Goal: Transaction & Acquisition: Purchase product/service

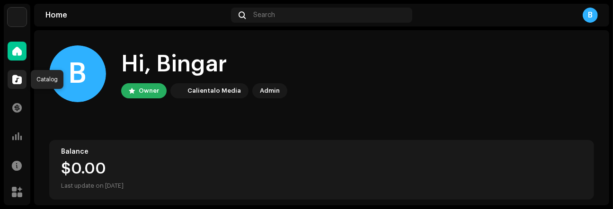
click at [13, 79] on span at bounding box center [16, 80] width 9 height 8
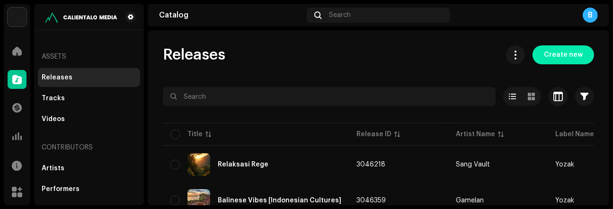
click at [554, 56] on span "Create new" at bounding box center [563, 54] width 39 height 19
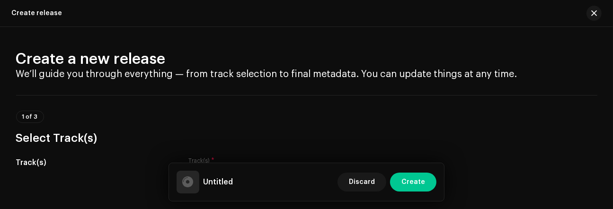
scroll to position [82, 0]
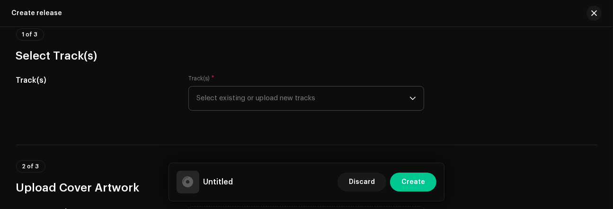
click at [402, 101] on span "Select existing or upload new tracks" at bounding box center [303, 99] width 213 height 24
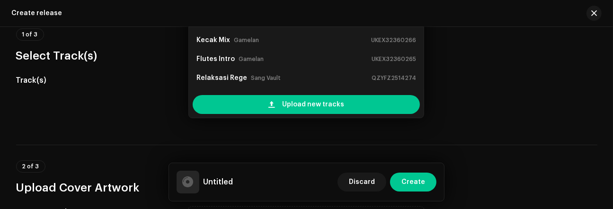
scroll to position [68, 0]
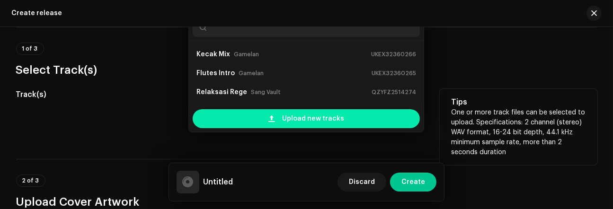
click at [347, 119] on div "Upload new tracks" at bounding box center [306, 118] width 227 height 19
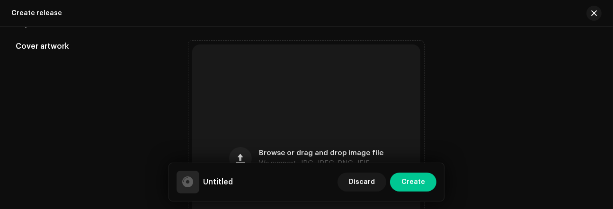
scroll to position [371, 0]
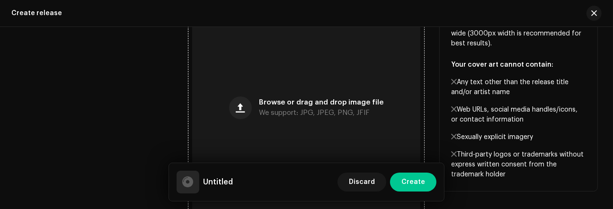
click at [349, 86] on div "Browse or drag and drop image file We support: JPG, JPEG, PNG, JFIF" at bounding box center [306, 108] width 228 height 228
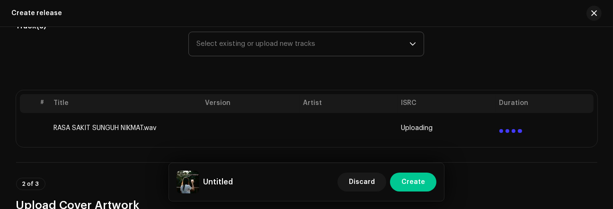
scroll to position [144, 0]
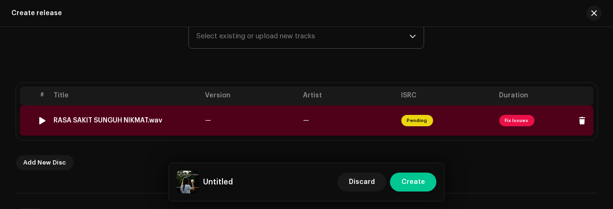
click at [377, 118] on td "—" at bounding box center [349, 121] width 98 height 30
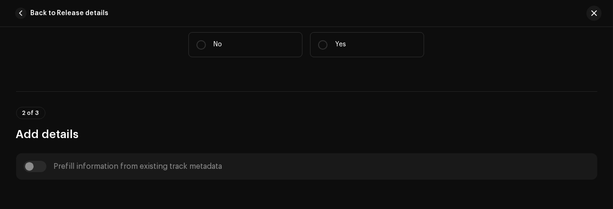
scroll to position [224, 0]
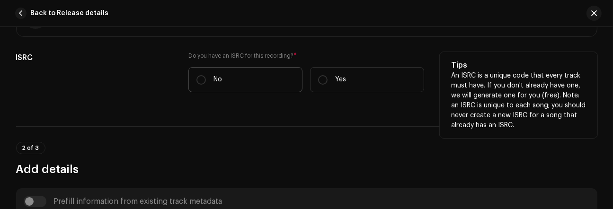
click at [206, 81] on label "No" at bounding box center [246, 79] width 114 height 25
click at [206, 81] on input "No" at bounding box center [201, 79] width 9 height 9
radio input "true"
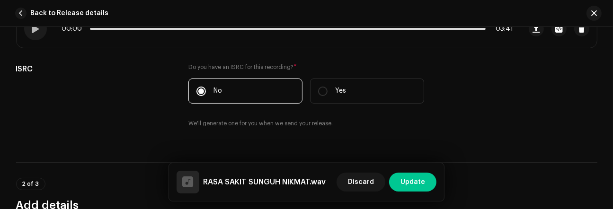
scroll to position [195, 0]
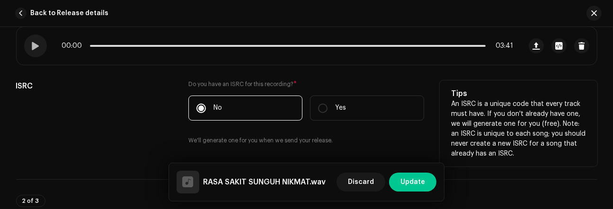
click at [39, 43] on div at bounding box center [35, 46] width 23 height 23
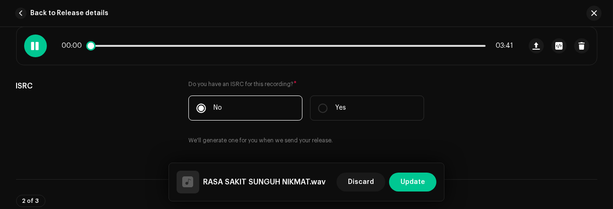
click at [33, 43] on span at bounding box center [35, 46] width 8 height 8
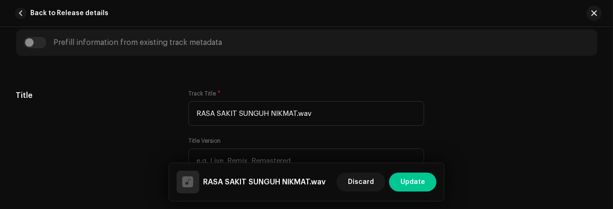
scroll to position [443, 0]
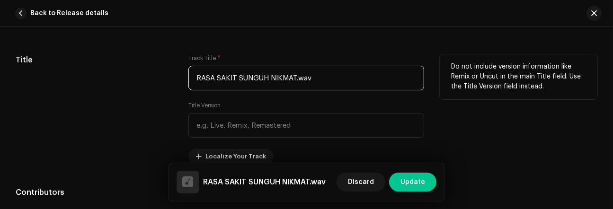
click at [267, 80] on input "RASA SAKIT SUNGUH NIKMAT.wav" at bounding box center [307, 78] width 236 height 25
type input "Rasa Sakit Sungguh Nikmat"
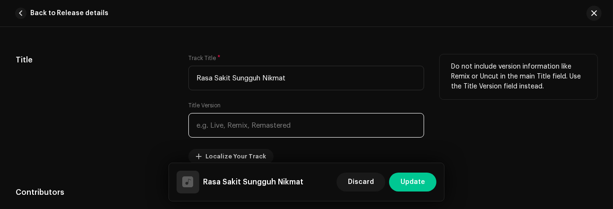
click at [254, 126] on input "text" at bounding box center [307, 125] width 236 height 25
click at [230, 123] on input "Remasterted" at bounding box center [307, 125] width 236 height 25
type input "Remastered"
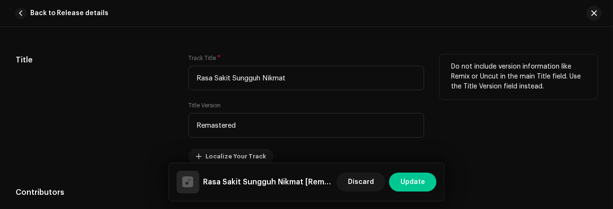
click at [153, 109] on div "Title" at bounding box center [95, 109] width 158 height 110
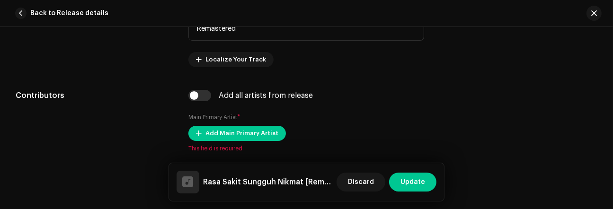
scroll to position [589, 0]
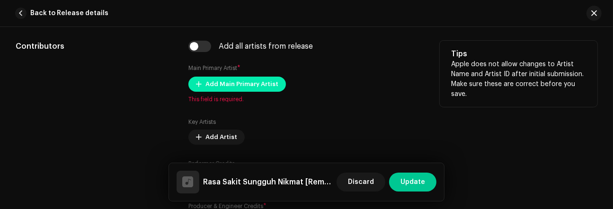
click at [243, 84] on span "Add Main Primary Artist" at bounding box center [242, 84] width 73 height 19
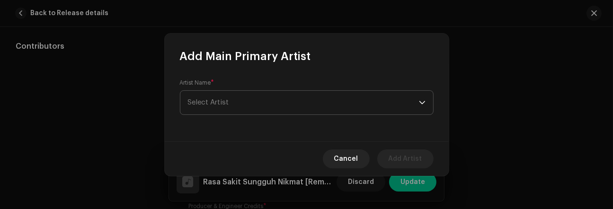
click at [241, 99] on span "Select Artist" at bounding box center [303, 103] width 231 height 24
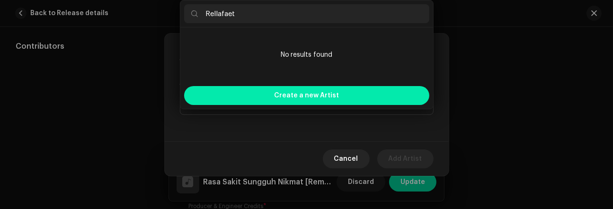
type input "Rellafaet"
click at [280, 97] on span "Create a new Artist" at bounding box center [306, 95] width 65 height 19
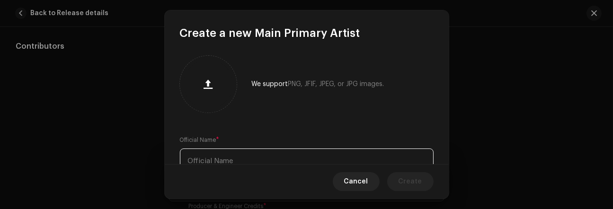
click at [276, 160] on input "text" at bounding box center [307, 161] width 254 height 25
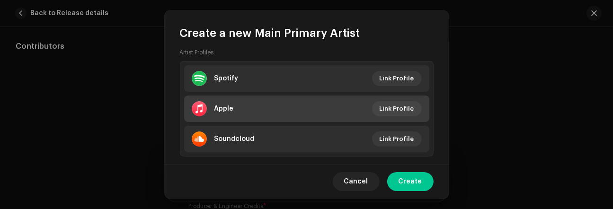
scroll to position [236, 0]
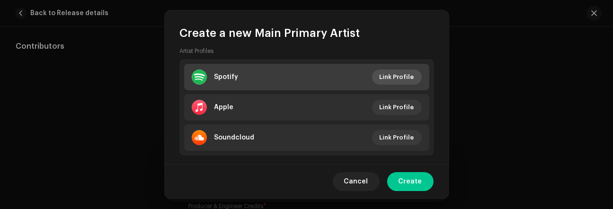
type input "Rellafaet"
click at [399, 77] on span "Link Profile" at bounding box center [397, 77] width 35 height 19
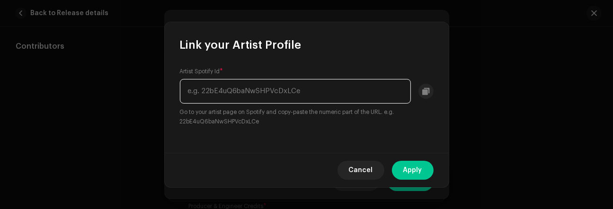
click at [307, 92] on input "text" at bounding box center [295, 91] width 231 height 25
paste input "6EvjwAR0wQkcnNdvGKYNCE"
type input "6EvjwAR0wQkcnNdvGKYNCE"
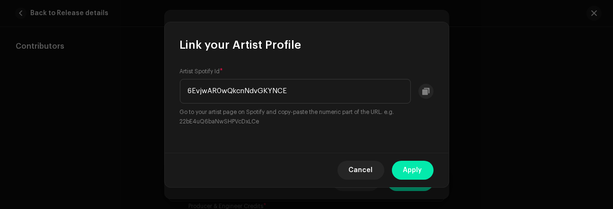
click at [411, 169] on span "Apply" at bounding box center [413, 170] width 19 height 19
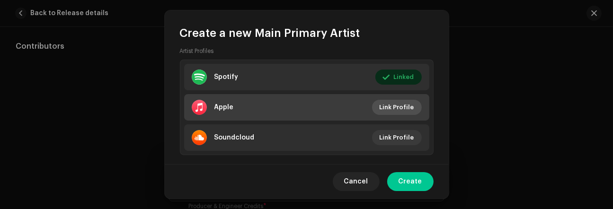
click at [385, 106] on span "Link Profile" at bounding box center [397, 107] width 35 height 19
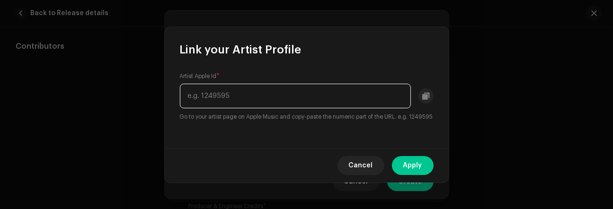
paste input "1834305584"
type input "1834305584"
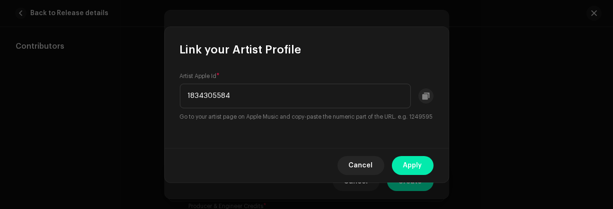
click at [405, 162] on span "Apply" at bounding box center [413, 165] width 19 height 19
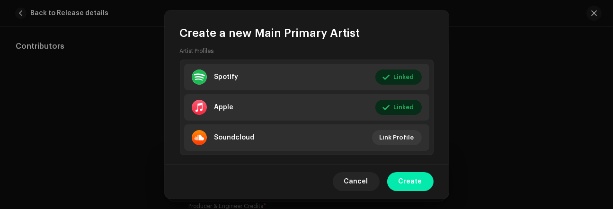
click at [409, 182] on span "Create" at bounding box center [411, 181] width 24 height 19
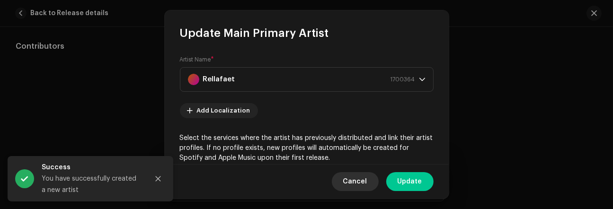
click at [364, 180] on span "Cancel" at bounding box center [355, 181] width 24 height 19
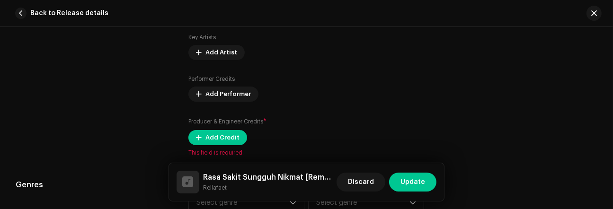
scroll to position [704, 0]
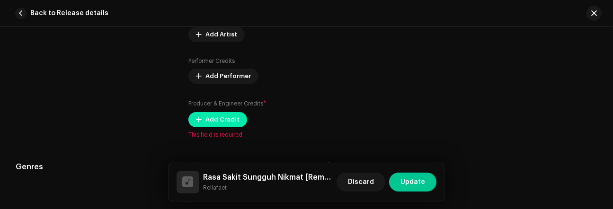
click at [224, 119] on span "Add Credit" at bounding box center [223, 119] width 34 height 19
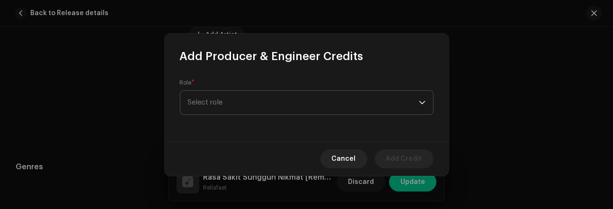
click at [222, 101] on span "Select role" at bounding box center [303, 103] width 231 height 24
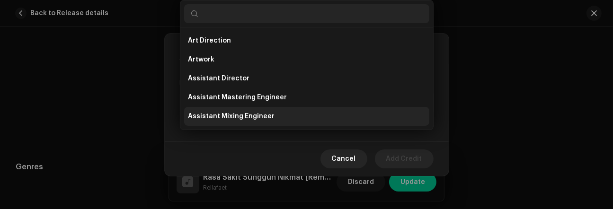
click at [220, 112] on span "Assistant Mixing Engineer" at bounding box center [231, 116] width 87 height 9
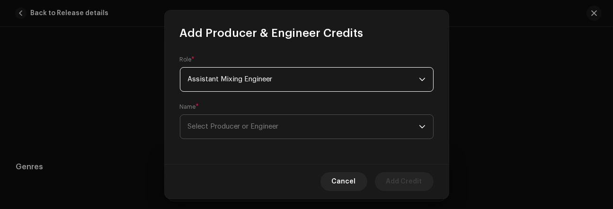
click at [222, 128] on span "Select Producer or Engineer" at bounding box center [233, 126] width 91 height 7
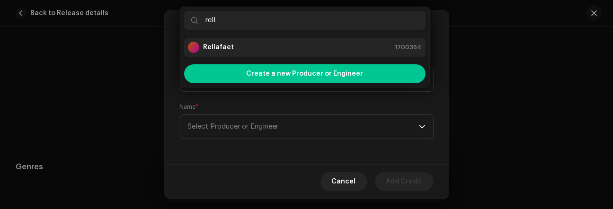
type input "rell"
click at [229, 47] on strong "Rellafaet" at bounding box center [218, 47] width 31 height 9
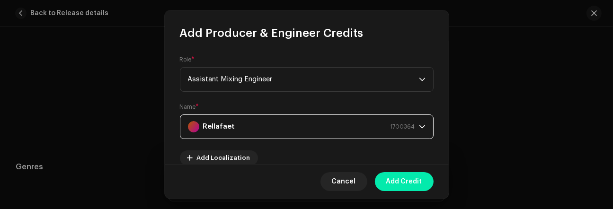
click at [408, 185] on span "Add Credit" at bounding box center [405, 181] width 36 height 19
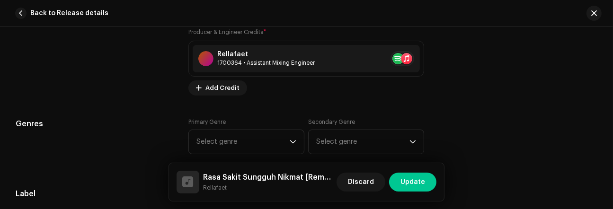
scroll to position [826, 0]
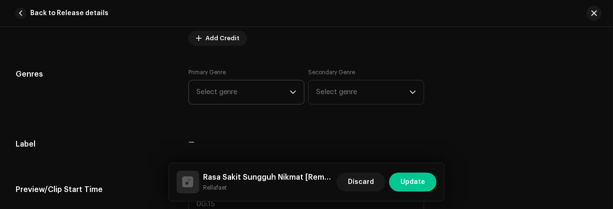
click at [290, 92] on icon "dropdown trigger" at bounding box center [293, 92] width 7 height 7
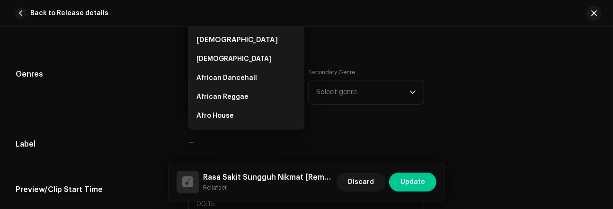
scroll to position [811, 0]
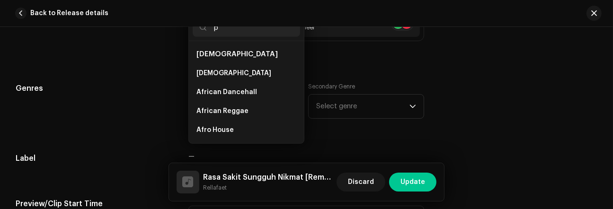
type input "po"
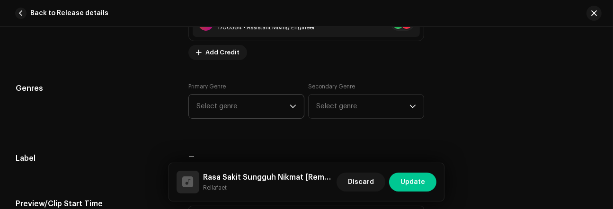
type input "p"
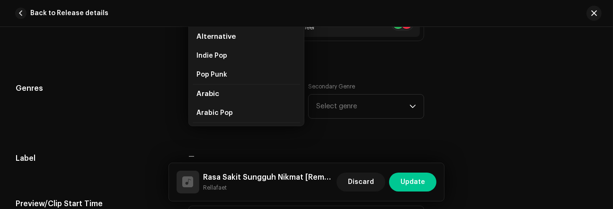
scroll to position [808, 0]
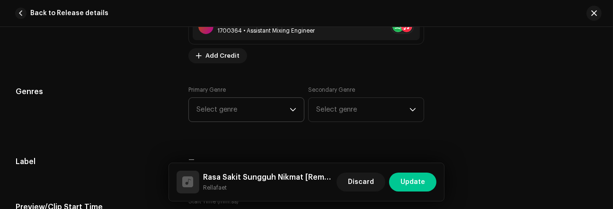
click at [267, 112] on span "Select genre" at bounding box center [243, 110] width 93 height 24
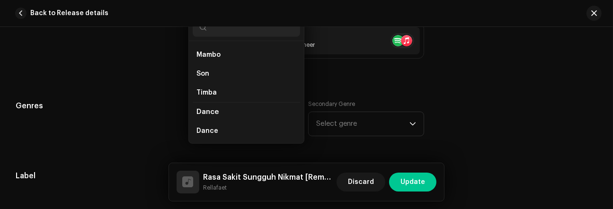
scroll to position [3099, 0]
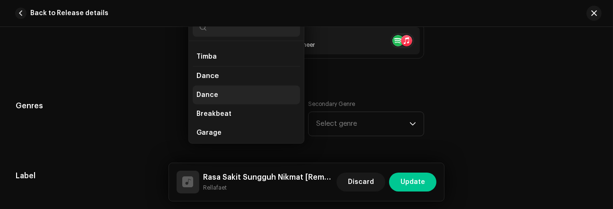
click at [222, 86] on li "Dance" at bounding box center [247, 95] width 108 height 19
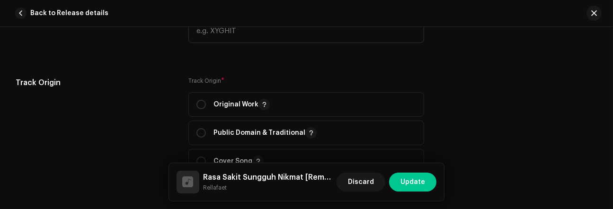
scroll to position [1105, 0]
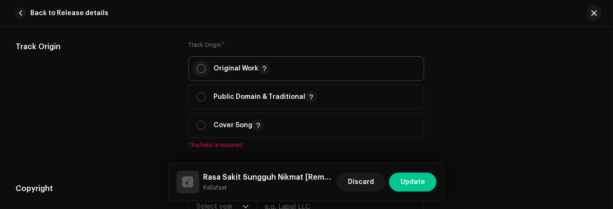
click at [200, 66] on input "radio" at bounding box center [201, 68] width 9 height 9
radio input "true"
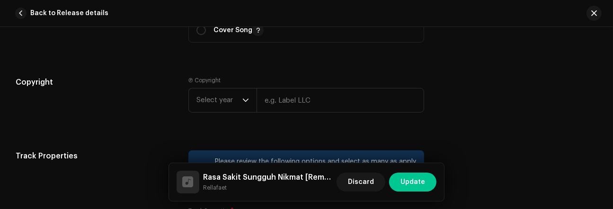
scroll to position [1214, 0]
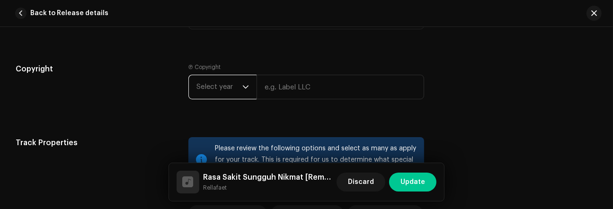
click at [240, 85] on span "Select year" at bounding box center [220, 87] width 46 height 24
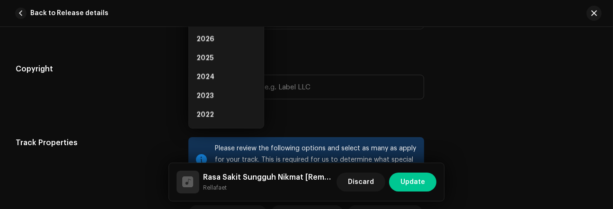
scroll to position [1199, 0]
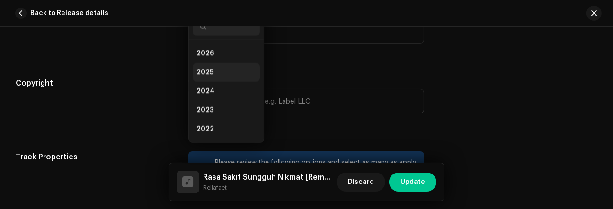
click at [231, 72] on li "2025" at bounding box center [226, 72] width 67 height 19
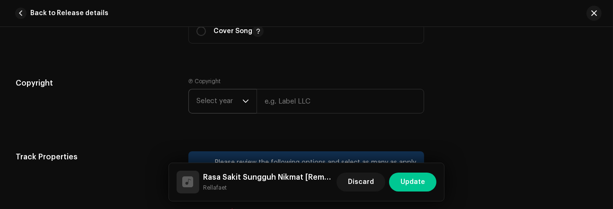
click at [231, 79] on li "2025" at bounding box center [226, 86] width 67 height 15
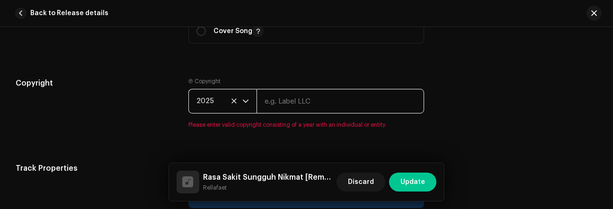
click at [292, 106] on input "text" at bounding box center [341, 101] width 168 height 25
type input "Enc"
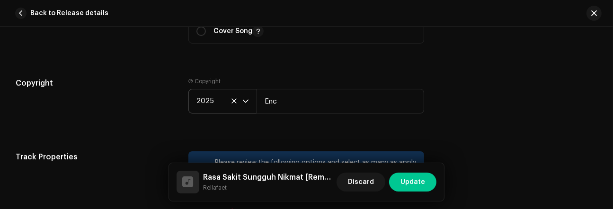
click at [430, 123] on div "Copyright Ⓟ Copyright 2025 Enc" at bounding box center [307, 103] width 582 height 51
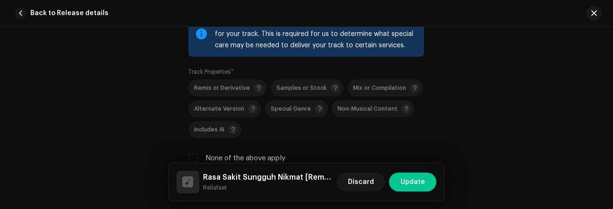
scroll to position [1380, 0]
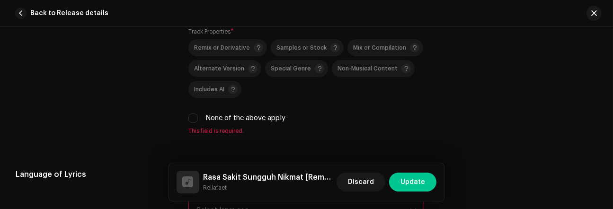
click at [193, 114] on div "None of the above apply" at bounding box center [307, 118] width 236 height 10
click at [194, 119] on input "None of the above apply" at bounding box center [193, 118] width 9 height 9
checkbox input "true"
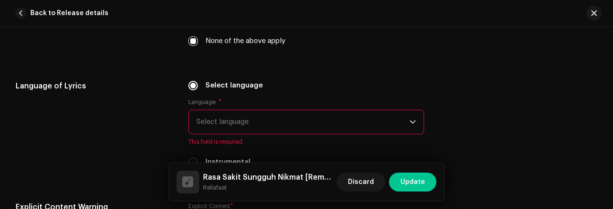
scroll to position [1488, 0]
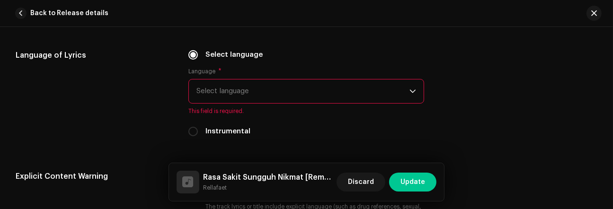
click at [281, 93] on span "Select language" at bounding box center [303, 92] width 213 height 24
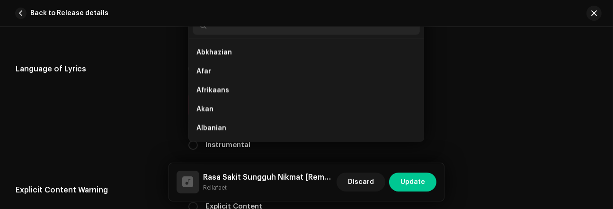
type input "i"
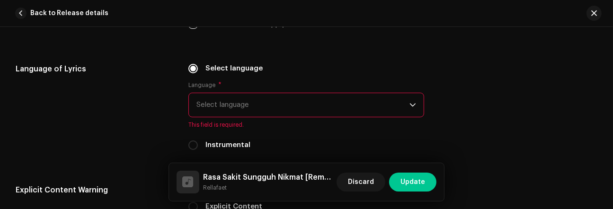
scroll to position [1470, 0]
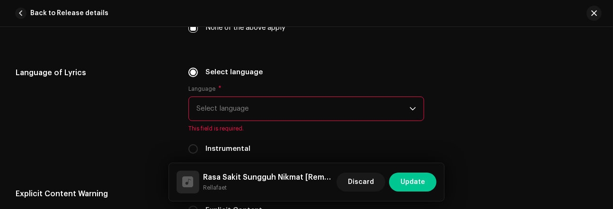
click at [294, 125] on div "Language * Select language This field is required." at bounding box center [307, 108] width 236 height 47
click at [295, 112] on span "Select language" at bounding box center [303, 109] width 213 height 24
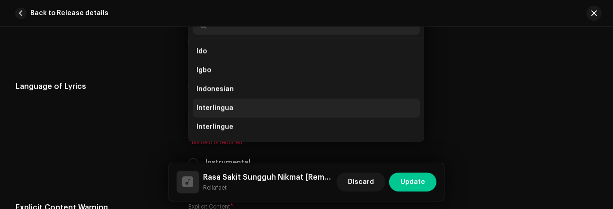
scroll to position [1398, 0]
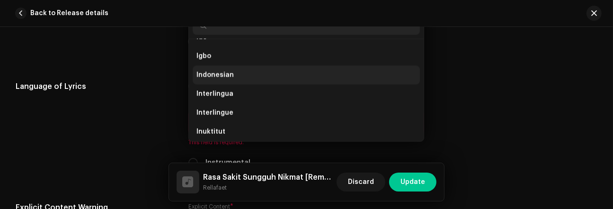
click at [317, 80] on li "Indonesian" at bounding box center [306, 75] width 227 height 19
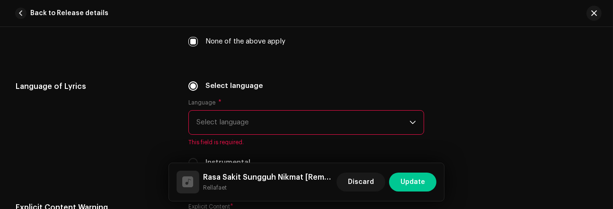
click at [317, 81] on li "Indonesian" at bounding box center [306, 88] width 227 height 15
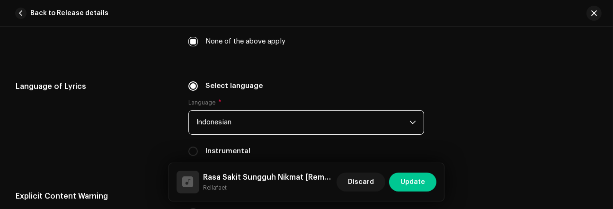
click at [510, 150] on div "Language of Lyrics Select language Language * Indonesian Instrumental" at bounding box center [307, 124] width 582 height 87
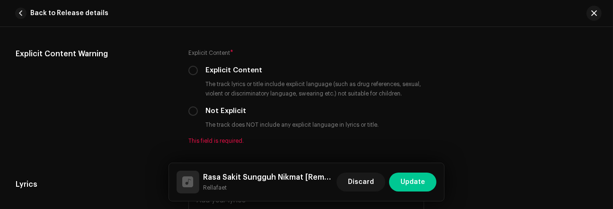
scroll to position [1613, 0]
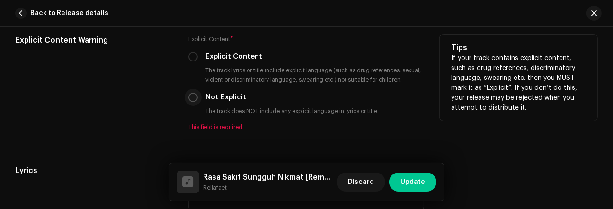
click at [192, 99] on input "Not Explicit" at bounding box center [193, 97] width 9 height 9
radio input "true"
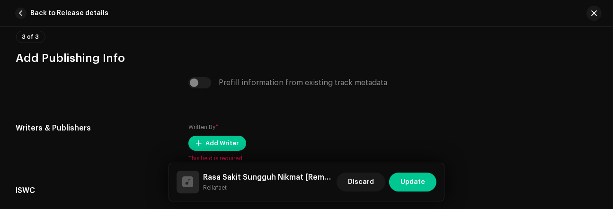
scroll to position [1869, 0]
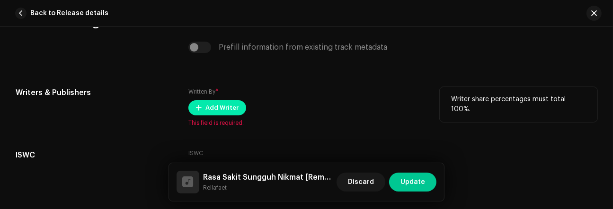
click at [235, 112] on span "Add Writer" at bounding box center [222, 108] width 33 height 19
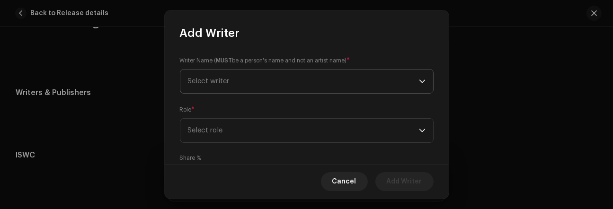
click at [244, 81] on span "Select writer" at bounding box center [303, 82] width 231 height 24
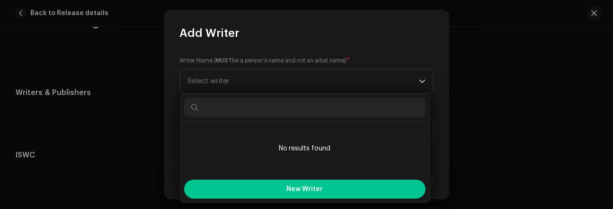
click at [254, 111] on input "text" at bounding box center [305, 107] width 242 height 19
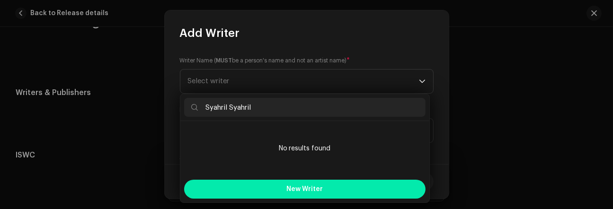
type input "Syahril Syahril"
click at [292, 185] on button "New Writer" at bounding box center [305, 189] width 242 height 19
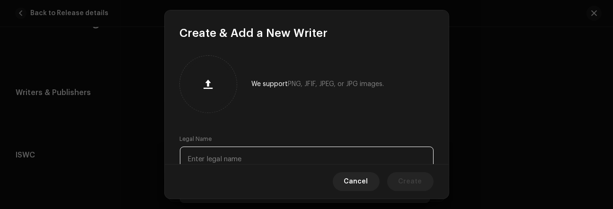
click at [265, 155] on input "text" at bounding box center [307, 159] width 254 height 25
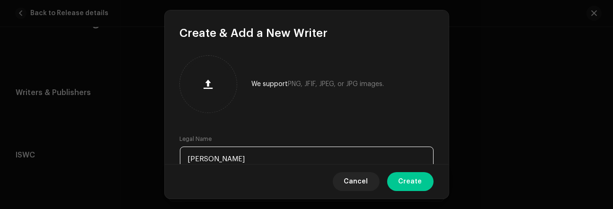
type input "Syahril Syahril"
click at [423, 186] on button "Create" at bounding box center [410, 181] width 46 height 19
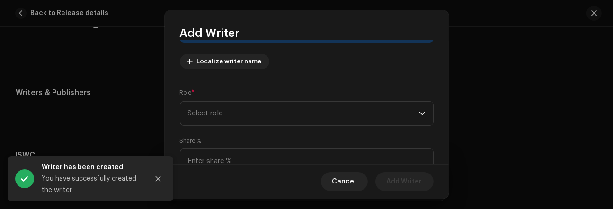
scroll to position [106, 0]
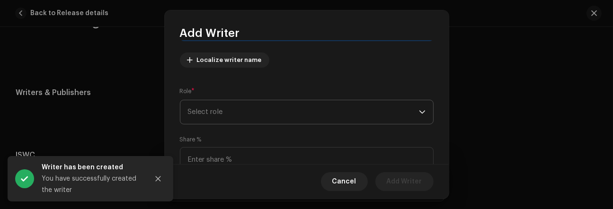
click at [387, 113] on span "Select role" at bounding box center [303, 112] width 231 height 24
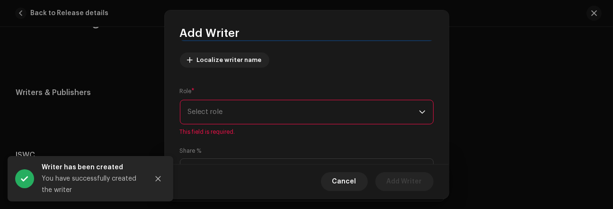
click at [360, 117] on span "Select role" at bounding box center [303, 112] width 231 height 24
click at [358, 114] on span "Select role" at bounding box center [303, 112] width 231 height 24
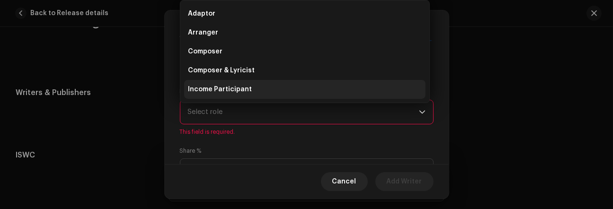
scroll to position [15, 0]
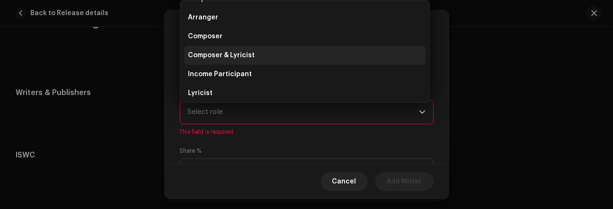
click at [306, 60] on li "Composer & Lyricist" at bounding box center [305, 55] width 242 height 19
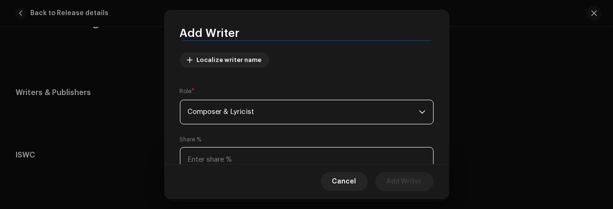
click at [322, 151] on input at bounding box center [307, 159] width 254 height 25
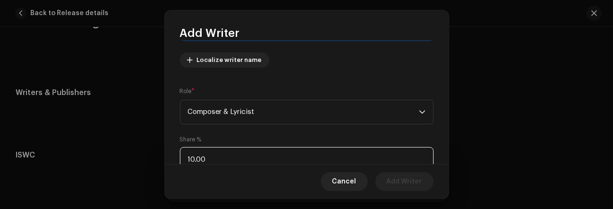
type input "100.00"
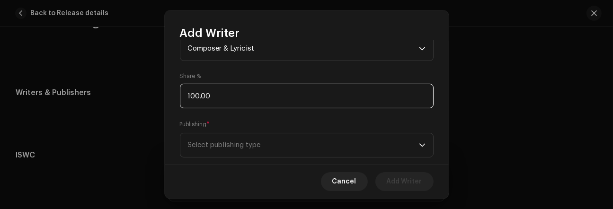
scroll to position [189, 0]
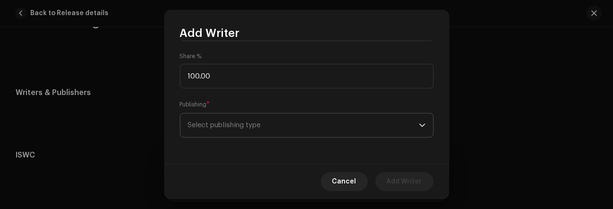
click at [400, 122] on span "Select publishing type" at bounding box center [303, 126] width 231 height 24
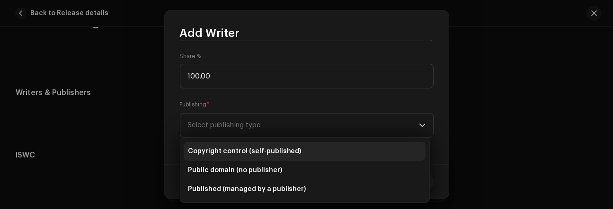
click at [279, 148] on span "Copyright control (self-published)" at bounding box center [245, 151] width 114 height 9
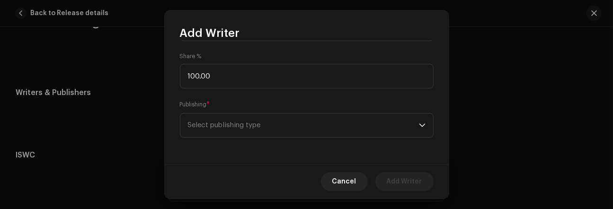
click at [279, 148] on span "Copyright control (self-published)" at bounding box center [245, 149] width 114 height 8
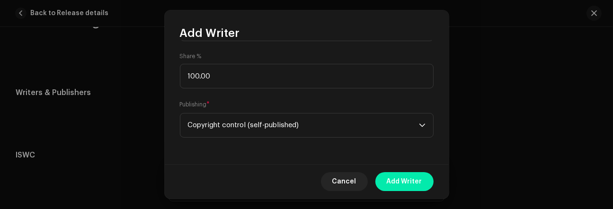
click at [389, 178] on span "Add Writer" at bounding box center [405, 181] width 36 height 19
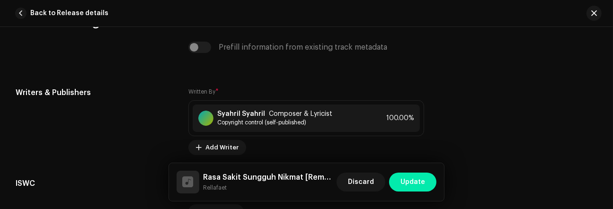
click at [408, 185] on span "Update" at bounding box center [413, 182] width 25 height 19
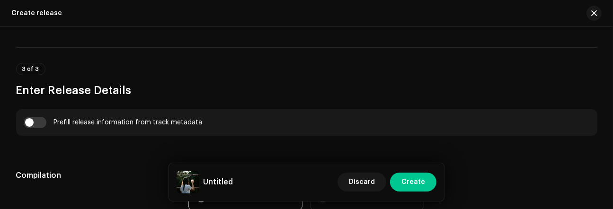
scroll to position [631, 0]
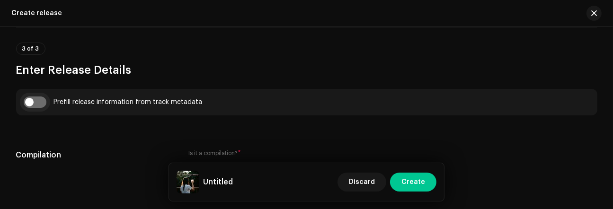
click at [32, 108] on input "checkbox" at bounding box center [35, 102] width 23 height 11
checkbox input "true"
type input "Rasa Sakit Sungguh Nikmat"
type input "Remastered"
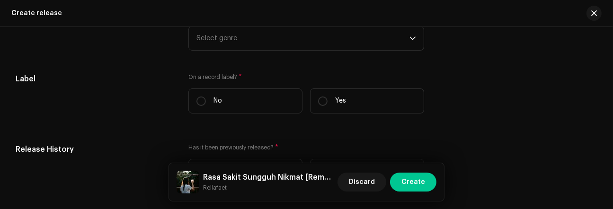
scroll to position [1562, 0]
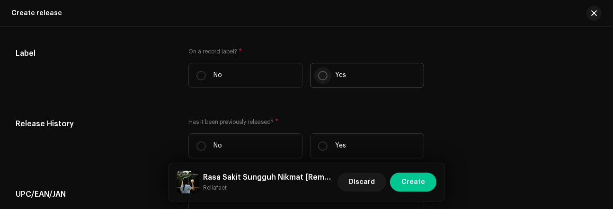
click at [326, 81] on input "Yes" at bounding box center [322, 75] width 9 height 9
radio input "true"
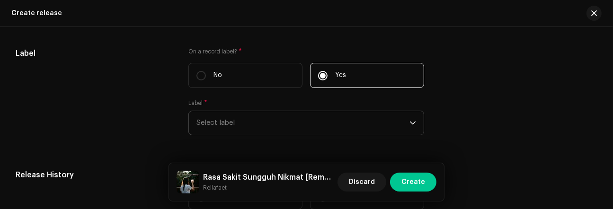
click at [279, 130] on span "Select label" at bounding box center [303, 123] width 213 height 24
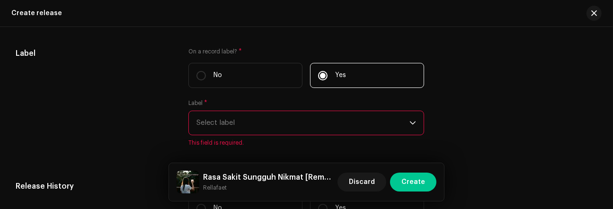
click at [265, 128] on span "Select label" at bounding box center [303, 123] width 213 height 24
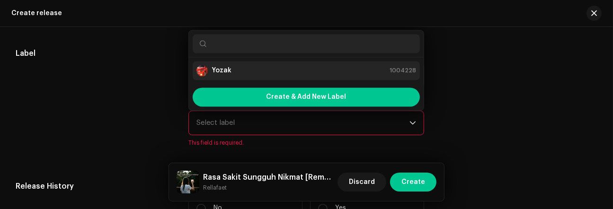
click at [224, 75] on strong "Yozak" at bounding box center [222, 70] width 20 height 9
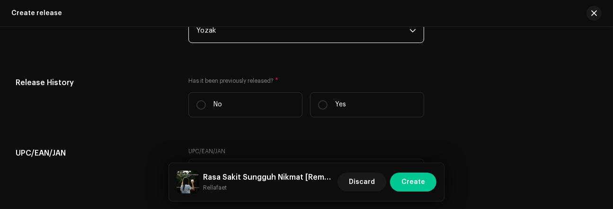
scroll to position [1689, 0]
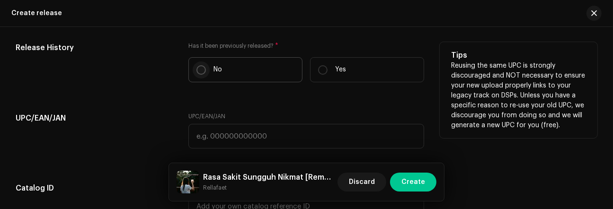
click at [198, 75] on input "No" at bounding box center [201, 69] width 9 height 9
radio input "true"
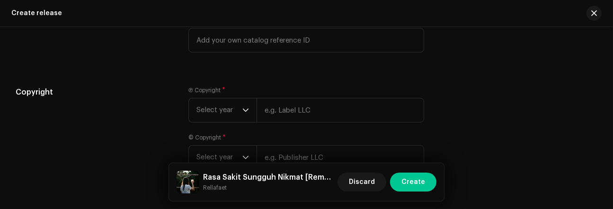
scroll to position [1891, 0]
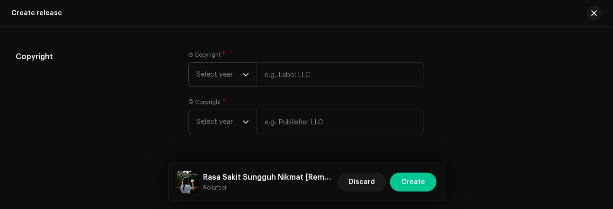
click at [236, 82] on span "Select year" at bounding box center [220, 75] width 46 height 24
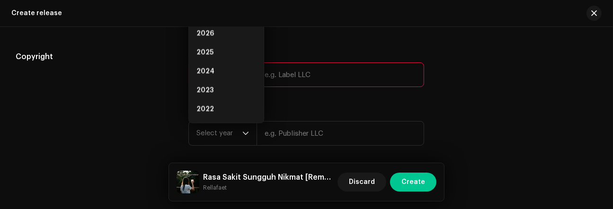
scroll to position [1877, 0]
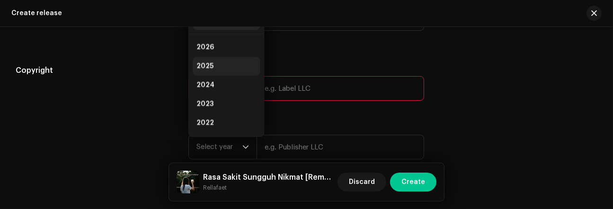
click at [212, 68] on li "2025" at bounding box center [226, 66] width 67 height 19
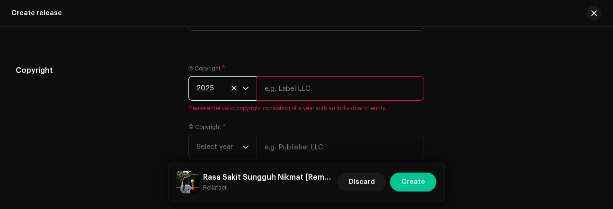
click at [285, 98] on input "text" at bounding box center [341, 88] width 168 height 25
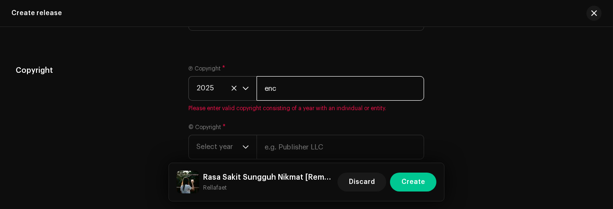
type input "Enc"
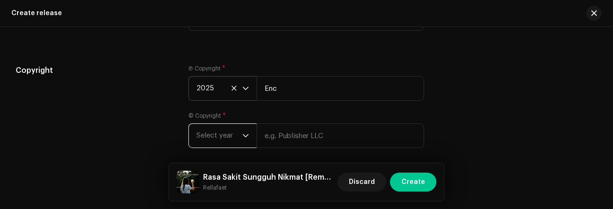
click at [229, 148] on span "Select year" at bounding box center [220, 136] width 46 height 24
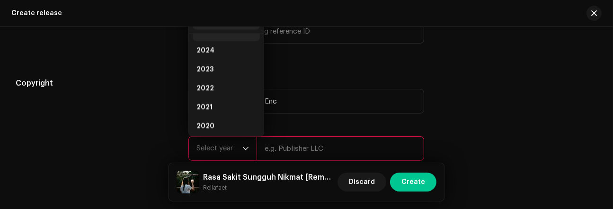
scroll to position [23, 0]
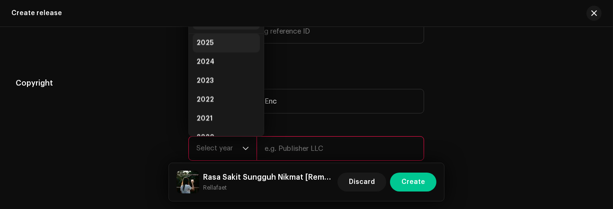
click at [207, 48] on span "2025" at bounding box center [205, 42] width 17 height 9
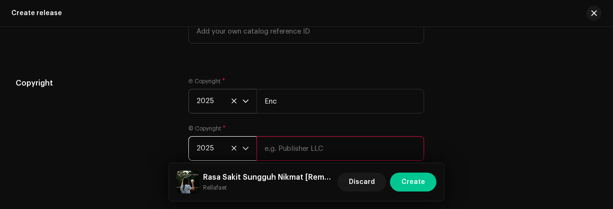
click at [280, 153] on input "text" at bounding box center [341, 148] width 168 height 25
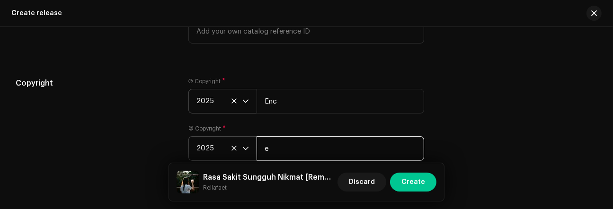
type input "Enc"
drag, startPoint x: 462, startPoint y: 135, endPoint x: 479, endPoint y: 140, distance: 17.8
click at [463, 135] on div "Copyright Ⓟ Copyright * 2025 Enc © Copyright * 2025 Enc" at bounding box center [307, 125] width 582 height 95
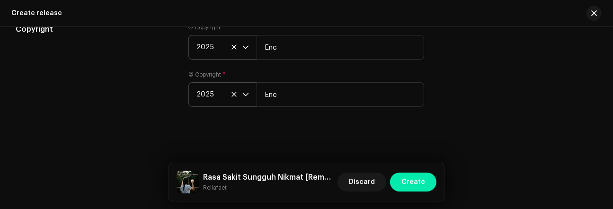
click at [423, 183] on span "Create" at bounding box center [414, 182] width 24 height 19
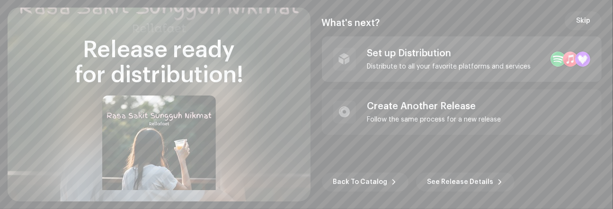
click at [411, 55] on div "Set up Distribution" at bounding box center [450, 53] width 164 height 11
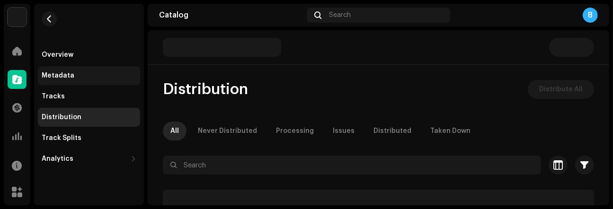
click at [83, 78] on div "Metadata" at bounding box center [89, 76] width 95 height 8
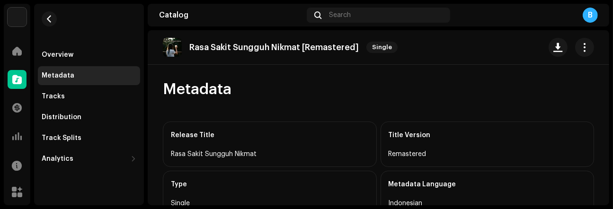
click at [45, 181] on div "Overview Metadata Tracks Distribution Track Splits Analytics Consumption Engage…" at bounding box center [89, 105] width 110 height 202
click at [83, 103] on div "Tracks" at bounding box center [89, 96] width 102 height 19
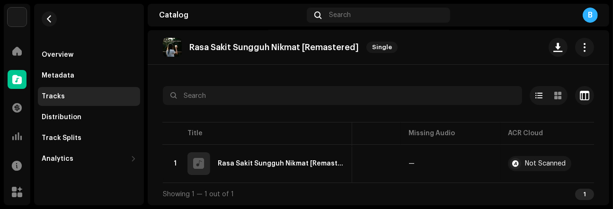
scroll to position [0, 360]
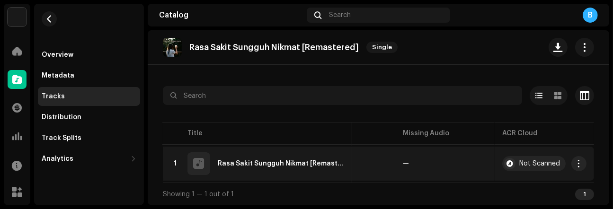
click at [546, 175] on td "Not Scanned" at bounding box center [544, 164] width 99 height 34
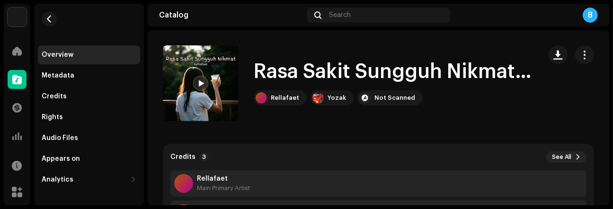
click at [198, 82] on span at bounding box center [201, 84] width 6 height 8
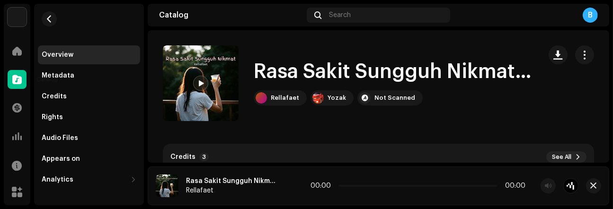
click at [21, 76] on span at bounding box center [16, 80] width 9 height 8
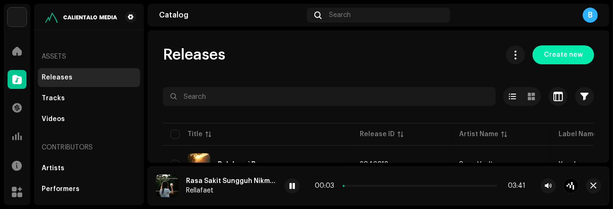
click at [547, 59] on span "Create new" at bounding box center [563, 54] width 39 height 19
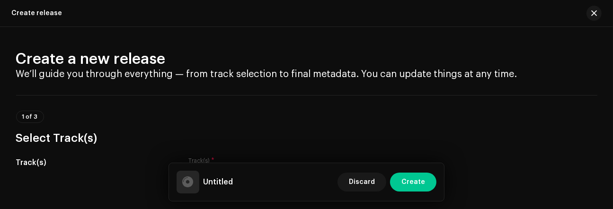
click at [45, 24] on div "Create release" at bounding box center [306, 13] width 613 height 27
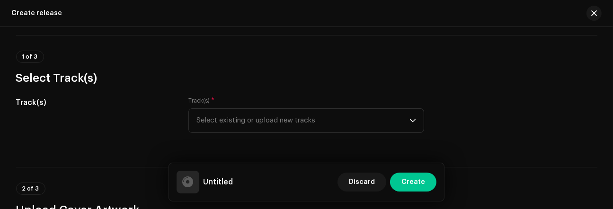
scroll to position [75, 0]
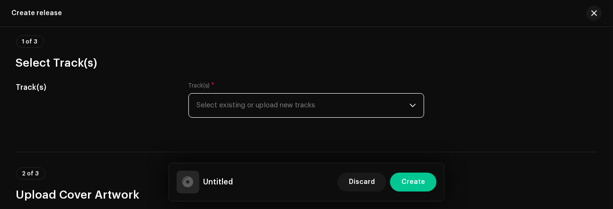
click at [406, 102] on span "Select existing or upload new tracks" at bounding box center [303, 106] width 213 height 24
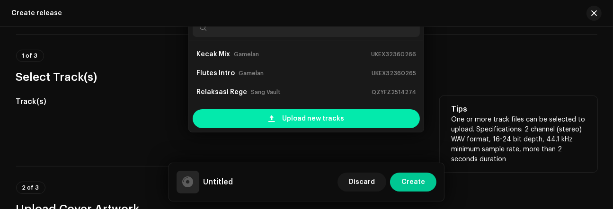
click at [341, 119] on div "Upload new tracks" at bounding box center [306, 118] width 227 height 19
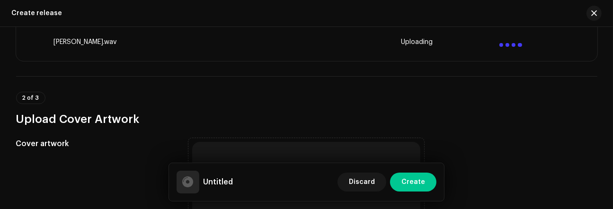
scroll to position [337, 0]
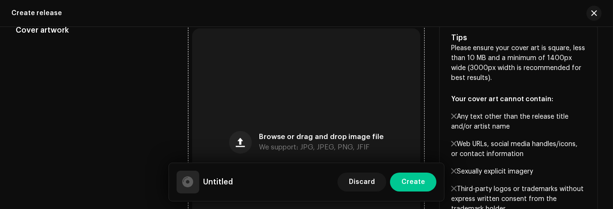
click at [330, 133] on div "Browse or drag and drop image file We support: JPG, JPEG, PNG, JFIF" at bounding box center [306, 142] width 228 height 228
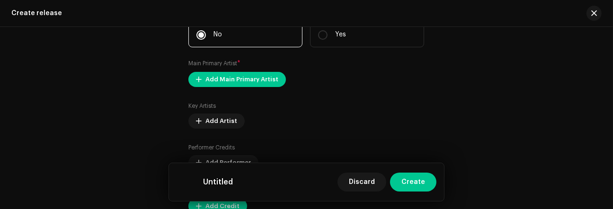
scroll to position [1127, 0]
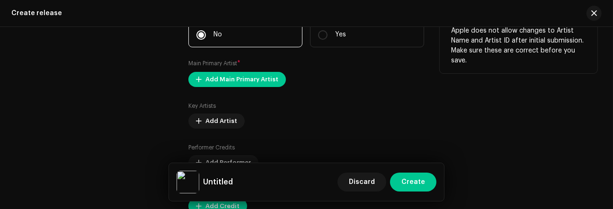
click at [326, 107] on div "Key Artists Add Artist" at bounding box center [307, 115] width 236 height 27
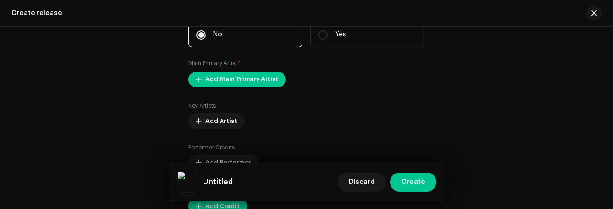
scroll to position [1139, 0]
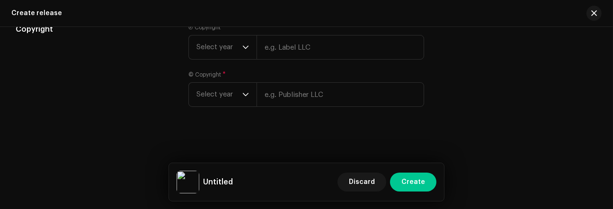
scroll to position [1699, 0]
click at [230, 86] on span "Select year" at bounding box center [220, 95] width 46 height 24
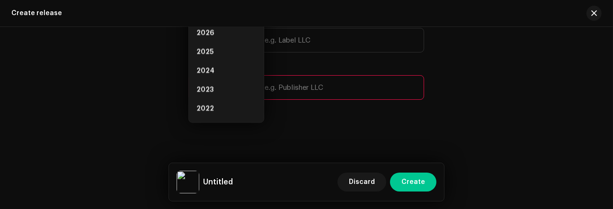
scroll to position [1685, 0]
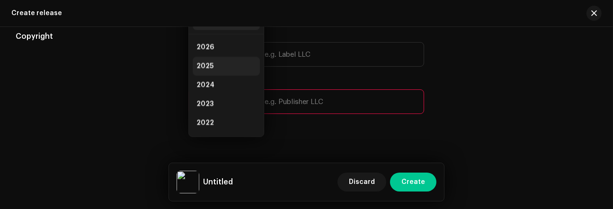
click at [210, 68] on span "2025" at bounding box center [205, 66] width 17 height 9
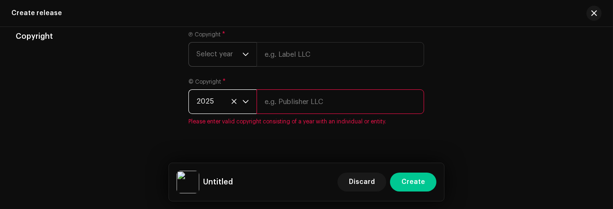
click at [233, 63] on span "Select year" at bounding box center [220, 55] width 46 height 24
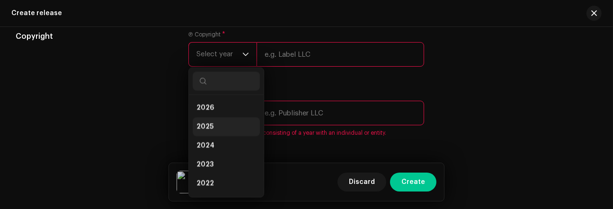
click at [221, 131] on li "2025" at bounding box center [226, 126] width 67 height 19
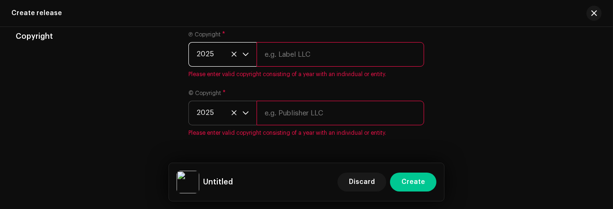
click at [269, 57] on input "text" at bounding box center [341, 54] width 168 height 25
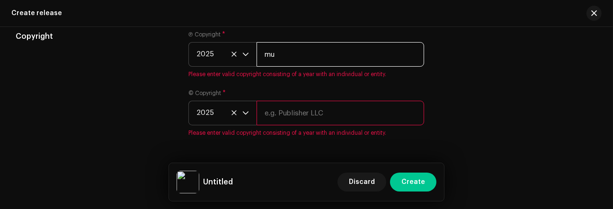
type input "musikli"
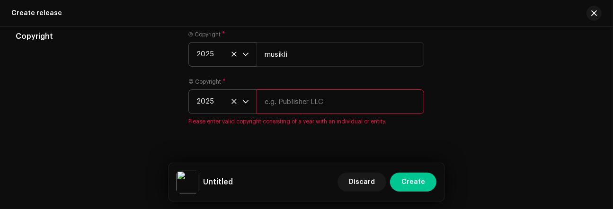
click at [296, 114] on input "text" at bounding box center [341, 102] width 168 height 25
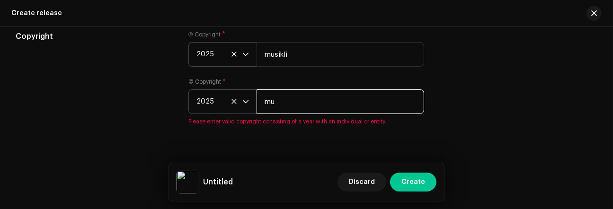
type input "musikli"
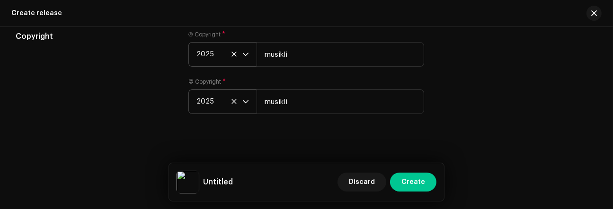
click at [430, 126] on div "Copyright Ⓟ Copyright * 2025 musikli © Copyright * 2025 musikli" at bounding box center [307, 78] width 582 height 95
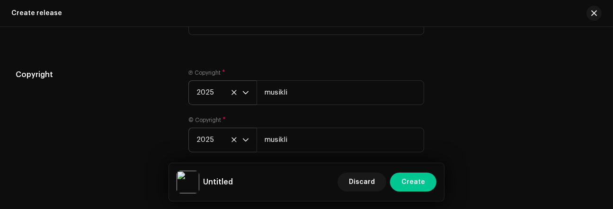
scroll to position [1723, 0]
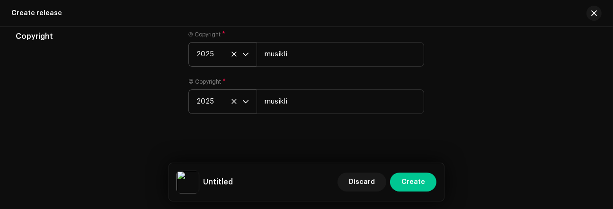
click at [7, 133] on div "Create a new release We’ll guide you through everything — from track selection …" at bounding box center [306, 118] width 613 height 182
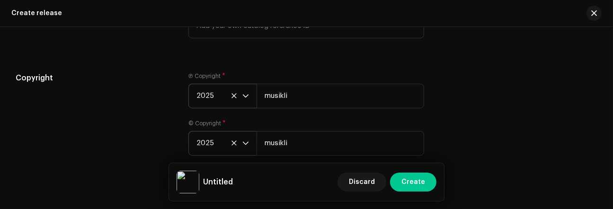
scroll to position [1618, 0]
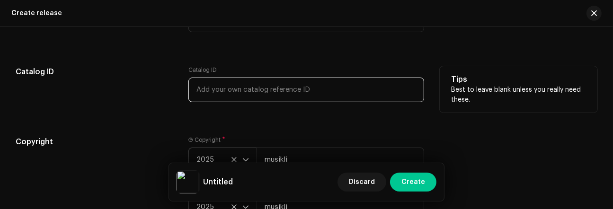
click at [225, 99] on input "text" at bounding box center [307, 90] width 236 height 25
type input "tf1234"
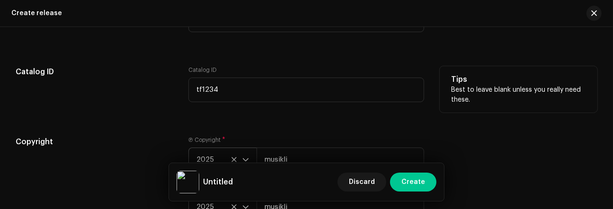
click at [271, 114] on div "Catalog ID tf1234" at bounding box center [307, 89] width 236 height 47
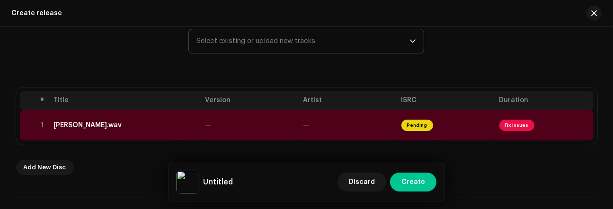
scroll to position [160, 0]
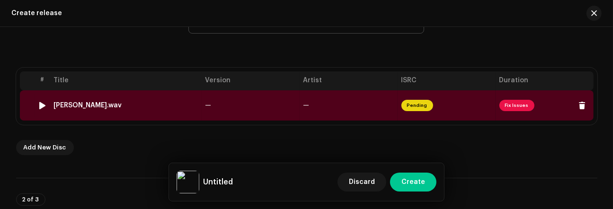
click at [40, 104] on div at bounding box center [42, 106] width 7 height 8
click at [304, 106] on span "—" at bounding box center [307, 105] width 6 height 7
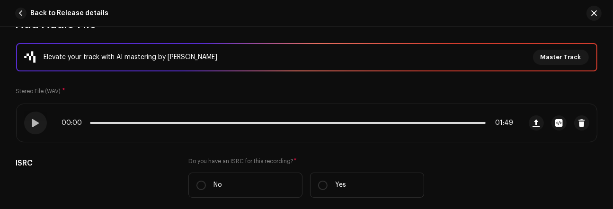
scroll to position [131, 0]
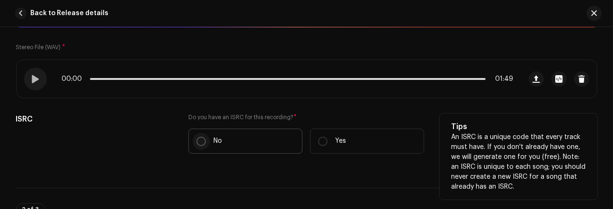
click at [202, 145] on p-radiobutton at bounding box center [201, 141] width 9 height 9
click at [202, 145] on input "No" at bounding box center [201, 141] width 9 height 9
radio input "true"
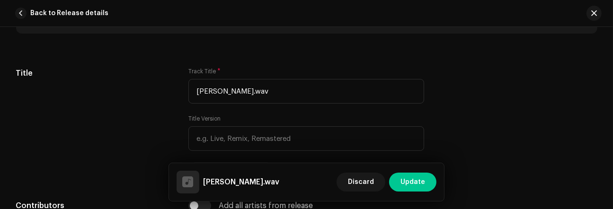
scroll to position [438, 0]
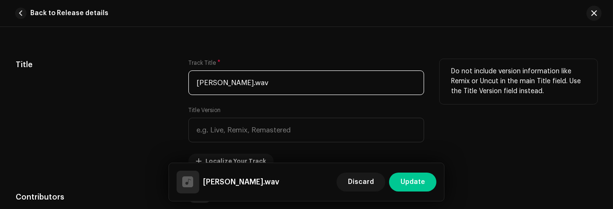
click at [269, 86] on input "diawang awang.wav" at bounding box center [307, 83] width 236 height 25
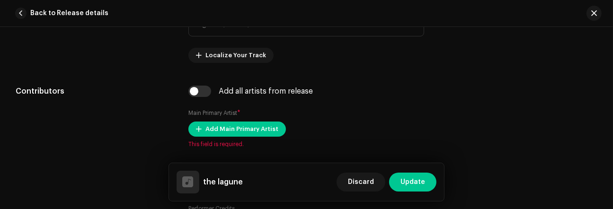
scroll to position [571, 0]
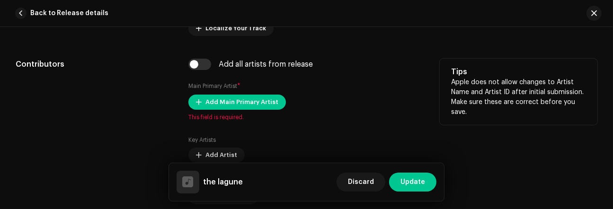
type input "the lagune"
click at [263, 111] on div "Add Main Primary Artist This field is required." at bounding box center [307, 108] width 236 height 27
click at [261, 107] on span "Add Main Primary Artist" at bounding box center [242, 102] width 73 height 19
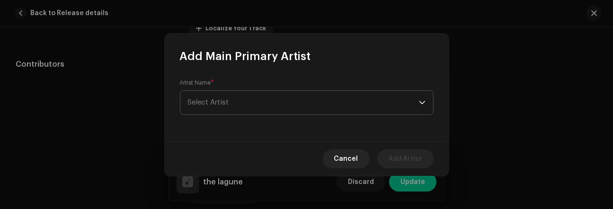
click at [257, 103] on span "Select Artist" at bounding box center [303, 103] width 231 height 24
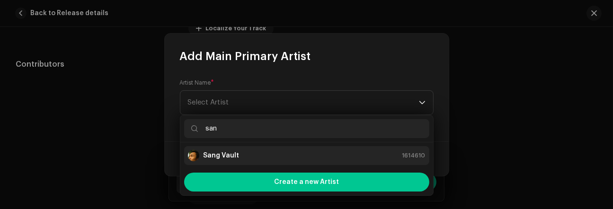
type input "san"
click at [243, 150] on div "Sang Vault 1614610" at bounding box center [307, 155] width 238 height 11
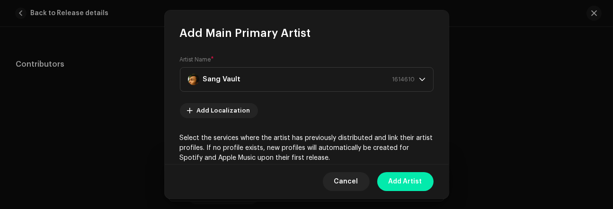
click at [416, 185] on span "Add Artist" at bounding box center [406, 181] width 34 height 19
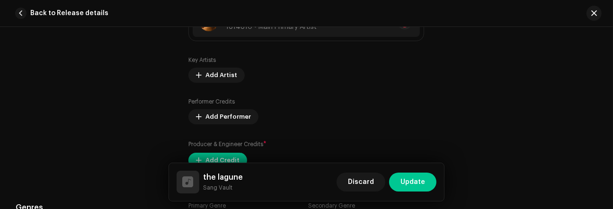
scroll to position [709, 0]
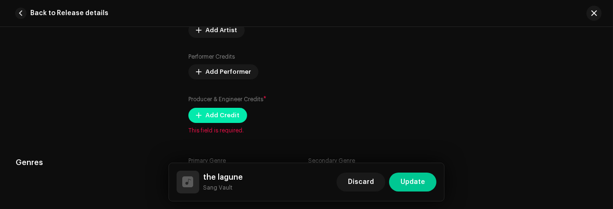
click at [223, 117] on span "Add Credit" at bounding box center [223, 115] width 34 height 19
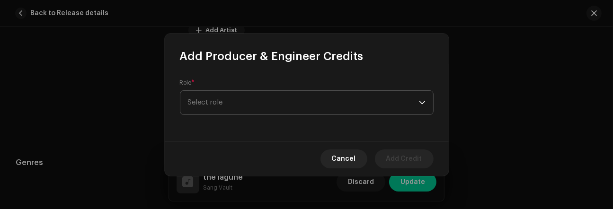
click at [229, 104] on span "Select role" at bounding box center [303, 103] width 231 height 24
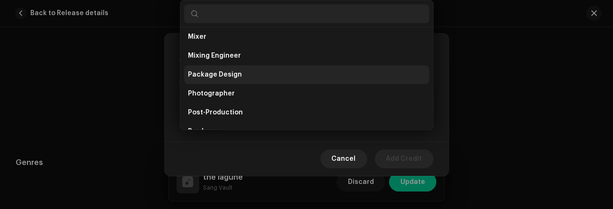
scroll to position [290, 0]
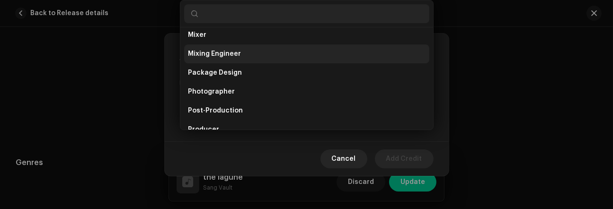
click at [294, 52] on li "Mixing Engineer" at bounding box center [306, 54] width 245 height 19
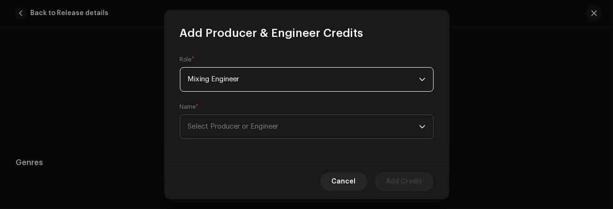
click at [243, 122] on span "Select Producer or Engineer" at bounding box center [303, 127] width 231 height 24
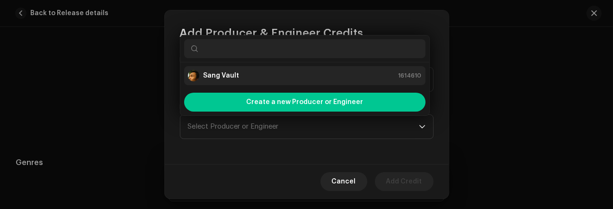
click at [229, 74] on strong "Sang Vault" at bounding box center [221, 75] width 36 height 9
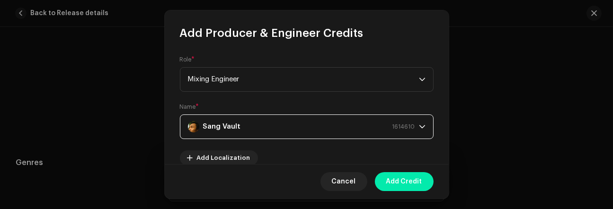
click at [406, 176] on span "Add Credit" at bounding box center [405, 181] width 36 height 19
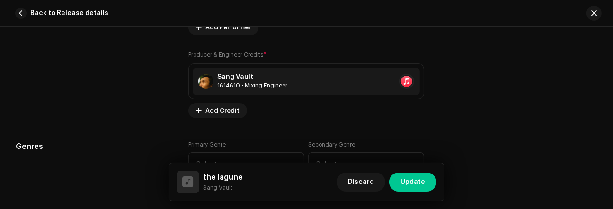
scroll to position [826, 0]
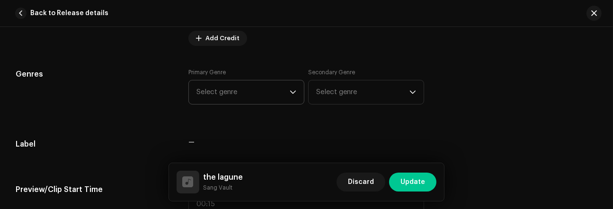
click at [288, 94] on span "Select genre" at bounding box center [243, 93] width 93 height 24
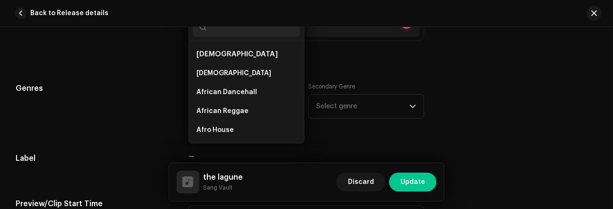
scroll to position [249, 0]
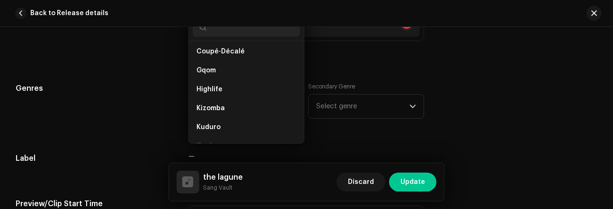
type input "r"
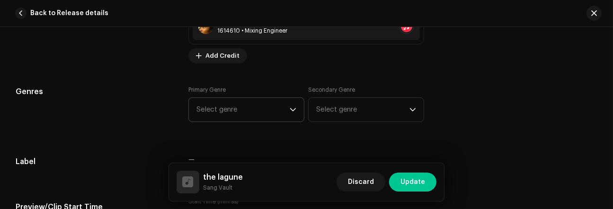
scroll to position [98, 0]
click at [290, 109] on icon "dropdown trigger" at bounding box center [293, 109] width 6 height 3
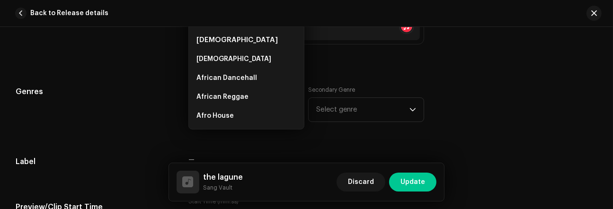
scroll to position [794, 0]
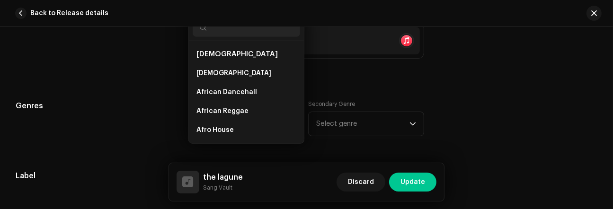
click at [243, 32] on input "text" at bounding box center [247, 27] width 108 height 19
type input "r"
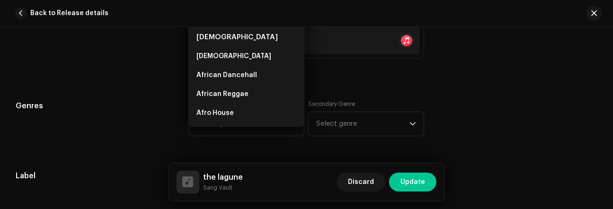
scroll to position [791, 0]
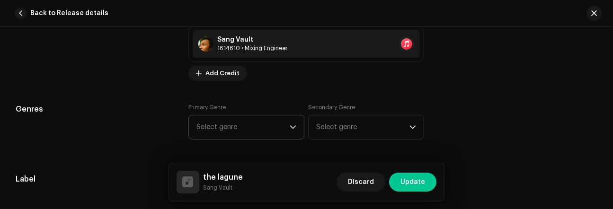
click at [286, 126] on span "Select genre" at bounding box center [243, 128] width 93 height 24
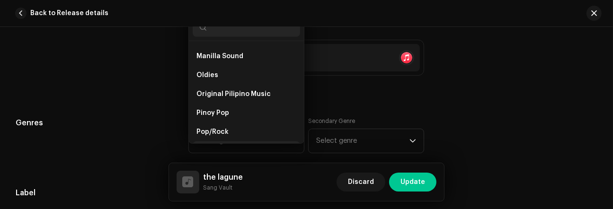
scroll to position [6205, 0]
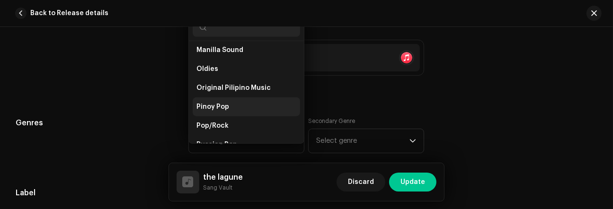
click at [255, 98] on li "Pinoy Pop" at bounding box center [247, 107] width 108 height 19
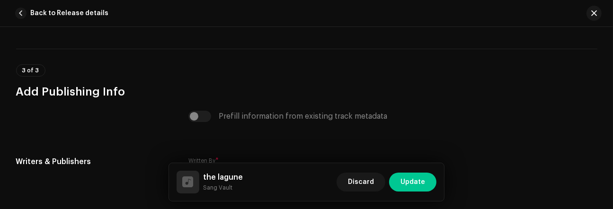
scroll to position [1935, 0]
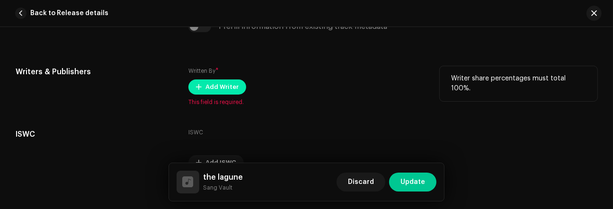
click at [233, 88] on span "Add Writer" at bounding box center [222, 87] width 33 height 19
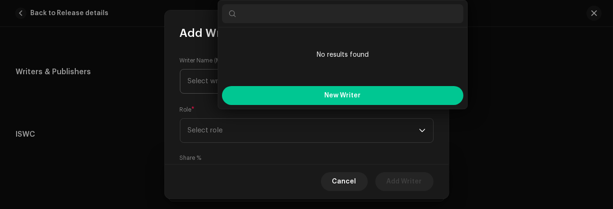
click at [185, 87] on p-select "Select writer" at bounding box center [307, 81] width 254 height 25
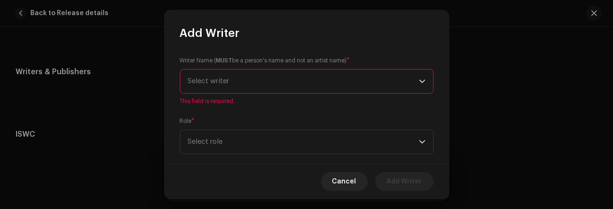
click at [198, 87] on span "Select writer" at bounding box center [303, 82] width 231 height 24
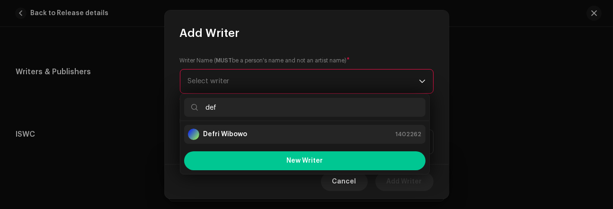
type input "def"
click at [243, 132] on strong "Defri Wibowo" at bounding box center [225, 134] width 44 height 9
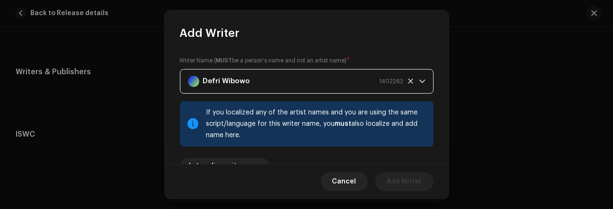
click at [408, 79] on icon at bounding box center [411, 81] width 6 height 6
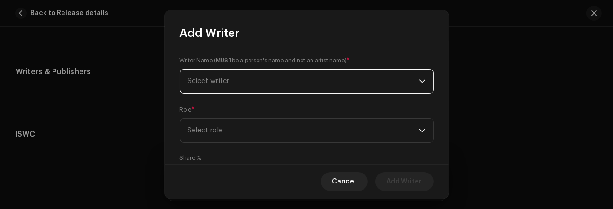
click at [268, 80] on span "Select writer" at bounding box center [303, 82] width 231 height 24
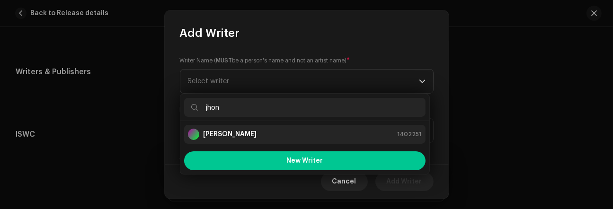
type input "jhon"
click at [260, 134] on div "Jhon Mateshi 1402251" at bounding box center [305, 134] width 234 height 11
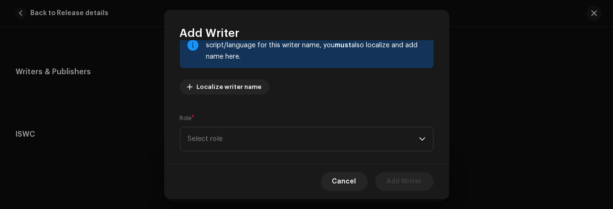
scroll to position [102, 0]
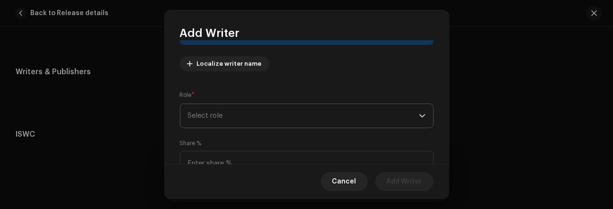
click at [322, 118] on span "Select role" at bounding box center [303, 116] width 231 height 24
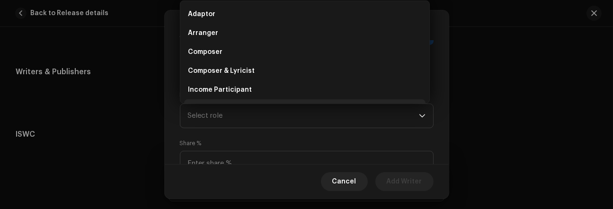
scroll to position [15, 0]
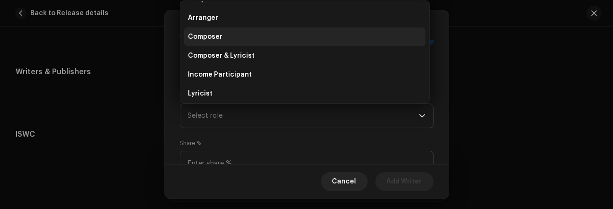
click at [242, 37] on li "Composer" at bounding box center [305, 36] width 242 height 19
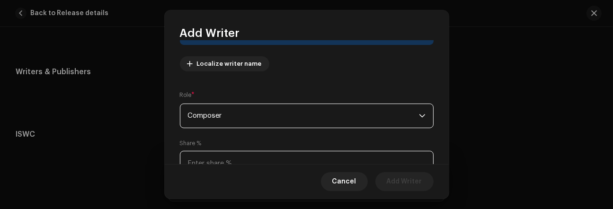
click at [256, 157] on input at bounding box center [307, 163] width 254 height 25
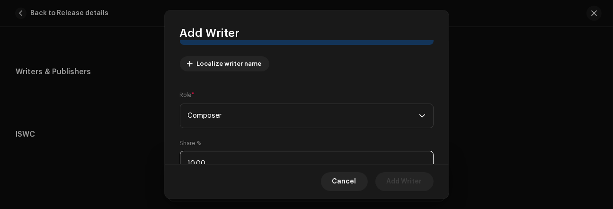
type input "100.00"
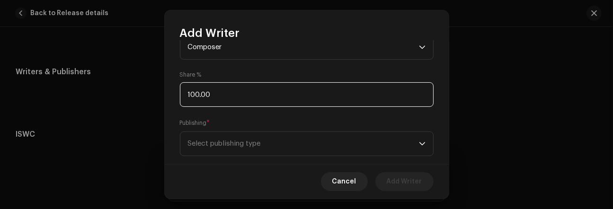
scroll to position [183, 0]
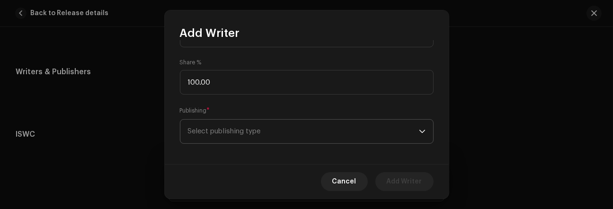
click at [391, 135] on span "Select publishing type" at bounding box center [303, 132] width 231 height 24
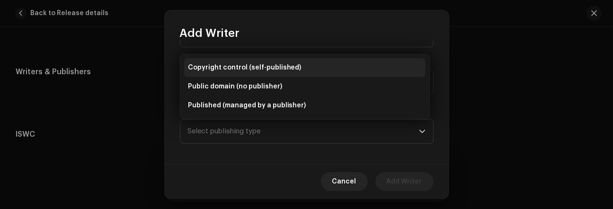
click at [288, 70] on span "Copyright control (self-published)" at bounding box center [245, 67] width 114 height 9
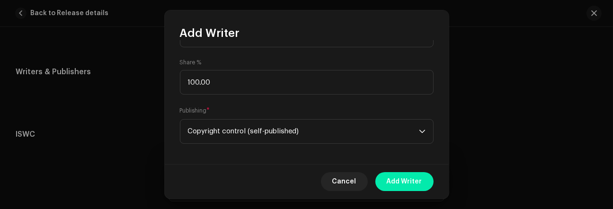
click at [409, 178] on span "Add Writer" at bounding box center [405, 181] width 36 height 19
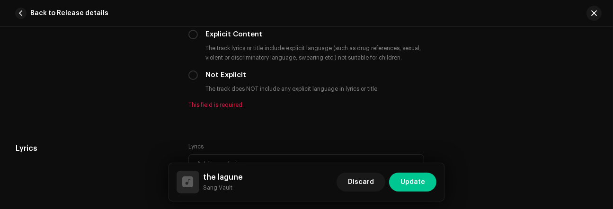
scroll to position [1642, 0]
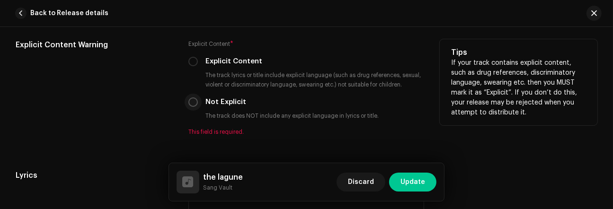
click at [190, 102] on input "Not Explicit" at bounding box center [193, 102] width 9 height 9
radio input "true"
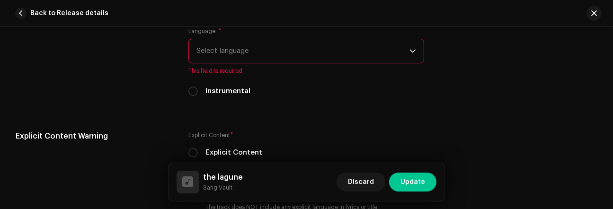
scroll to position [1523, 0]
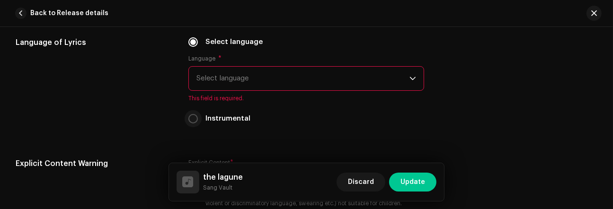
click at [189, 120] on input "Instrumental" at bounding box center [193, 118] width 9 height 9
radio input "true"
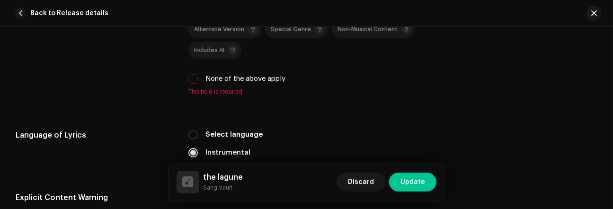
scroll to position [1405, 0]
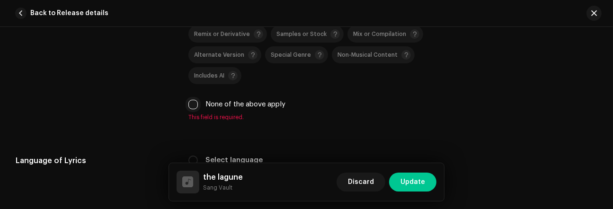
click at [190, 103] on input "None of the above apply" at bounding box center [193, 104] width 9 height 9
checkbox input "true"
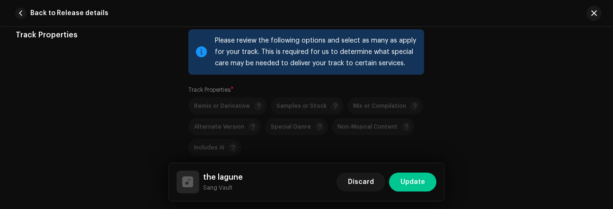
scroll to position [1295, 0]
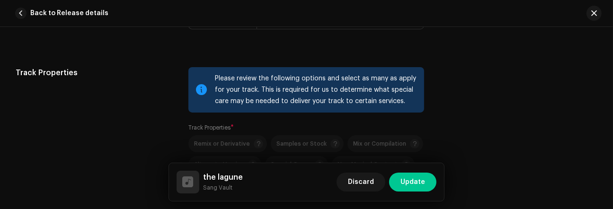
drag, startPoint x: 609, startPoint y: 148, endPoint x: 609, endPoint y: 142, distance: 5.7
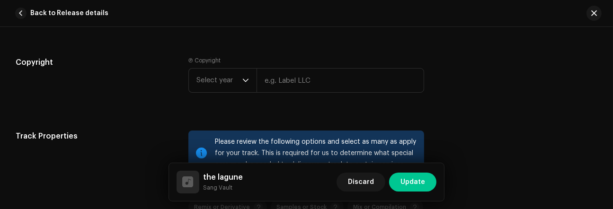
scroll to position [1223, 0]
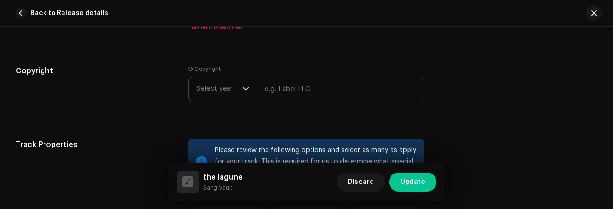
click at [239, 95] on span "Select year" at bounding box center [220, 89] width 46 height 24
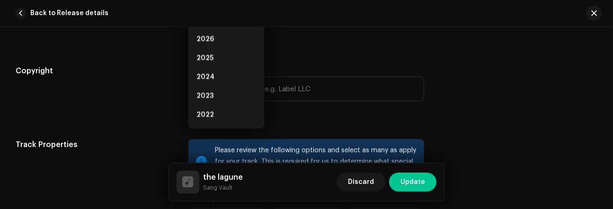
scroll to position [1209, 0]
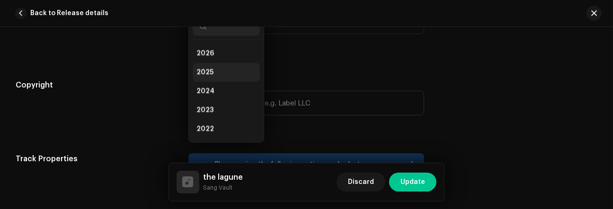
click at [218, 68] on li "2025" at bounding box center [226, 72] width 67 height 19
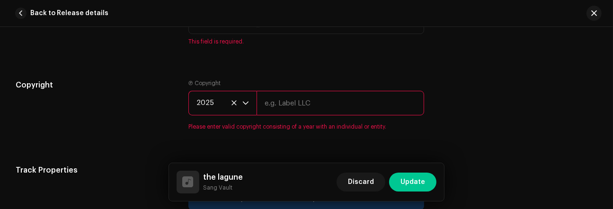
click at [292, 106] on input "text" at bounding box center [341, 103] width 168 height 25
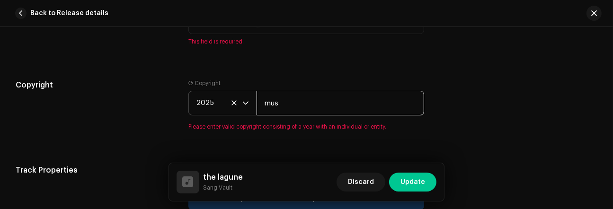
type input "musikli"
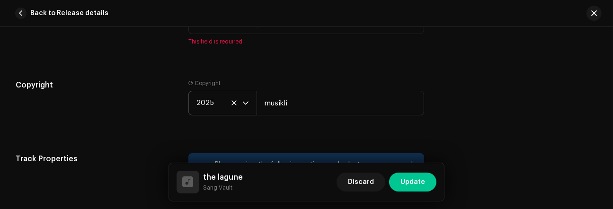
click at [536, 126] on div "Copyright Ⓟ Copyright 2025 musikli" at bounding box center [307, 105] width 582 height 51
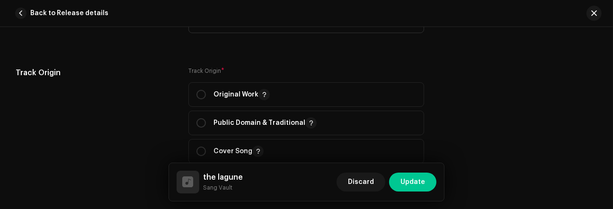
scroll to position [1062, 0]
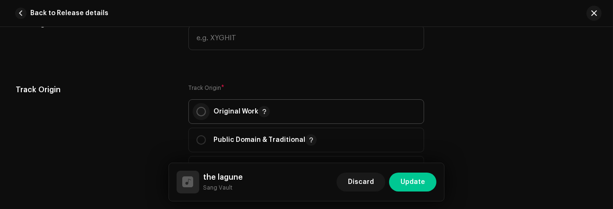
click at [200, 110] on input "radio" at bounding box center [201, 111] width 9 height 9
radio input "true"
click at [200, 110] on input "radio" at bounding box center [201, 111] width 9 height 9
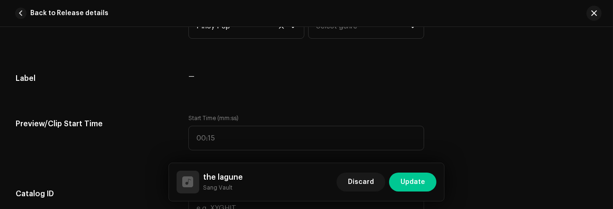
scroll to position [883, 0]
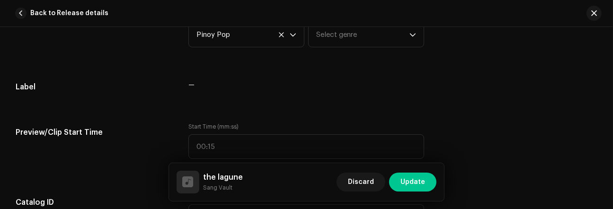
click at [608, 121] on div "Track details Complete the following to finalize your track. 1 of 3 Add Audio F…" at bounding box center [307, 122] width 612 height 1910
click at [610, 127] on div "Track details Complete the following to finalize your track. 1 of 3 Add Audio F…" at bounding box center [306, 118] width 613 height 182
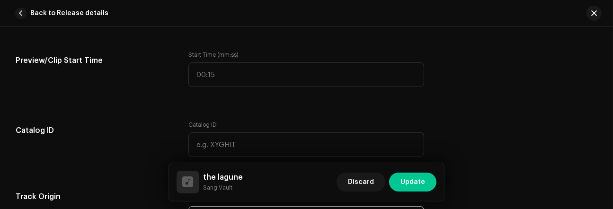
scroll to position [967, 0]
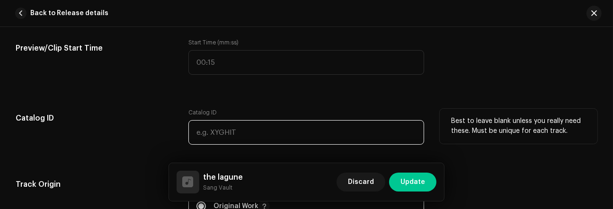
click at [296, 128] on input "text" at bounding box center [307, 132] width 236 height 25
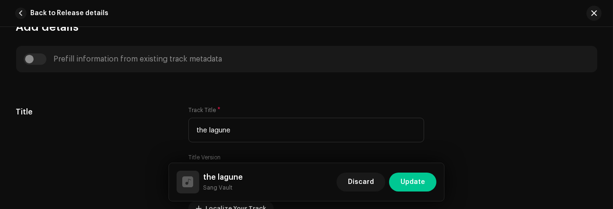
scroll to position [361, 0]
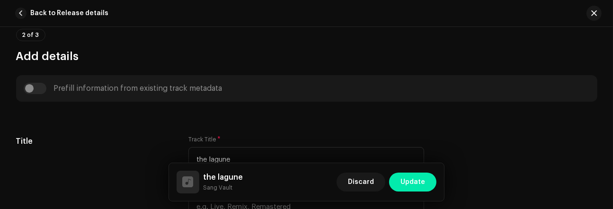
type input "zyk4543"
click at [427, 178] on button "Update" at bounding box center [412, 182] width 47 height 19
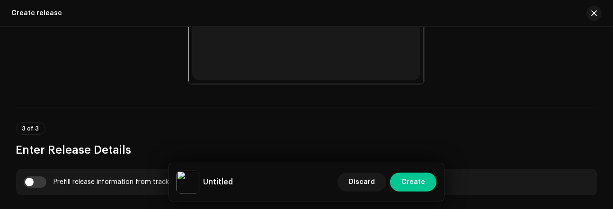
scroll to position [591, 0]
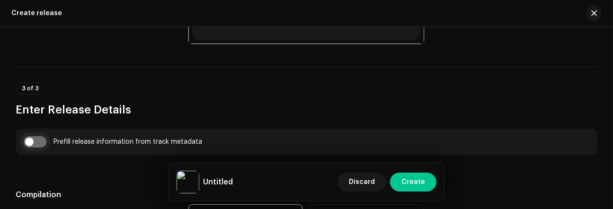
click at [27, 145] on input "checkbox" at bounding box center [35, 141] width 23 height 11
checkbox input "true"
type input "the lagune"
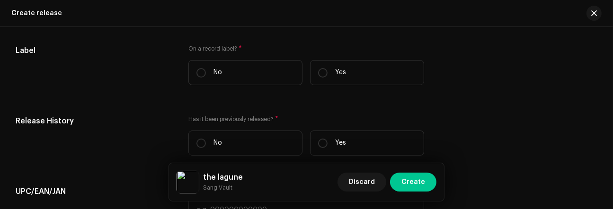
scroll to position [1533, 0]
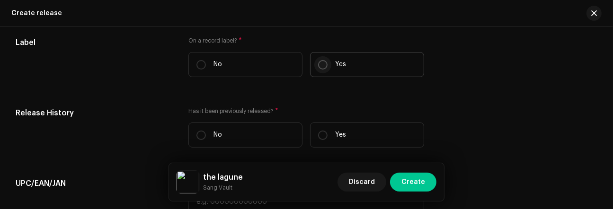
click at [325, 70] on input "Yes" at bounding box center [322, 64] width 9 height 9
radio input "true"
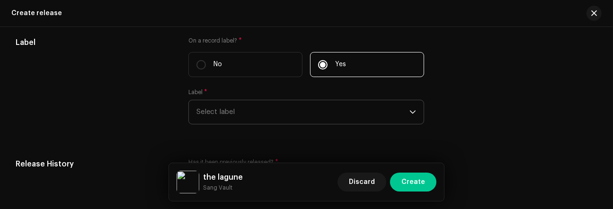
click at [272, 111] on span "Select label" at bounding box center [303, 112] width 213 height 24
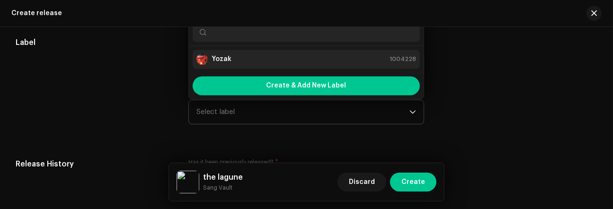
click at [243, 65] on div "Yozak 1004228" at bounding box center [307, 59] width 220 height 11
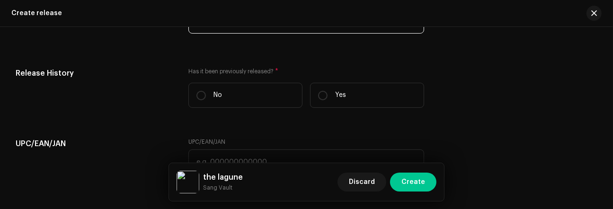
scroll to position [1629, 0]
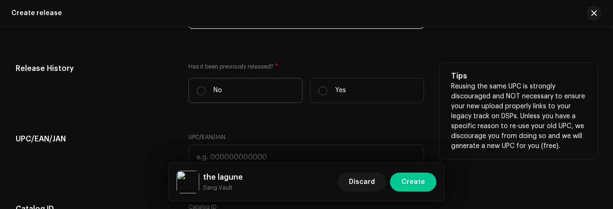
click at [205, 95] on label "No" at bounding box center [246, 90] width 114 height 25
click at [205, 95] on input "No" at bounding box center [201, 90] width 9 height 9
radio input "true"
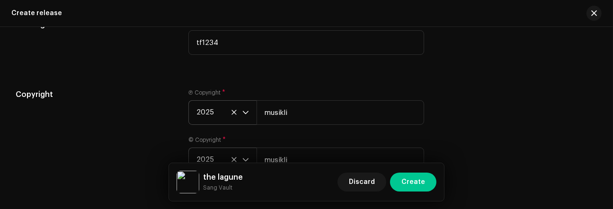
scroll to position [1873, 0]
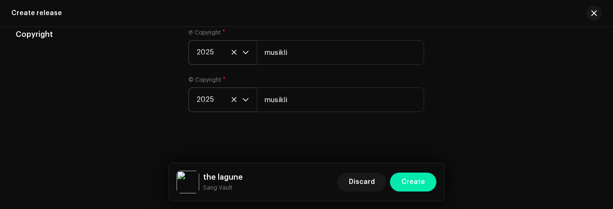
click at [423, 178] on span "Create" at bounding box center [414, 182] width 24 height 19
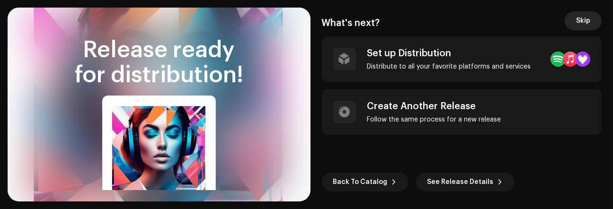
click at [581, 21] on span "Skip" at bounding box center [583, 20] width 14 height 19
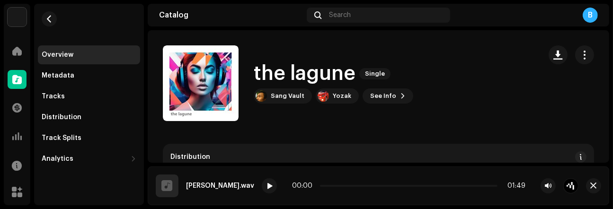
click at [53, 181] on div "Overview Metadata Tracks Distribution Track Splits Analytics Consumption Engage…" at bounding box center [89, 105] width 110 height 202
click at [13, 83] on span at bounding box center [16, 80] width 9 height 8
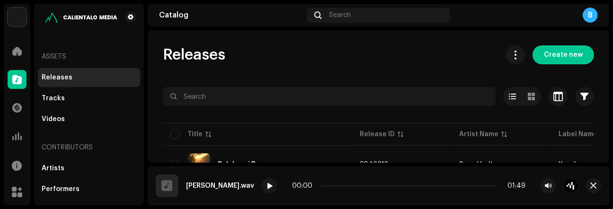
click at [311, 74] on div "Releases Create new Selected 0 Select all 4 Options Filters Distribution status…" at bounding box center [379, 179] width 462 height 269
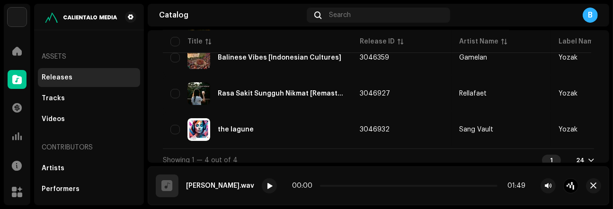
click at [62, 38] on div "Assets Releases Tracks Videos Contributors Artists Performers Producers & Engin…" at bounding box center [89, 158] width 102 height 248
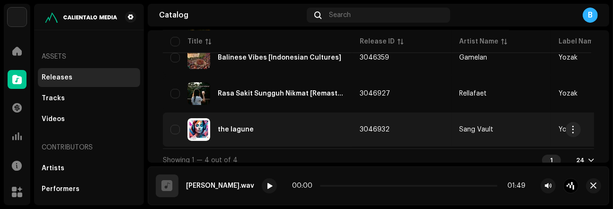
click at [243, 133] on div "the lagune" at bounding box center [258, 129] width 174 height 23
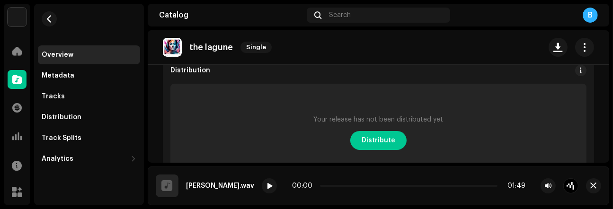
scroll to position [117, 0]
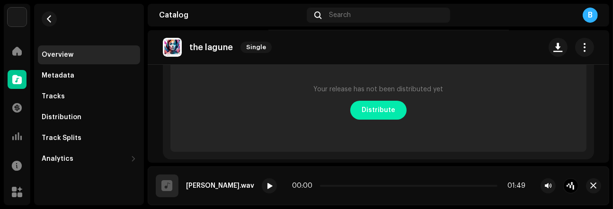
click at [383, 112] on span "Distribute" at bounding box center [379, 110] width 34 height 19
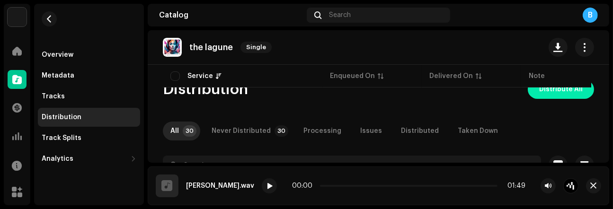
click at [549, 92] on span "Distribute All" at bounding box center [562, 89] width 44 height 19
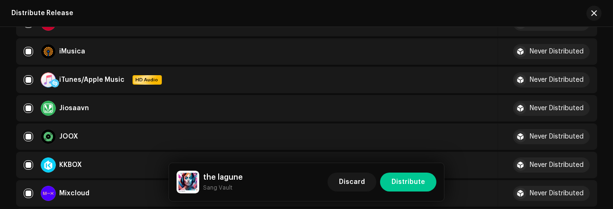
scroll to position [441, 0]
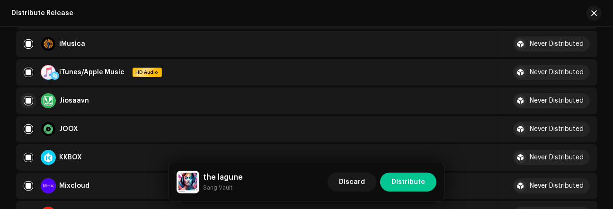
click at [30, 100] on input "checkbox" at bounding box center [28, 100] width 9 height 9
checkbox input "true"
click at [27, 99] on input "Row Selected" at bounding box center [28, 100] width 9 height 9
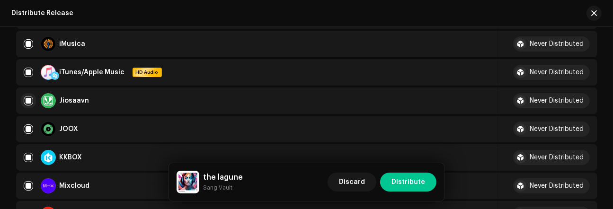
checkbox input "false"
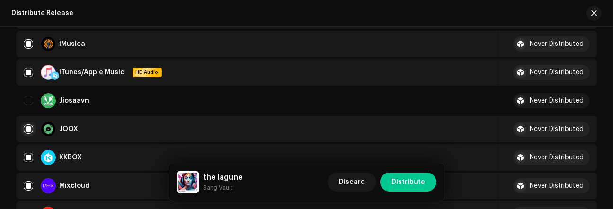
click at [28, 129] on input "Row Selected" at bounding box center [28, 129] width 9 height 9
checkbox input "false"
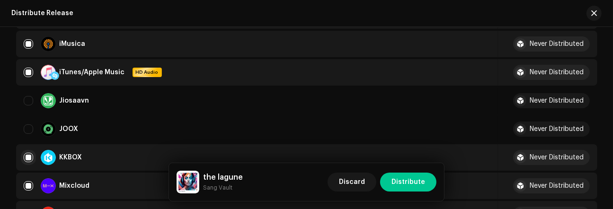
click at [25, 158] on input "Row Selected" at bounding box center [28, 157] width 9 height 9
checkbox input "false"
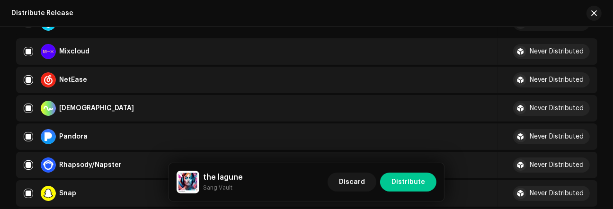
scroll to position [591, 0]
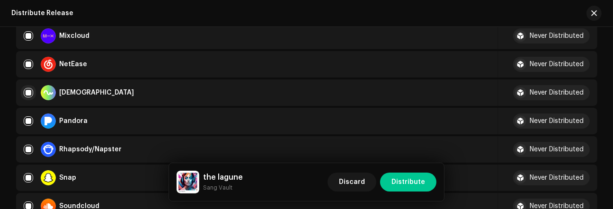
click at [26, 91] on input "Row Selected" at bounding box center [28, 92] width 9 height 9
checkbox input "false"
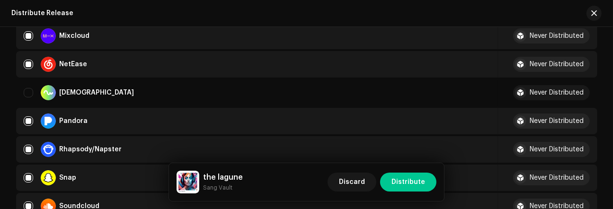
scroll to position [610, 0]
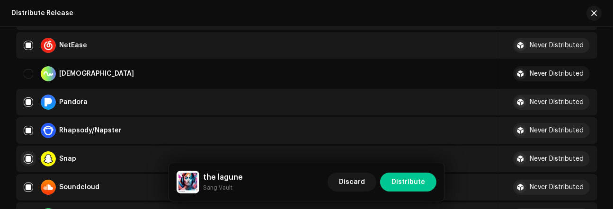
click at [27, 154] on input "Row Selected" at bounding box center [28, 158] width 9 height 9
click at [27, 154] on input "Row Unselected" at bounding box center [28, 158] width 9 height 9
checkbox input "true"
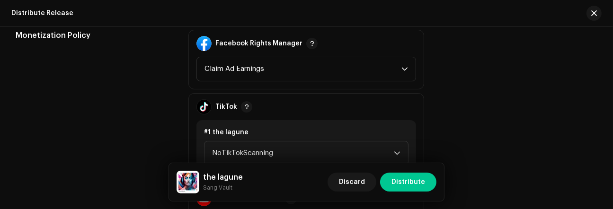
scroll to position [1047, 0]
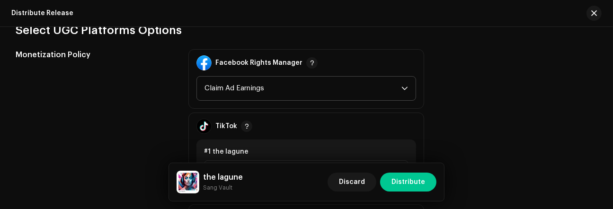
click at [395, 88] on span "Claim Ad Earnings" at bounding box center [303, 89] width 197 height 24
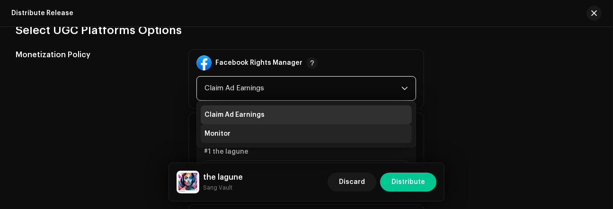
click at [379, 129] on li "Monitor" at bounding box center [306, 134] width 211 height 19
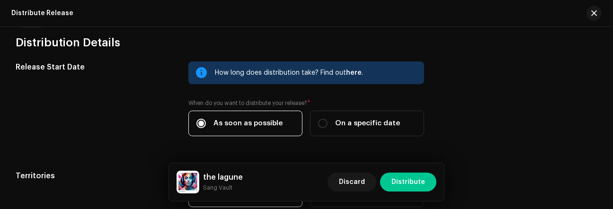
scroll to position [1581, 0]
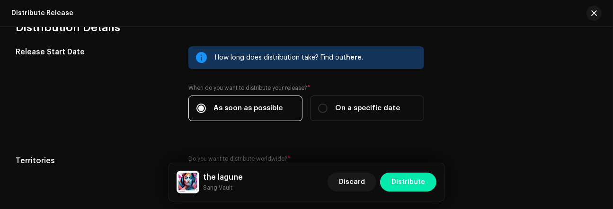
click at [427, 187] on button "Distribute" at bounding box center [408, 182] width 56 height 19
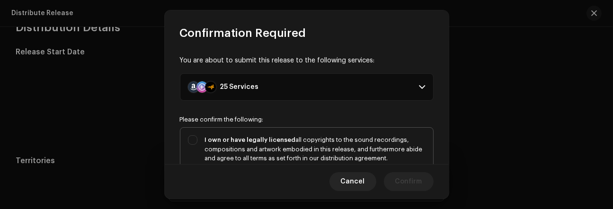
click at [196, 139] on div "I own or have legally licensed all copyrights to the sound recordings, composit…" at bounding box center [306, 159] width 253 height 62
checkbox input "true"
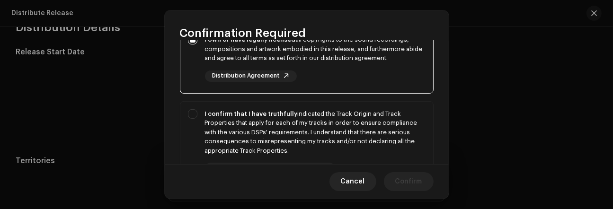
scroll to position [125, 0]
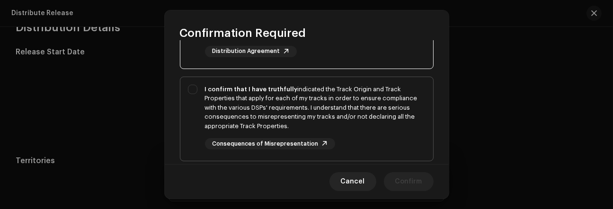
click at [195, 87] on div "I confirm that I have truthfully indicated the Track Origin and Track Propertie…" at bounding box center [306, 117] width 253 height 81
checkbox input "true"
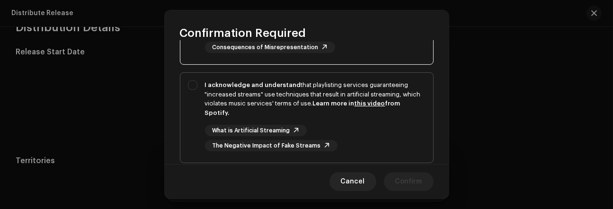
scroll to position [228, 0]
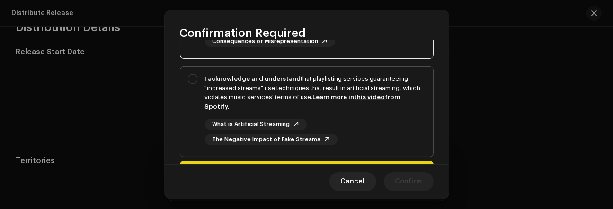
click at [195, 78] on div "I acknowledge and understand that playlisting services guaranteeing "increased …" at bounding box center [306, 110] width 253 height 86
checkbox input "true"
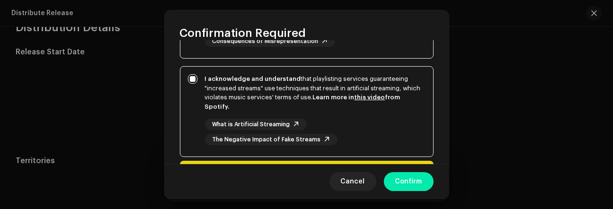
click at [427, 180] on button "Confirm" at bounding box center [409, 181] width 50 height 19
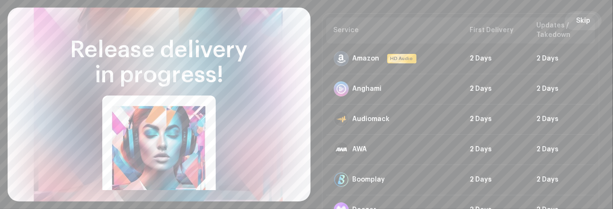
click at [584, 22] on span "Skip" at bounding box center [583, 20] width 14 height 19
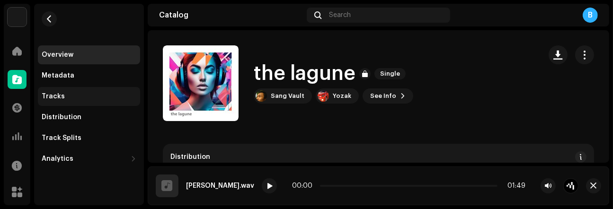
click at [77, 90] on div "Tracks" at bounding box center [89, 96] width 102 height 19
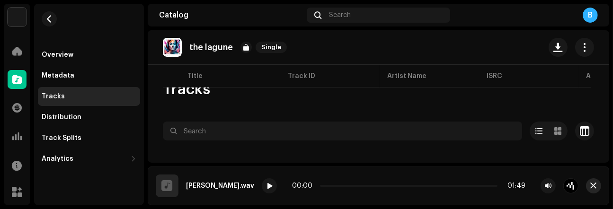
click at [597, 187] on span "button" at bounding box center [594, 186] width 6 height 8
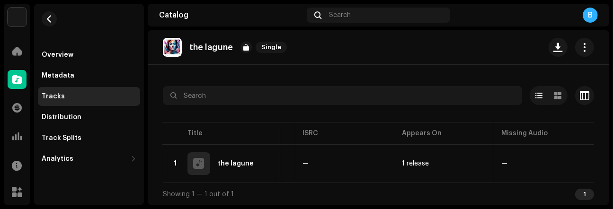
scroll to position [0, 288]
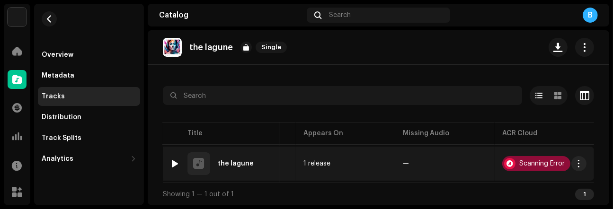
click at [533, 163] on div "Scanning Error" at bounding box center [537, 163] width 68 height 15
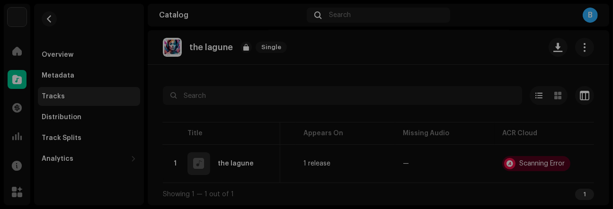
click at [465, 59] on div "Audio Recognition by AcrCloud is still processing the audio file. Do NOT approv…" at bounding box center [306, 104] width 613 height 209
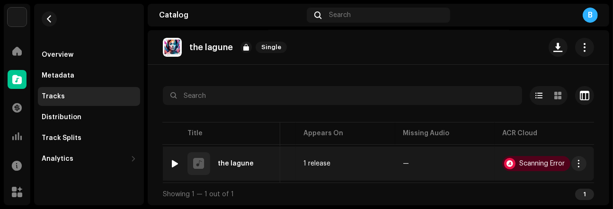
click at [174, 160] on div at bounding box center [175, 164] width 7 height 8
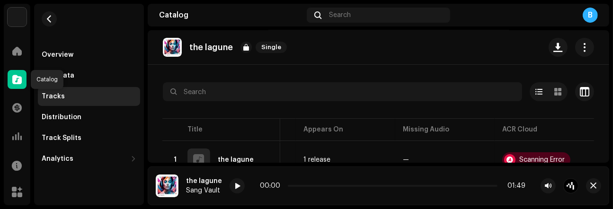
click at [12, 77] on span at bounding box center [16, 80] width 9 height 8
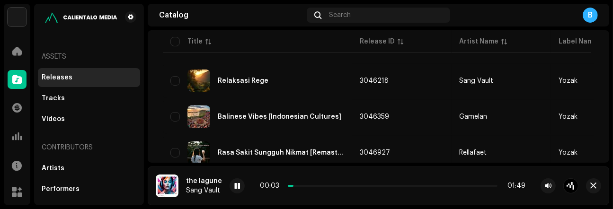
scroll to position [131, 0]
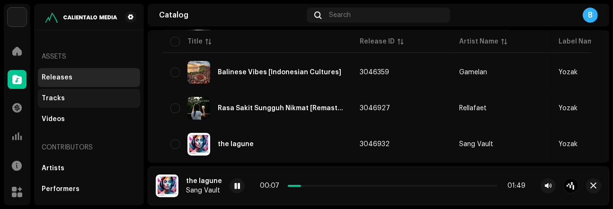
click at [97, 100] on div "Tracks" at bounding box center [89, 99] width 95 height 8
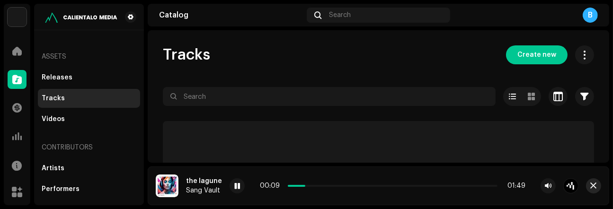
click at [593, 187] on span "button" at bounding box center [594, 186] width 6 height 8
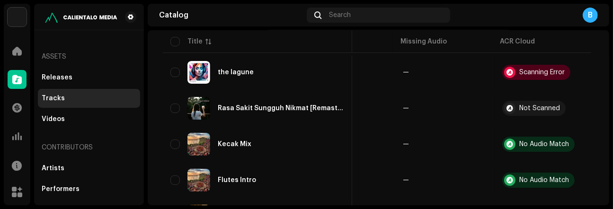
scroll to position [85, 0]
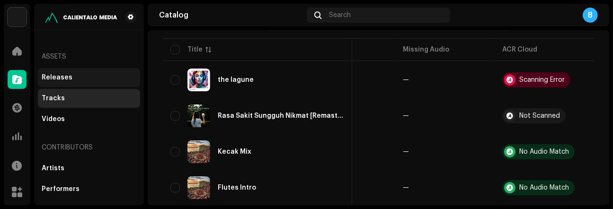
click at [62, 77] on div "Releases" at bounding box center [57, 78] width 31 height 8
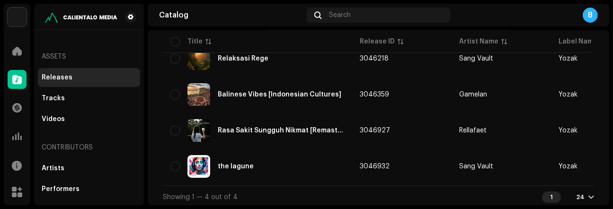
scroll to position [112, 0]
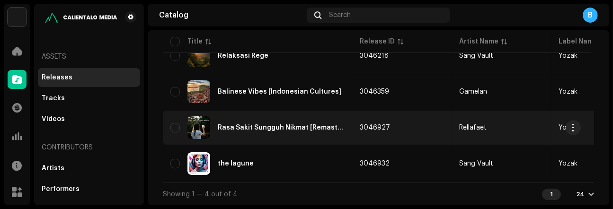
click at [325, 127] on div "Rasa Sakit Sungguh Nikmat [Remastered]" at bounding box center [281, 128] width 127 height 7
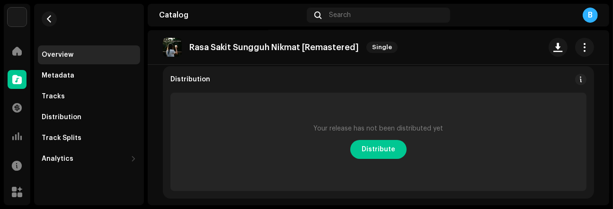
scroll to position [113, 0]
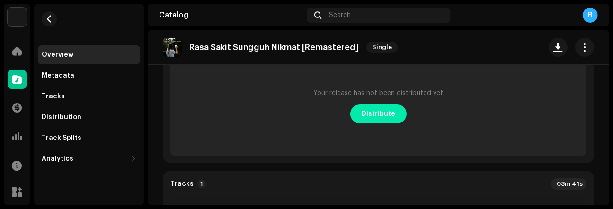
click at [386, 111] on span "Distribute" at bounding box center [379, 114] width 34 height 19
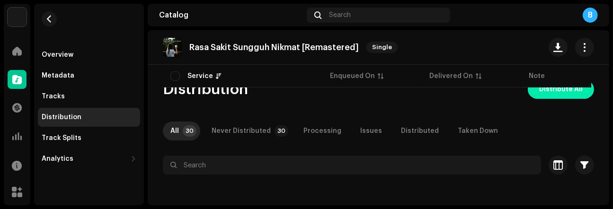
click at [548, 92] on span "Distribute All" at bounding box center [562, 89] width 44 height 19
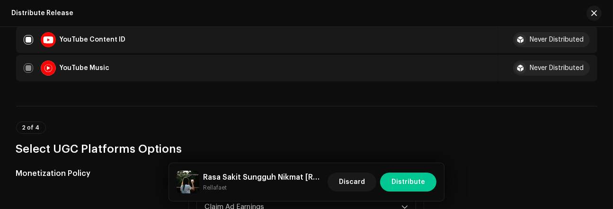
scroll to position [879, 0]
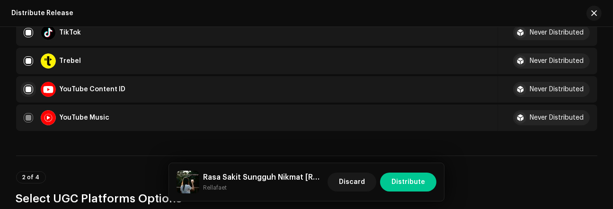
click at [31, 89] on input "checkbox" at bounding box center [28, 89] width 9 height 9
checkbox input "false"
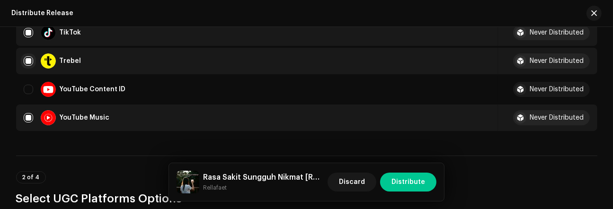
click at [27, 58] on input "Row Selected" at bounding box center [28, 60] width 9 height 9
checkbox input "false"
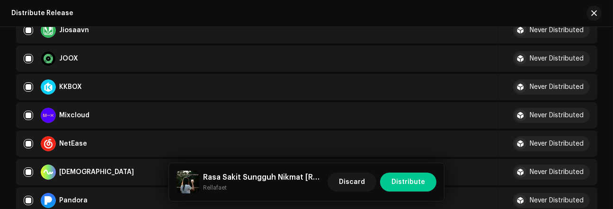
scroll to position [497, 0]
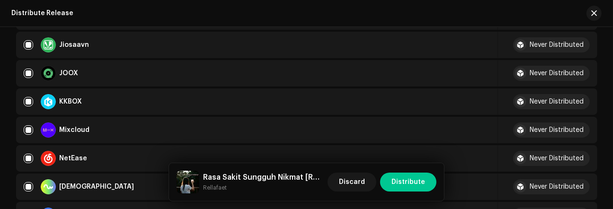
click at [30, 42] on input "Row Selected" at bounding box center [28, 44] width 9 height 9
checkbox input "false"
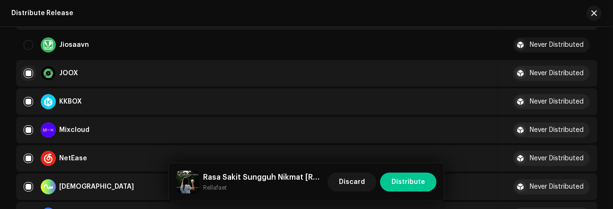
click at [25, 70] on input "Row Selected" at bounding box center [28, 73] width 9 height 9
checkbox input "false"
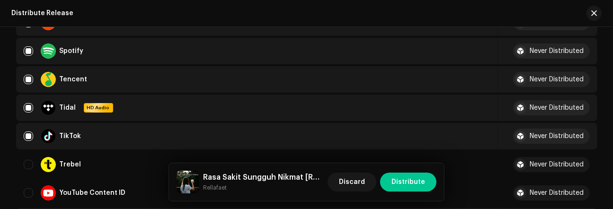
scroll to position [760, 0]
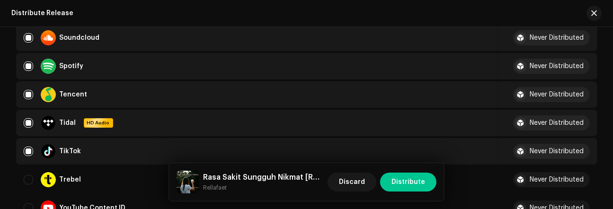
click at [606, 109] on div "Distribute Release Complete the following to distribute your release to selecte…" at bounding box center [307, 125] width 612 height 1671
click at [32, 152] on div "TikTok" at bounding box center [257, 151] width 467 height 15
click at [24, 153] on input "Row Selected" at bounding box center [28, 151] width 9 height 9
checkbox input "false"
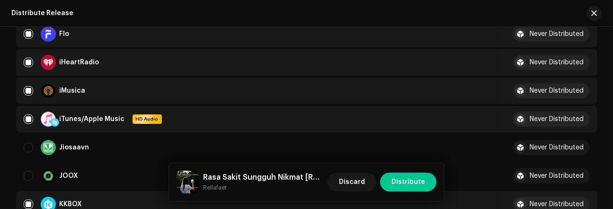
scroll to position [380, 0]
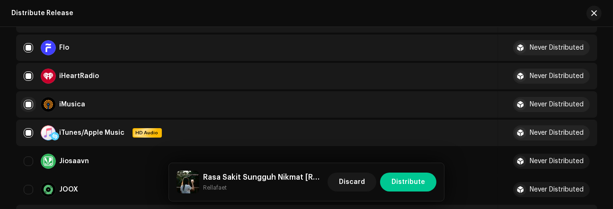
click at [28, 106] on input "Row Selected" at bounding box center [28, 104] width 9 height 9
checkbox input "false"
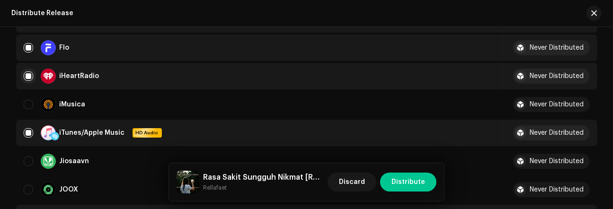
click at [24, 80] on input "Row Selected" at bounding box center [28, 76] width 9 height 9
checkbox input "false"
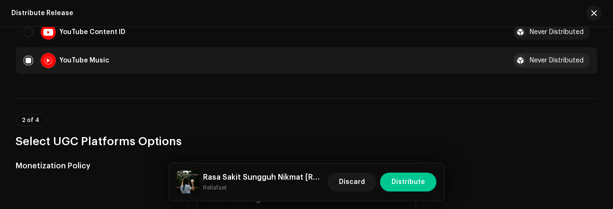
scroll to position [1074, 0]
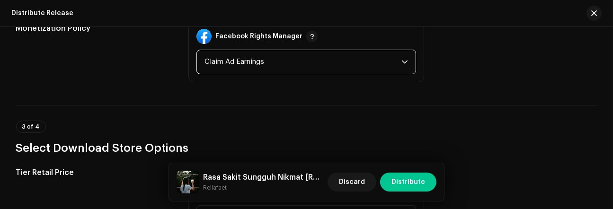
click at [399, 63] on span "Claim Ad Earnings" at bounding box center [303, 62] width 197 height 24
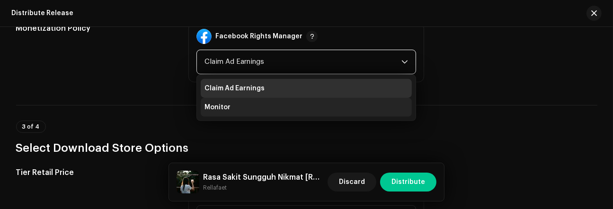
click at [308, 111] on li "Monitor" at bounding box center [306, 107] width 211 height 19
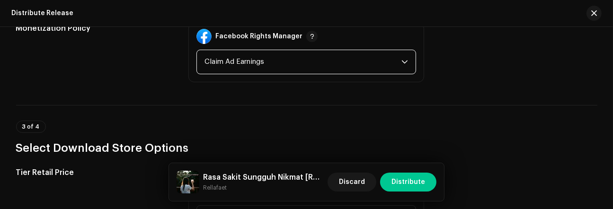
click at [308, 108] on li "Monitor" at bounding box center [306, 100] width 211 height 15
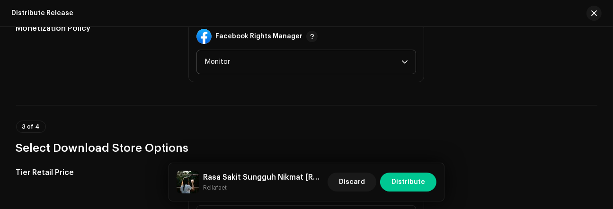
drag, startPoint x: 610, startPoint y: 146, endPoint x: 610, endPoint y: 152, distance: 5.7
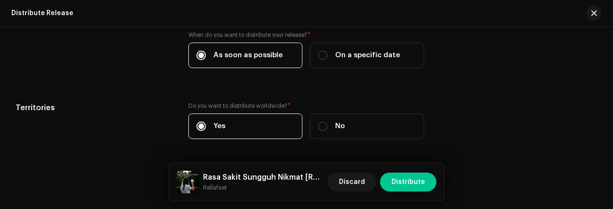
scroll to position [1510, 0]
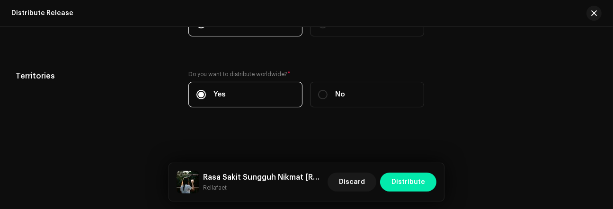
click at [420, 183] on span "Distribute" at bounding box center [409, 182] width 34 height 19
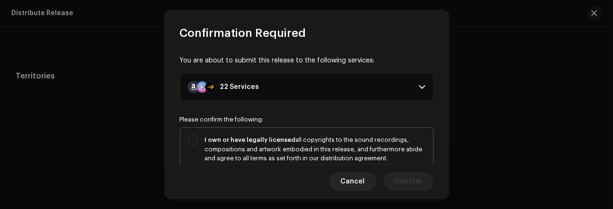
click at [190, 135] on div "I own or have legally licensed all copyrights to the sound recordings, composit…" at bounding box center [306, 159] width 253 height 62
checkbox input "true"
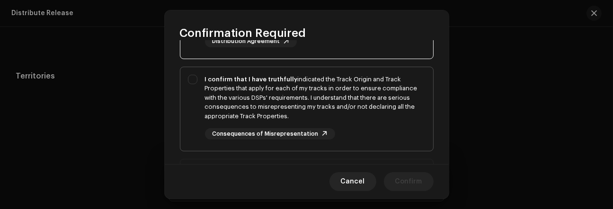
scroll to position [136, 0]
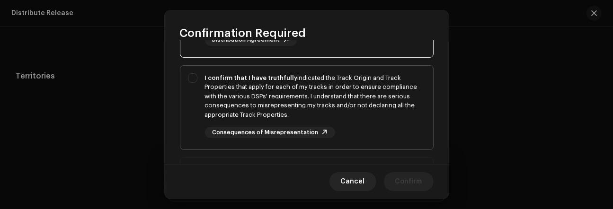
click at [198, 74] on div "I confirm that I have truthfully indicated the Track Origin and Track Propertie…" at bounding box center [306, 106] width 253 height 81
checkbox input "true"
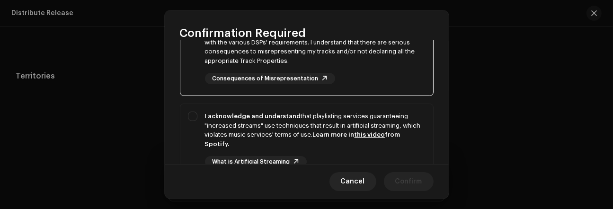
scroll to position [200, 0]
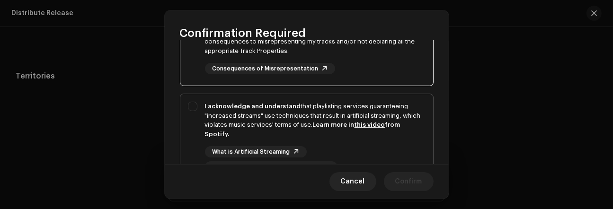
click at [196, 105] on div "I acknowledge and understand that playlisting services guaranteeing "increased …" at bounding box center [306, 137] width 253 height 86
checkbox input "true"
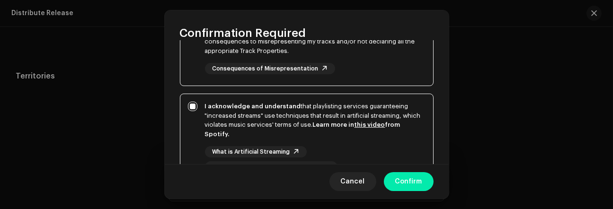
click at [405, 177] on span "Confirm" at bounding box center [409, 181] width 27 height 19
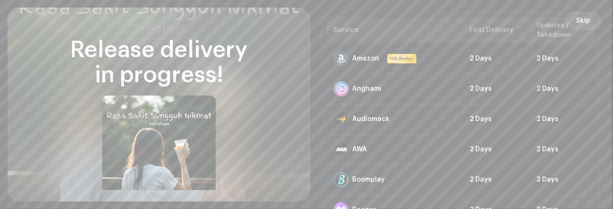
click at [580, 18] on span "Skip" at bounding box center [583, 20] width 14 height 19
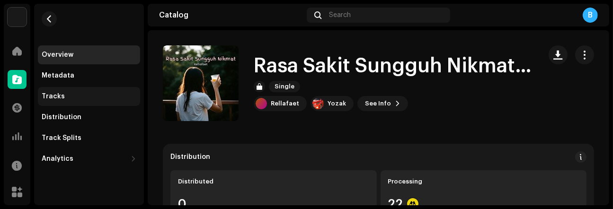
click at [66, 94] on div "Tracks" at bounding box center [89, 97] width 95 height 8
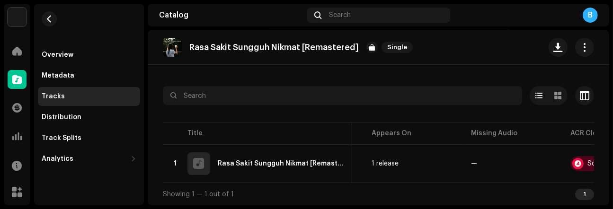
scroll to position [0, 360]
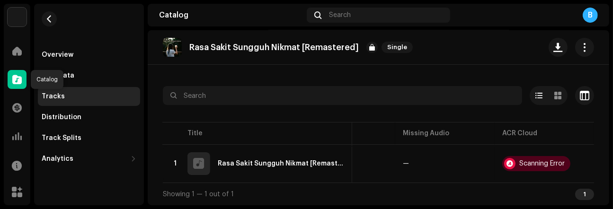
click at [19, 78] on span at bounding box center [16, 80] width 9 height 8
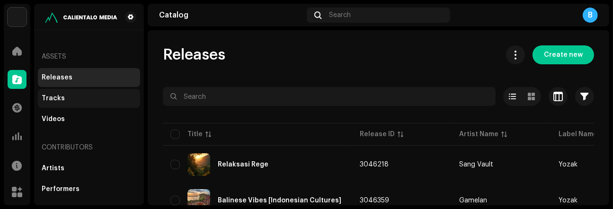
click at [63, 98] on div "Tracks" at bounding box center [89, 99] width 95 height 8
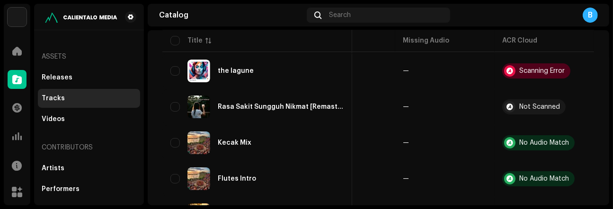
scroll to position [76, 0]
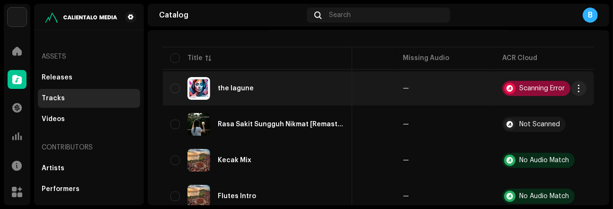
click at [543, 86] on div "Scanning Error" at bounding box center [542, 88] width 45 height 7
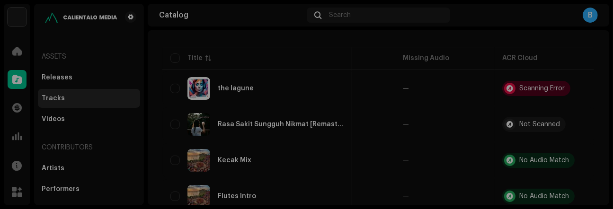
click at [469, 45] on div "Audio Recognition by AcrCloud is still processing the audio file. Do NOT approv…" at bounding box center [306, 104] width 613 height 209
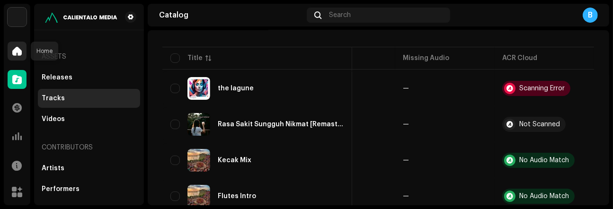
click at [14, 54] on span at bounding box center [16, 51] width 9 height 8
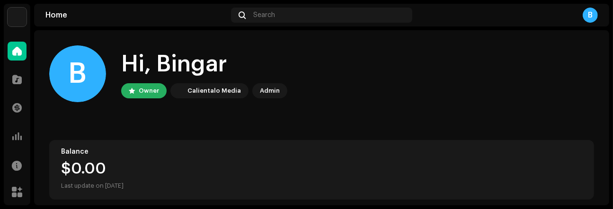
click at [17, 81] on span at bounding box center [16, 80] width 9 height 8
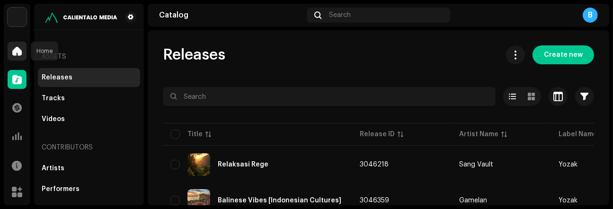
click at [18, 49] on span at bounding box center [16, 51] width 9 height 8
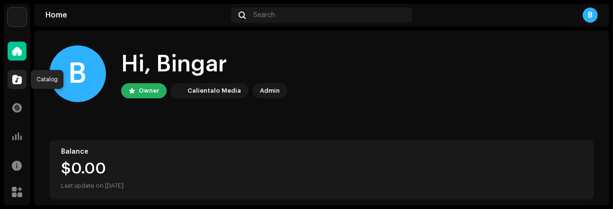
click at [15, 79] on span at bounding box center [16, 80] width 9 height 8
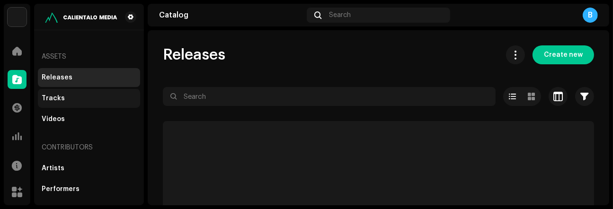
click at [60, 99] on div "Tracks" at bounding box center [53, 99] width 23 height 8
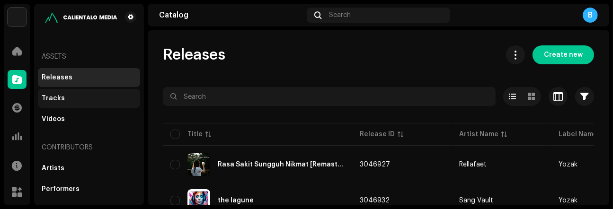
click at [81, 97] on div "Tracks" at bounding box center [89, 99] width 95 height 8
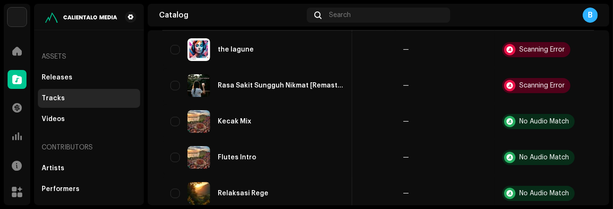
scroll to position [74, 0]
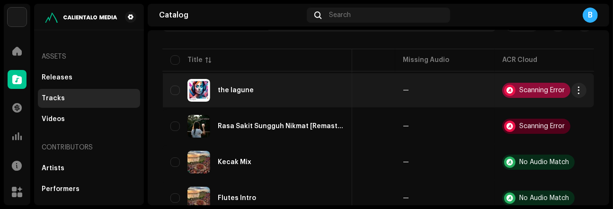
click at [538, 90] on div "Scanning Error" at bounding box center [542, 90] width 45 height 7
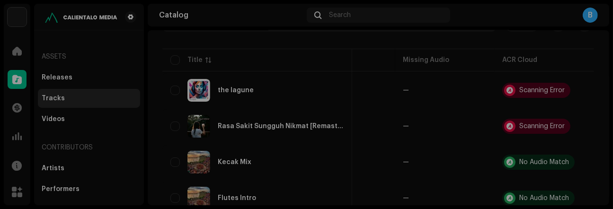
click at [483, 43] on div "Audio Recognition by AcrCloud is still processing the audio file. Scheduling a …" at bounding box center [306, 104] width 613 height 209
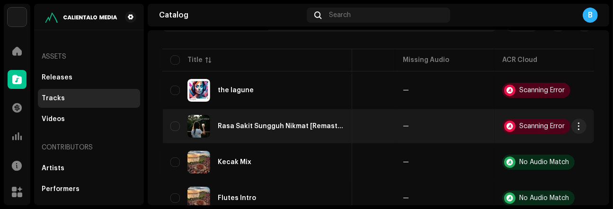
click at [199, 125] on img at bounding box center [199, 126] width 23 height 23
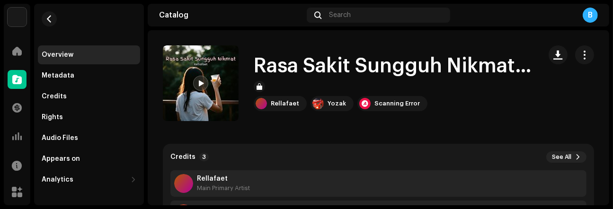
click at [198, 83] on span at bounding box center [201, 84] width 6 height 8
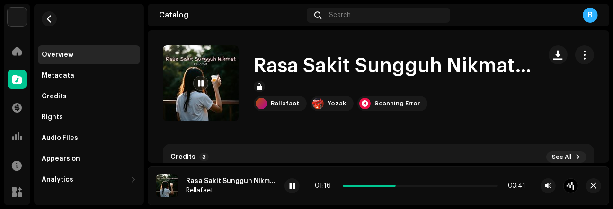
click at [70, 30] on div "Overview Metadata Credits Rights Audio Files Appears on Analytics Consumption E…" at bounding box center [89, 97] width 110 height 186
click at [49, 20] on span "button" at bounding box center [49, 19] width 7 height 8
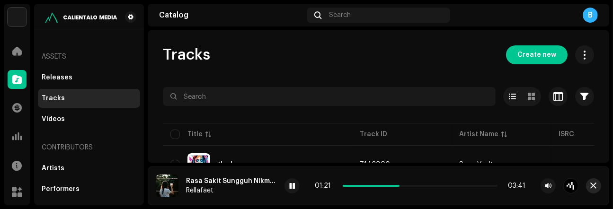
click at [593, 182] on span "button" at bounding box center [594, 186] width 6 height 8
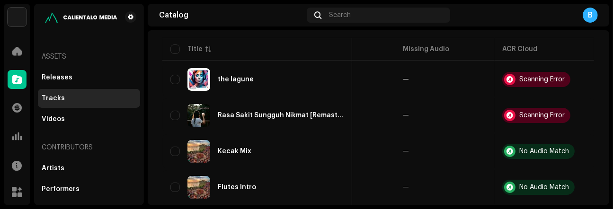
scroll to position [78, 0]
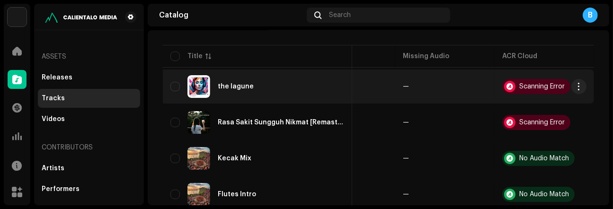
click at [237, 82] on div "the lagune" at bounding box center [258, 86] width 174 height 23
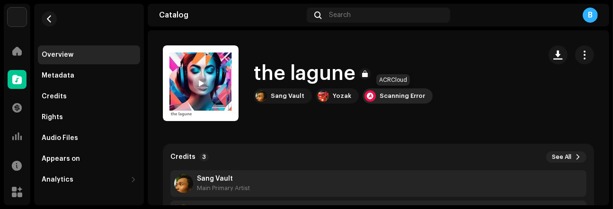
click at [380, 97] on div "Scanning Error" at bounding box center [402, 96] width 45 height 8
click at [492, 97] on div "Audio Recognition by AcrCloud is still processing the audio file. Scheduling a …" at bounding box center [306, 104] width 613 height 209
click at [62, 31] on div "Overview Metadata Credits Rights Audio Files Appears on Analytics Consumption E…" at bounding box center [89, 97] width 110 height 186
click at [19, 76] on span at bounding box center [16, 80] width 9 height 8
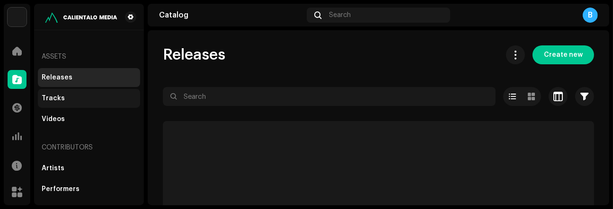
click at [59, 96] on div "Tracks" at bounding box center [53, 99] width 23 height 8
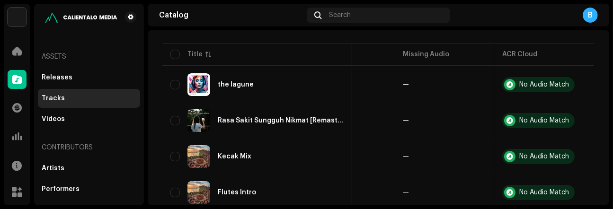
scroll to position [74, 0]
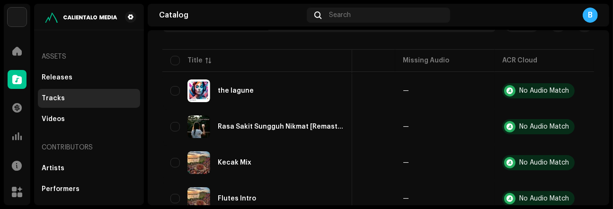
drag, startPoint x: 599, startPoint y: 109, endPoint x: 603, endPoint y: 89, distance: 20.6
click at [603, 89] on div "Tracks Create new Selected 0 Select all 5 Options Filters Distribution status I…" at bounding box center [379, 124] width 462 height 305
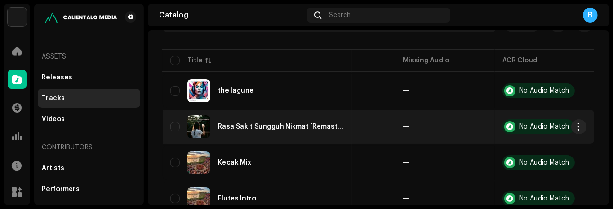
click at [237, 128] on div "Rasa Sakit Sungguh Nikmat [Remastered]" at bounding box center [281, 127] width 127 height 7
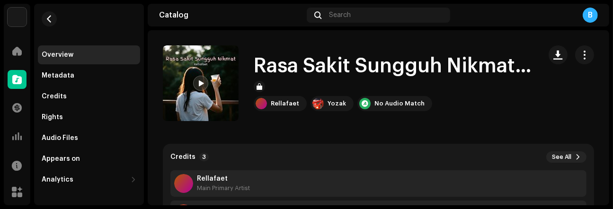
click at [200, 81] on span at bounding box center [201, 84] width 6 height 8
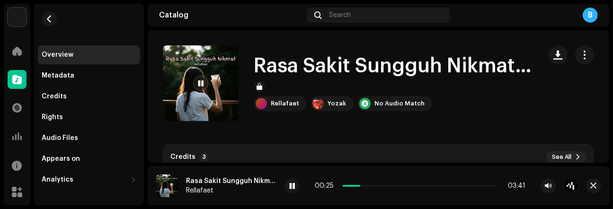
click at [72, 17] on div "Overview Metadata Credits Rights Audio Files Appears on Analytics Consumption E…" at bounding box center [89, 97] width 110 height 186
click at [63, 90] on div "Credits" at bounding box center [89, 96] width 102 height 19
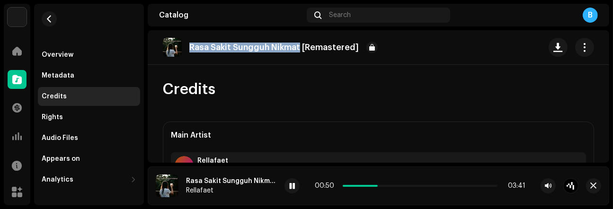
drag, startPoint x: 300, startPoint y: 47, endPoint x: 191, endPoint y: 53, distance: 109.5
click at [191, 53] on div "Rasa Sakit Sungguh Nikmat [Remastered]" at bounding box center [285, 47] width 192 height 11
copy p "Rasa Sakit Sungguh Nikmat"
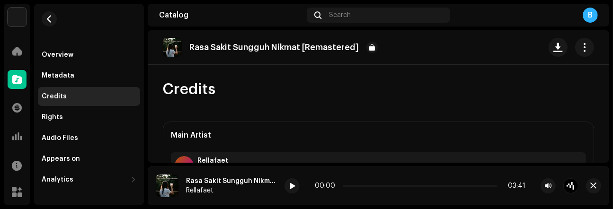
click at [270, 82] on div "Credits" at bounding box center [379, 89] width 432 height 19
click at [15, 51] on span at bounding box center [16, 51] width 9 height 8
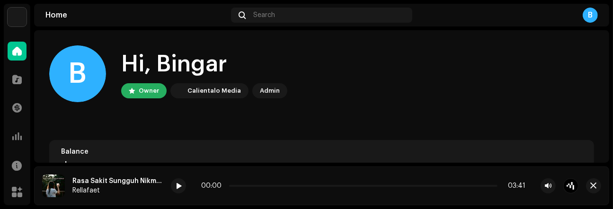
click at [351, 96] on div "B Hi, Bingar Owner Calientalo Media Admin" at bounding box center [321, 73] width 545 height 57
click at [16, 83] on span at bounding box center [16, 80] width 9 height 8
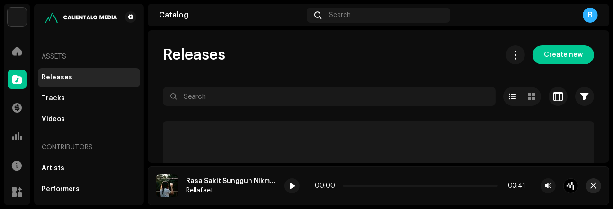
click at [592, 188] on span "button" at bounding box center [594, 186] width 6 height 8
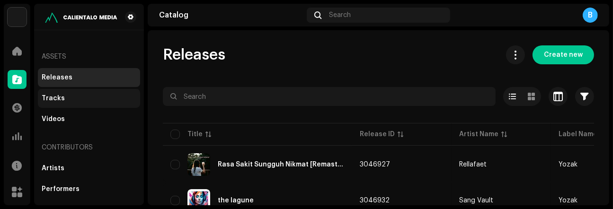
click at [83, 99] on div "Tracks" at bounding box center [89, 99] width 95 height 8
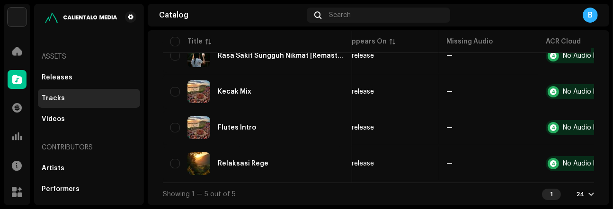
scroll to position [0, 309]
click at [495, 183] on div "Selected 0 Select all 5 Options Filters Distribution status In progress Not sta…" at bounding box center [379, 73] width 432 height 266
drag, startPoint x: 479, startPoint y: 184, endPoint x: 474, endPoint y: 184, distance: 5.7
click at [476, 184] on div "Showing 1 — 5 out of 5 1 24" at bounding box center [379, 194] width 432 height 23
click at [459, 184] on div "Showing 1 — 5 out of 5 1 24" at bounding box center [379, 194] width 432 height 23
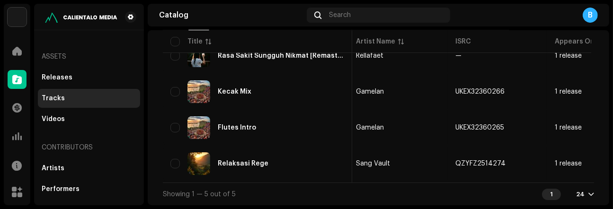
scroll to position [0, 0]
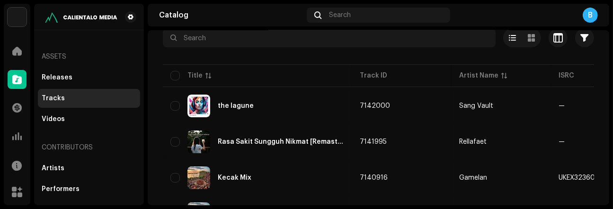
click at [47, 39] on div "Assets Releases Tracks Videos Contributors Artists Performers Producers & Engin…" at bounding box center [89, 158] width 102 height 248
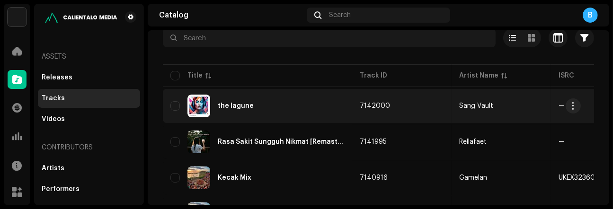
click at [198, 106] on img at bounding box center [199, 106] width 23 height 23
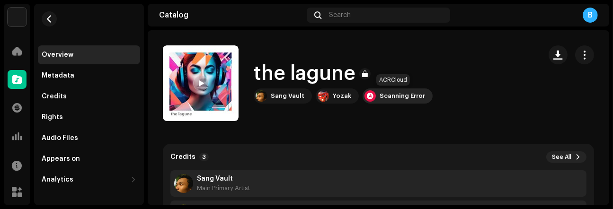
click at [380, 94] on div "Scanning Error" at bounding box center [402, 96] width 45 height 8
click at [485, 104] on div "Audio Recognition by AcrCloud is still processing the audio file. Scheduling a …" at bounding box center [306, 104] width 613 height 209
click at [199, 82] on span at bounding box center [201, 84] width 6 height 8
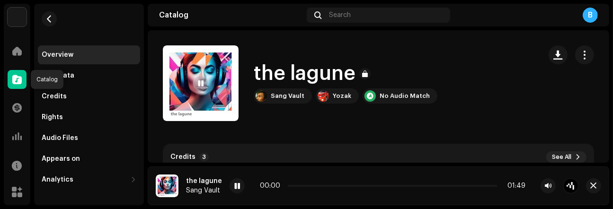
click at [19, 77] on span at bounding box center [16, 80] width 9 height 8
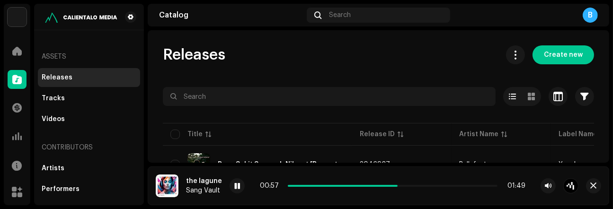
click at [60, 47] on div "Assets" at bounding box center [89, 56] width 102 height 23
click at [558, 49] on span "Create new" at bounding box center [563, 54] width 39 height 19
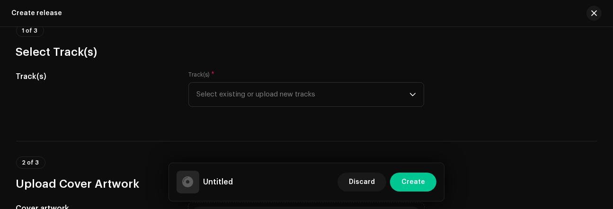
scroll to position [101, 0]
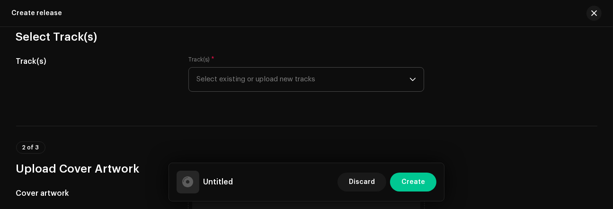
click at [397, 81] on span "Select existing or upload new tracks" at bounding box center [303, 80] width 213 height 24
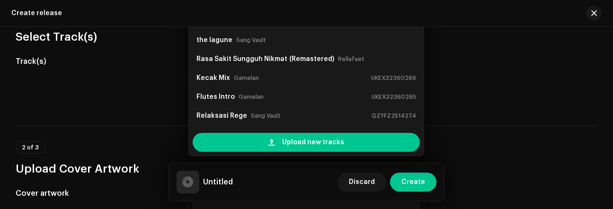
scroll to position [87, 0]
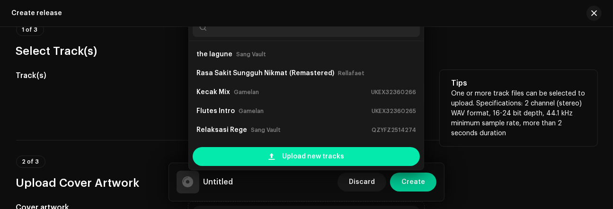
click at [339, 156] on span "Upload new tracks" at bounding box center [313, 156] width 62 height 19
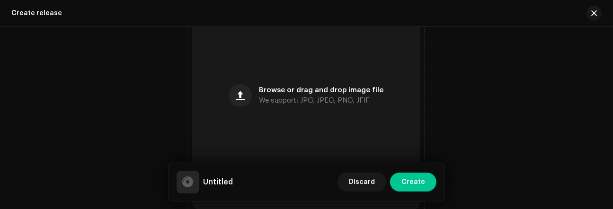
scroll to position [391, 0]
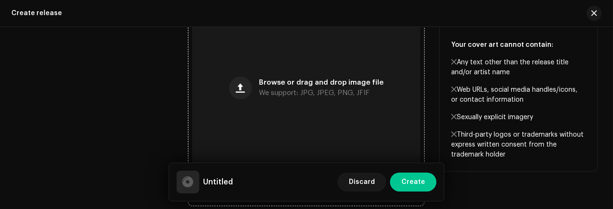
click at [360, 82] on div "Browse or drag and drop image file We support: JPG, JPEG, PNG, JFIF" at bounding box center [306, 88] width 228 height 228
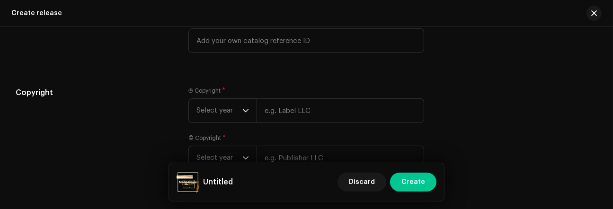
scroll to position [1667, 0]
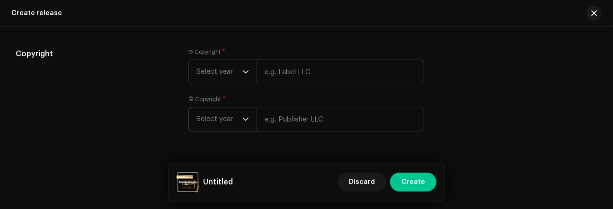
click at [239, 127] on span "Select year" at bounding box center [220, 120] width 46 height 24
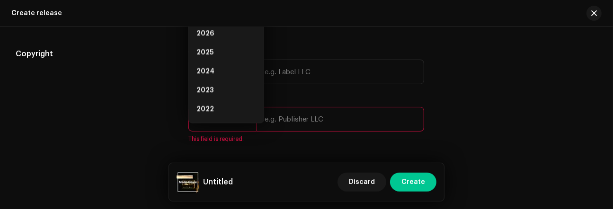
scroll to position [1654, 0]
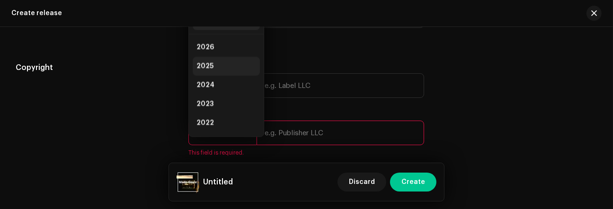
click at [224, 69] on li "2025" at bounding box center [226, 66] width 67 height 19
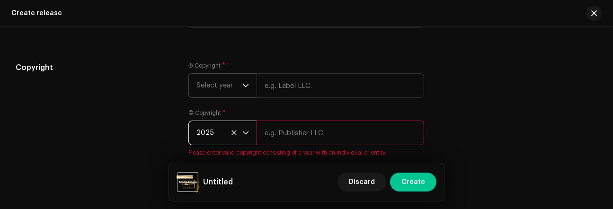
click at [233, 96] on span "Select year" at bounding box center [220, 86] width 46 height 24
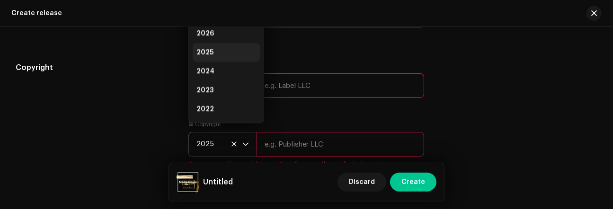
scroll to position [1639, 0]
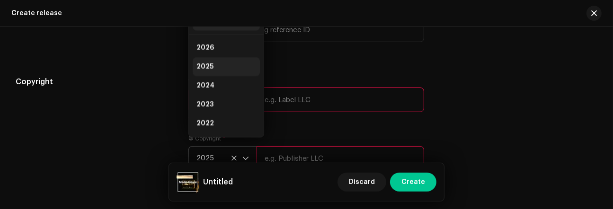
click at [230, 71] on li "2025" at bounding box center [226, 66] width 67 height 19
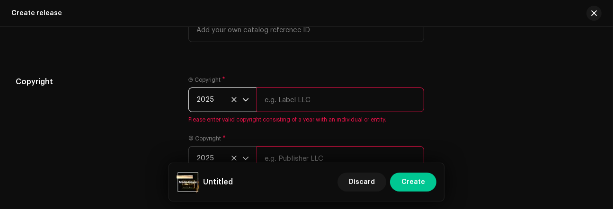
click at [284, 108] on input "text" at bounding box center [341, 100] width 168 height 25
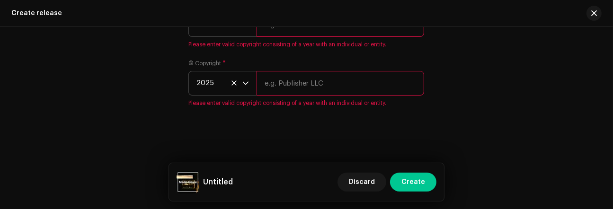
click at [279, 82] on input "text" at bounding box center [341, 83] width 168 height 25
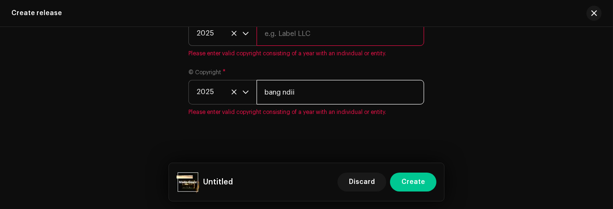
scroll to position [1694, 0]
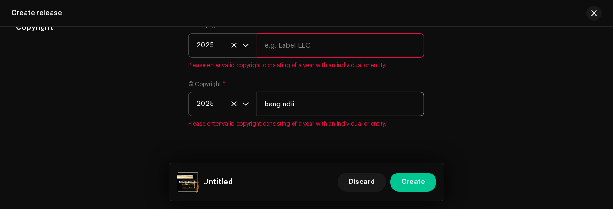
type input "bang ndii"
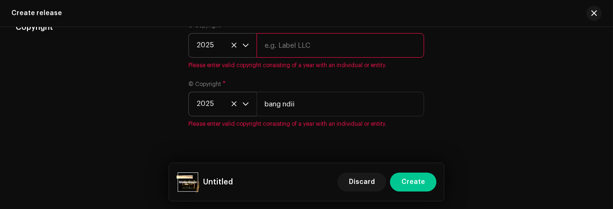
click at [354, 57] on input "text" at bounding box center [341, 45] width 168 height 25
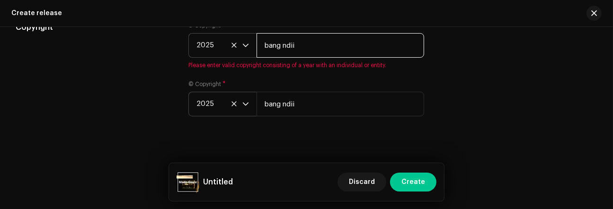
type input "bang ndii"
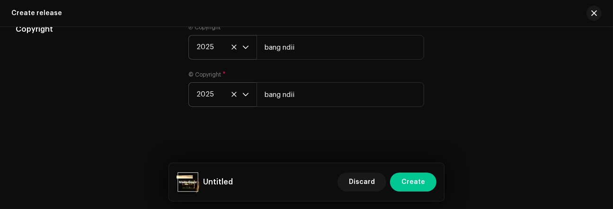
click at [465, 82] on div "Copyright Ⓟ Copyright * 2025 bang ndii © Copyright * 2025 bang ndii" at bounding box center [307, 71] width 582 height 95
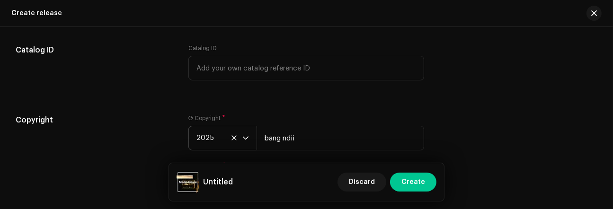
scroll to position [1586, 0]
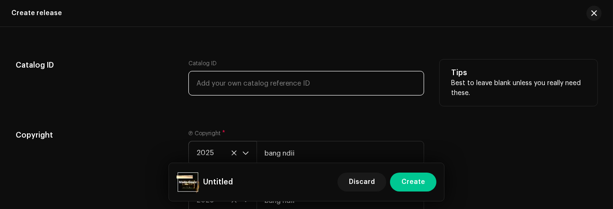
click at [315, 90] on input "text" at bounding box center [307, 83] width 236 height 25
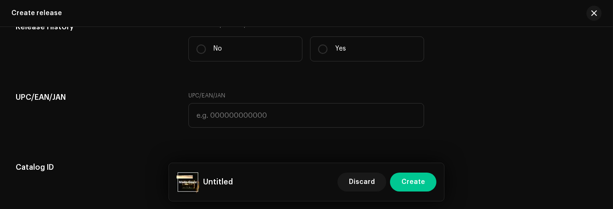
scroll to position [1476, 0]
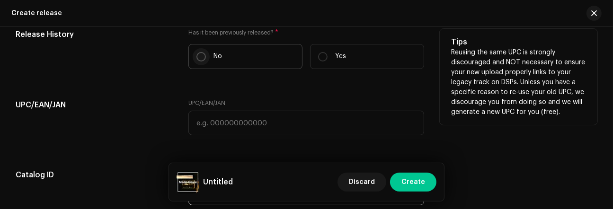
type input "bangdi1"
click at [204, 60] on input "No" at bounding box center [201, 56] width 9 height 9
radio input "true"
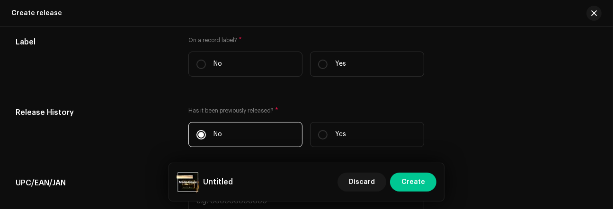
scroll to position [1359, 0]
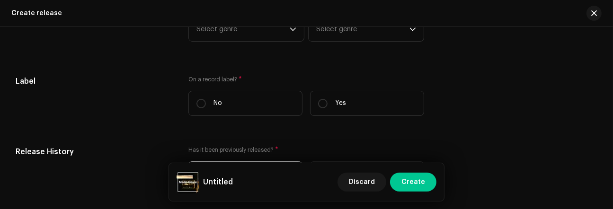
click at [320, 108] on input "Yes" at bounding box center [322, 103] width 9 height 9
radio input "true"
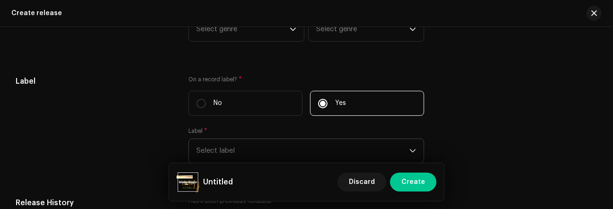
click at [256, 153] on span "Select label" at bounding box center [303, 151] width 213 height 24
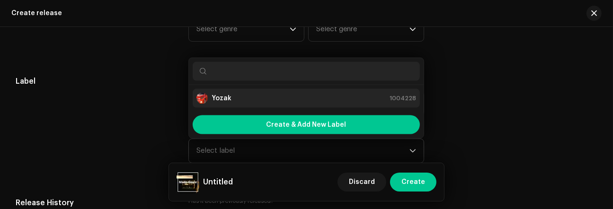
click at [217, 108] on li "Yozak 1004228" at bounding box center [306, 98] width 227 height 19
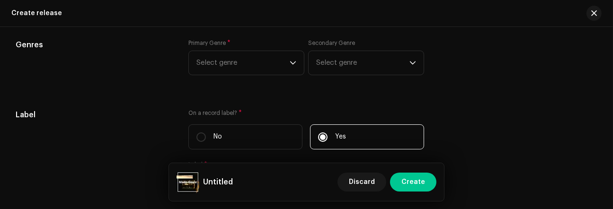
scroll to position [1301, 0]
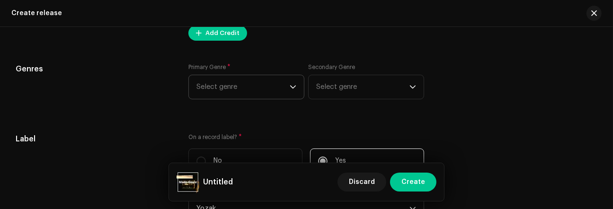
click at [290, 86] on div "dropdown trigger" at bounding box center [293, 87] width 7 height 24
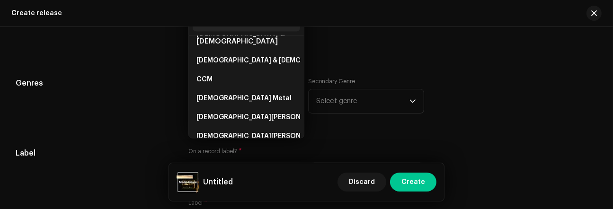
scroll to position [3206, 0]
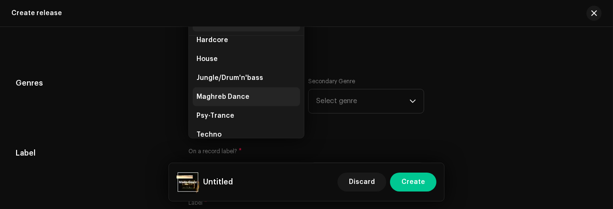
click at [225, 92] on span "Maghreb Dance" at bounding box center [223, 96] width 53 height 9
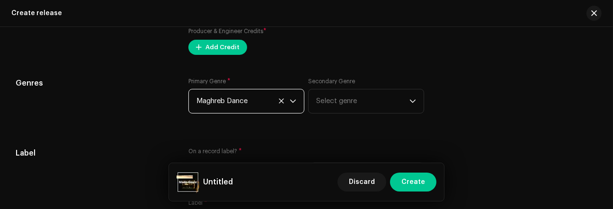
scroll to position [1233, 0]
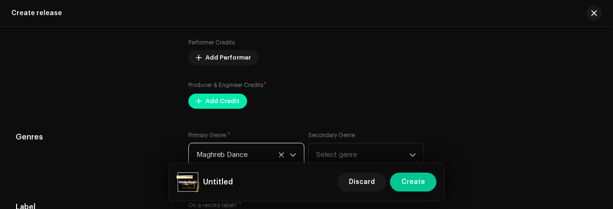
click at [207, 109] on span "Add Credit" at bounding box center [223, 101] width 34 height 19
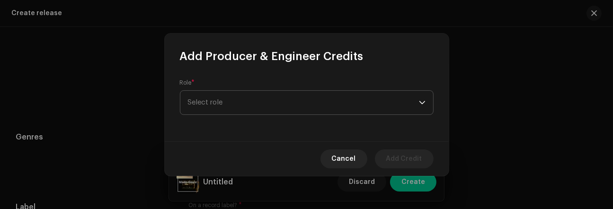
click at [213, 101] on span "Select role" at bounding box center [303, 103] width 231 height 24
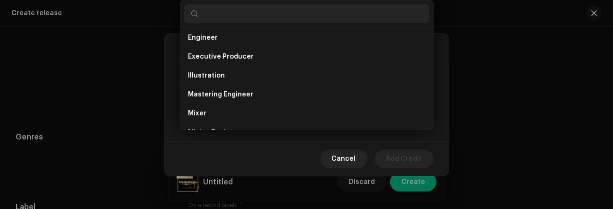
scroll to position [232, 0]
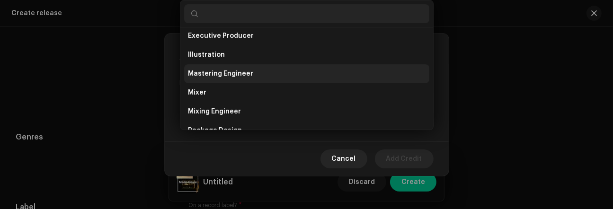
click at [229, 78] on li "Mastering Engineer" at bounding box center [306, 73] width 245 height 19
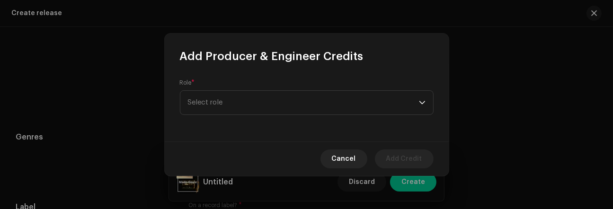
click at [229, 78] on li "Mastering Engineer" at bounding box center [306, 85] width 245 height 15
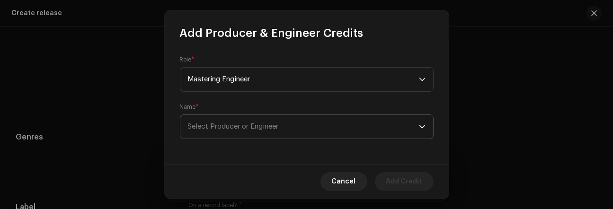
click at [235, 127] on span "Select Producer or Engineer" at bounding box center [233, 126] width 91 height 7
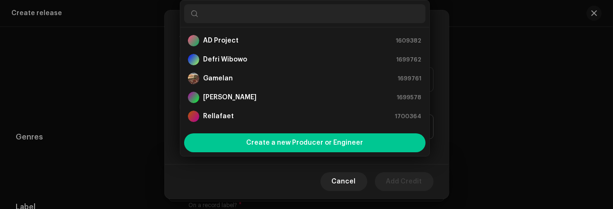
scroll to position [15, 0]
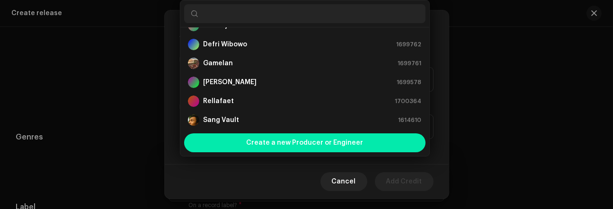
click at [267, 141] on span "Create a new Producer or Engineer" at bounding box center [304, 143] width 117 height 19
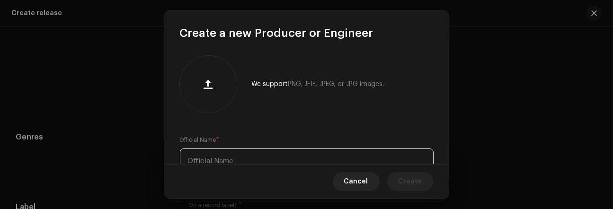
click at [253, 153] on input "text" at bounding box center [307, 161] width 254 height 25
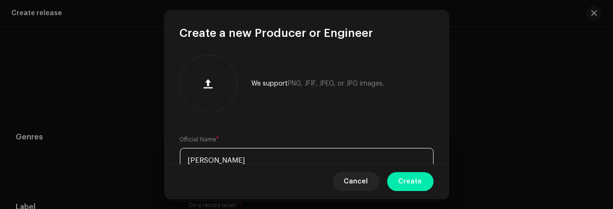
type input "[PERSON_NAME]"
click at [409, 180] on span "Create" at bounding box center [411, 181] width 24 height 19
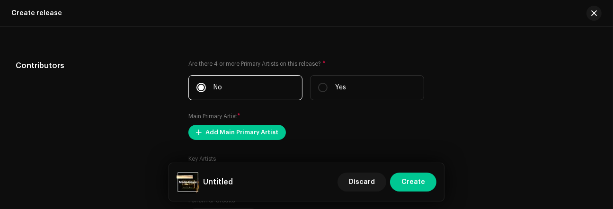
scroll to position [1125, 0]
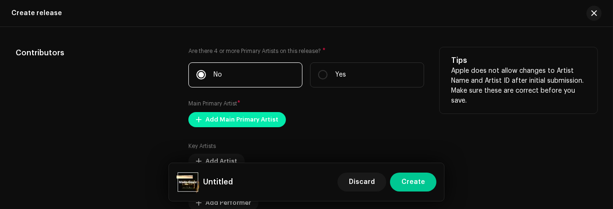
click at [263, 128] on span "Add Main Primary Artist" at bounding box center [242, 119] width 73 height 19
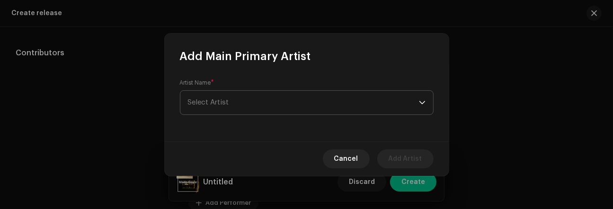
click at [253, 108] on span "Select Artist" at bounding box center [303, 103] width 231 height 24
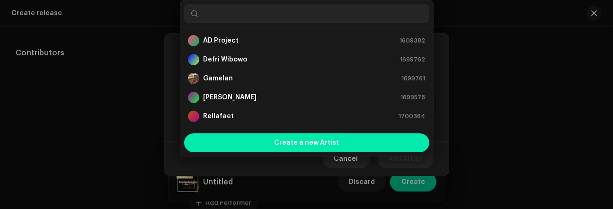
scroll to position [15, 0]
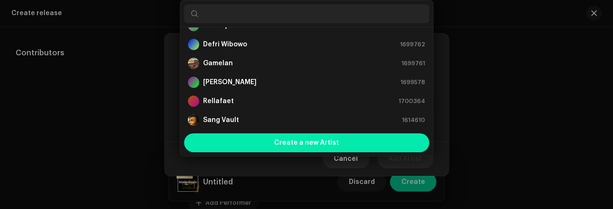
click at [288, 144] on span "Create a new Artist" at bounding box center [306, 143] width 65 height 19
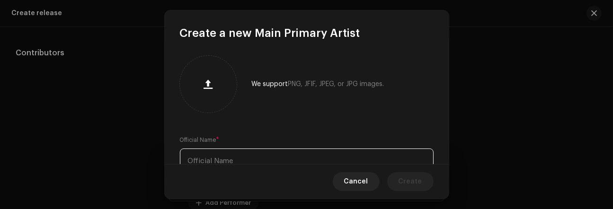
click at [231, 155] on input "text" at bounding box center [307, 161] width 254 height 25
type input "N"
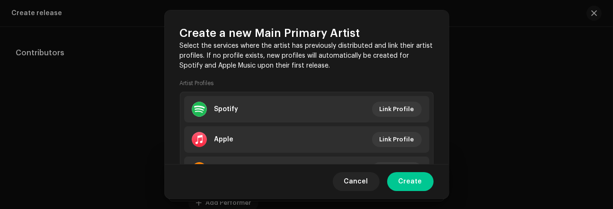
scroll to position [216, 0]
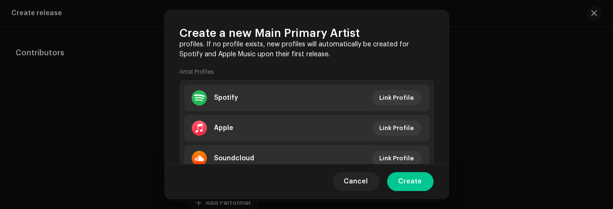
type input "BANG NDII"
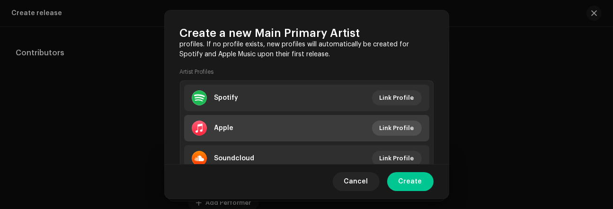
click at [409, 129] on span "Link Profile" at bounding box center [397, 128] width 35 height 19
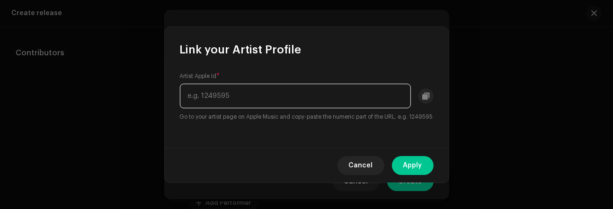
click at [248, 92] on input "text" at bounding box center [295, 96] width 231 height 25
paste input "1832541276"
type input "1832541276"
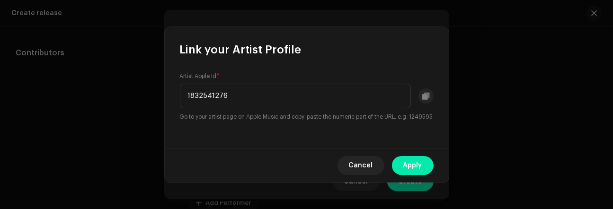
click at [404, 167] on span "Apply" at bounding box center [413, 165] width 19 height 19
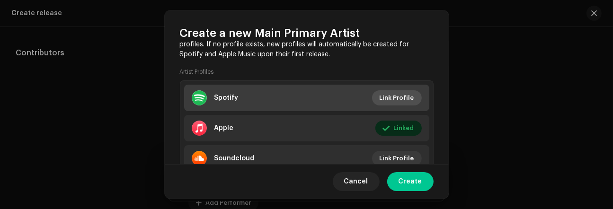
click at [387, 97] on span "Link Profile" at bounding box center [397, 98] width 35 height 19
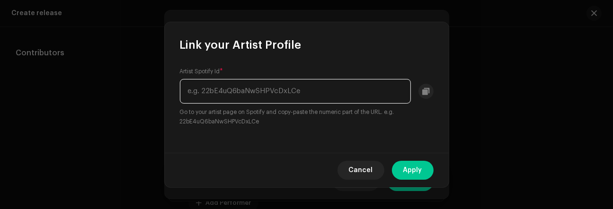
paste input "3ArvWV9kAn0Sz22hyELzC"
click at [305, 94] on input "3ArvWV9kAn0Sz22hyELzC" at bounding box center [295, 91] width 231 height 25
click at [271, 91] on input "3ArvWV9kAn0Sz22hyELzC" at bounding box center [295, 91] width 231 height 25
click at [283, 91] on input "3ArvWV9kAn0Sz22hyELzC" at bounding box center [295, 91] width 231 height 25
click at [189, 89] on input "3ArvWV9kAn0Sz22hyELzC" at bounding box center [295, 91] width 231 height 25
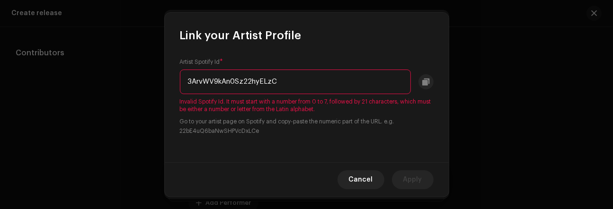
click at [288, 80] on input "3ArvWV9kAn0Sz22hyELzC" at bounding box center [295, 82] width 231 height 25
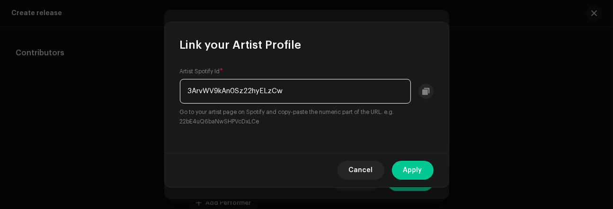
type input "3ArvWV9kAn0Sz22hyELzCw"
click at [268, 90] on input "3ArvWV9kAn0Sz22hyELzCw" at bounding box center [295, 91] width 231 height 25
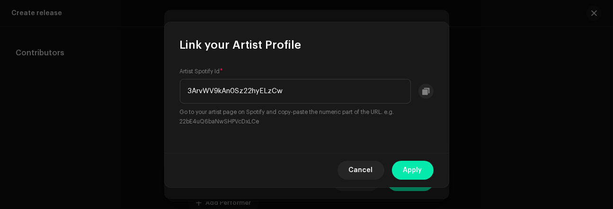
click at [405, 166] on span "Apply" at bounding box center [413, 170] width 19 height 19
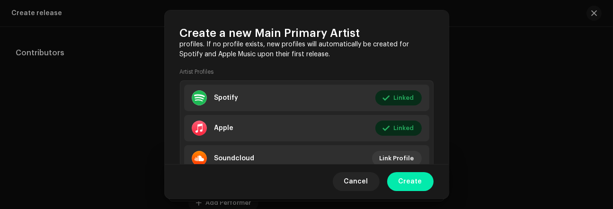
click at [404, 180] on span "Create" at bounding box center [411, 181] width 24 height 19
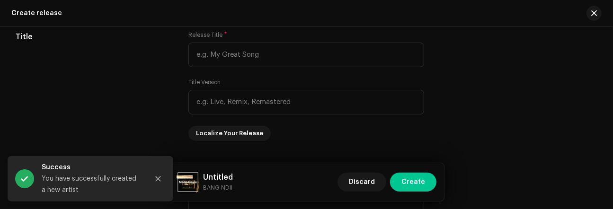
scroll to position [881, 0]
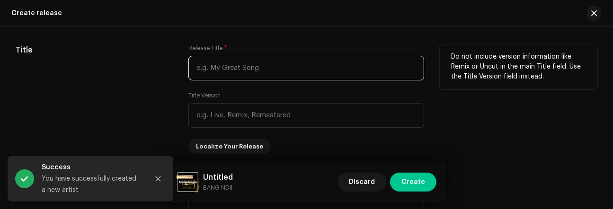
click at [299, 72] on input "text" at bounding box center [307, 68] width 236 height 25
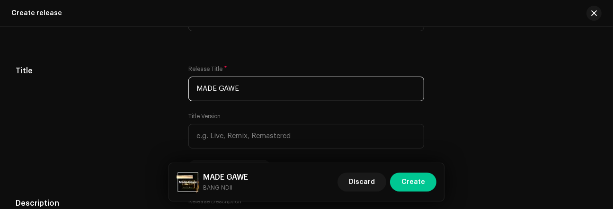
scroll to position [890, 0]
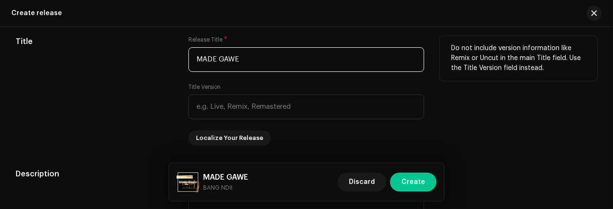
drag, startPoint x: 216, startPoint y: 62, endPoint x: 203, endPoint y: 64, distance: 13.0
click at [203, 64] on input "MADE GAWE" at bounding box center [307, 59] width 236 height 25
click at [237, 62] on input "Made GAWE" at bounding box center [307, 59] width 236 height 25
type input "Made Gawe"
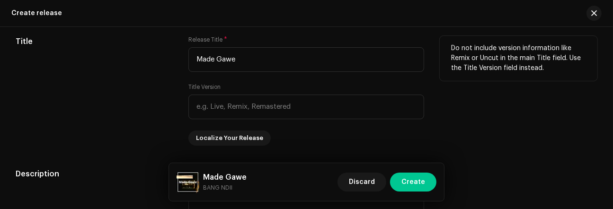
click at [445, 112] on div "Do not include version information like Remix or Uncut in the main Title field.…" at bounding box center [519, 91] width 158 height 110
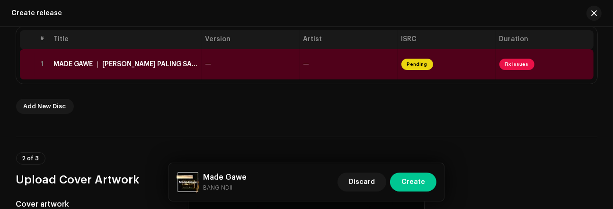
scroll to position [189, 0]
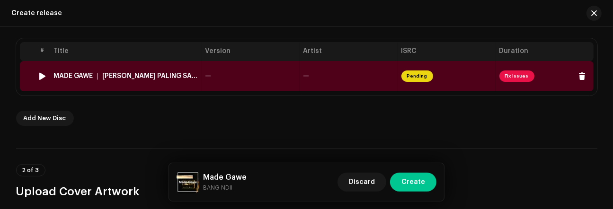
click at [347, 66] on td "—" at bounding box center [349, 76] width 98 height 30
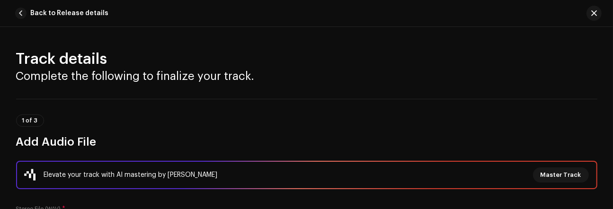
scroll to position [180, 0]
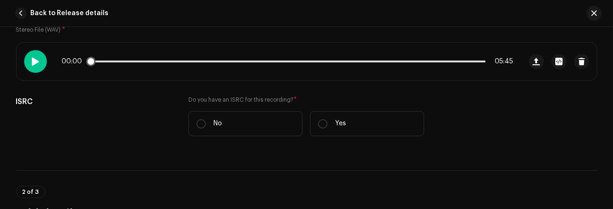
click at [38, 59] on span at bounding box center [36, 62] width 8 height 8
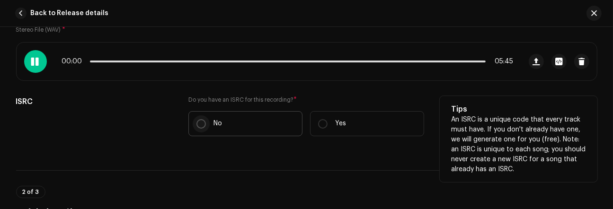
click at [202, 123] on input "No" at bounding box center [201, 123] width 9 height 9
radio input "true"
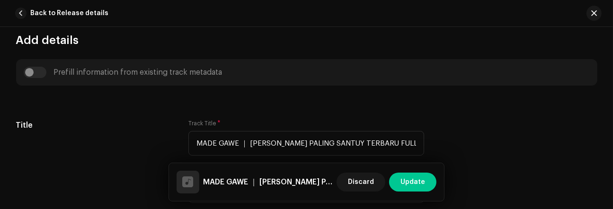
scroll to position [424, 0]
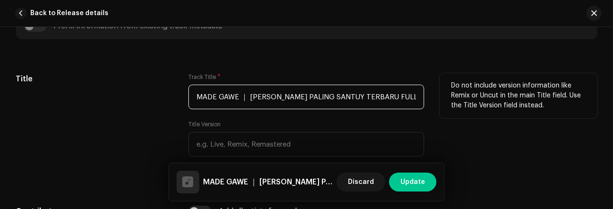
click at [349, 98] on input "MADE GAWE ｜ DJ DAYAK PALING SANTUY TERBARU FULL BASS REMIX 2020 (Bang Ndii).wav" at bounding box center [307, 97] width 236 height 25
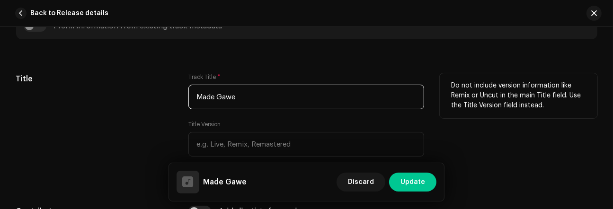
type input "Made Gawe"
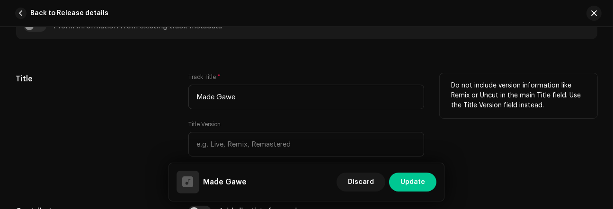
click at [467, 136] on div "Do not include version information like Remix or Uncut in the main Title field.…" at bounding box center [519, 128] width 158 height 110
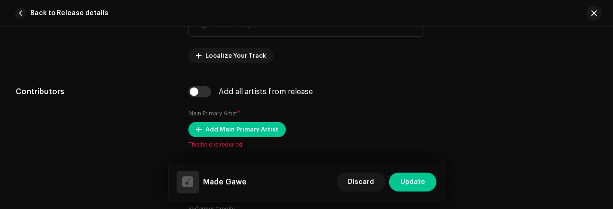
scroll to position [594, 0]
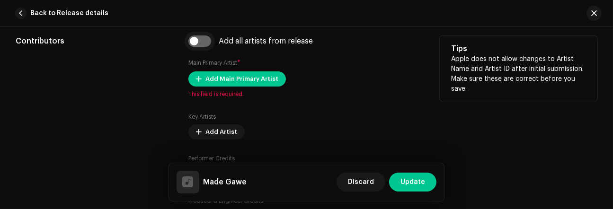
click at [199, 39] on input "checkbox" at bounding box center [200, 41] width 23 height 11
checkbox input "true"
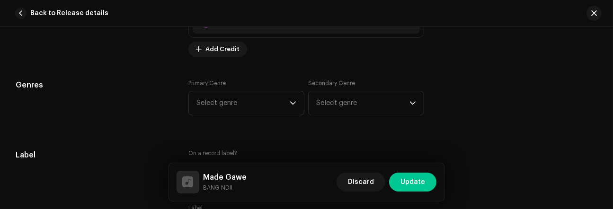
scroll to position [875, 0]
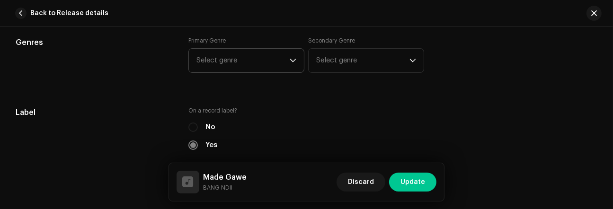
click at [290, 61] on icon "dropdown trigger" at bounding box center [293, 60] width 7 height 7
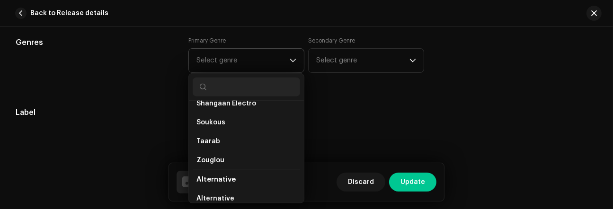
scroll to position [641, 0]
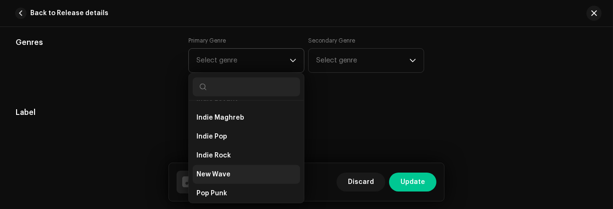
click at [244, 168] on li "New Wave" at bounding box center [247, 174] width 108 height 19
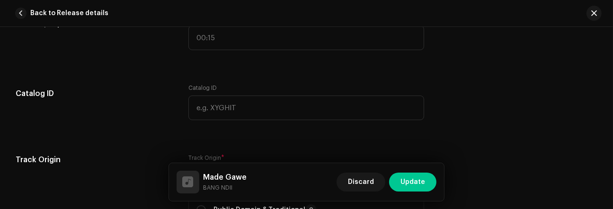
scroll to position [1121, 0]
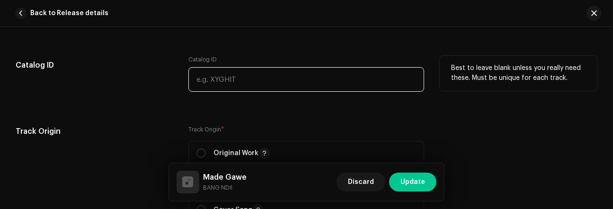
click at [330, 80] on input "text" at bounding box center [307, 79] width 236 height 25
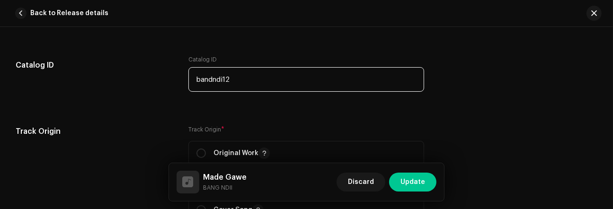
type input "bandndi12"
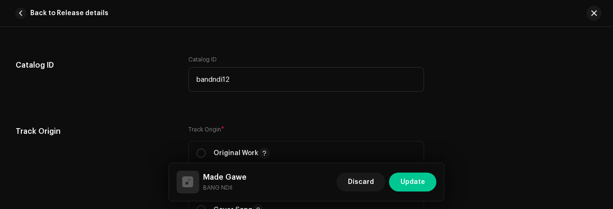
click at [438, 118] on div "Track details Complete the following to finalize your track. 1 of 3 Add Audio F…" at bounding box center [307, 7] width 612 height 2157
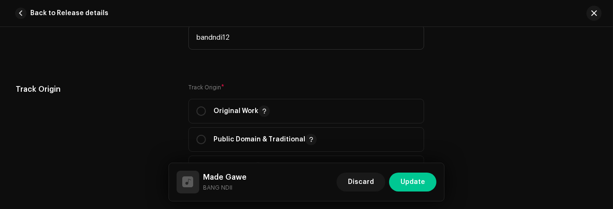
scroll to position [1197, 0]
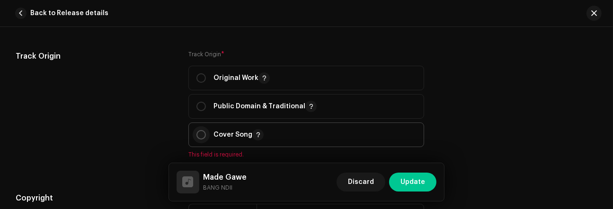
click at [201, 134] on input "radio" at bounding box center [201, 134] width 9 height 9
radio input "true"
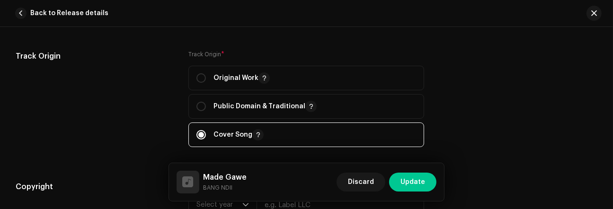
scroll to position [1218, 0]
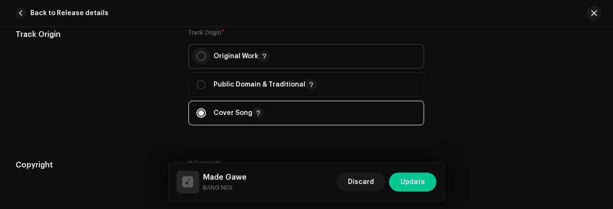
click at [197, 58] on input "radio" at bounding box center [201, 56] width 9 height 9
radio input "true"
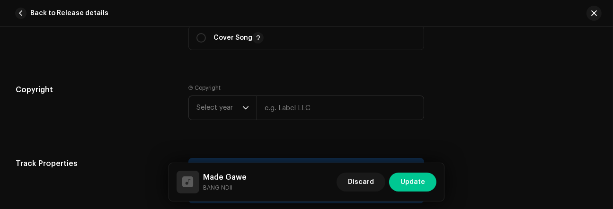
scroll to position [1313, 0]
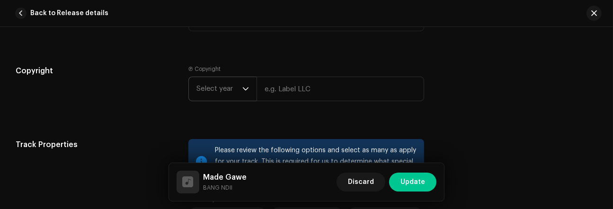
click at [237, 87] on span "Select year" at bounding box center [220, 89] width 46 height 24
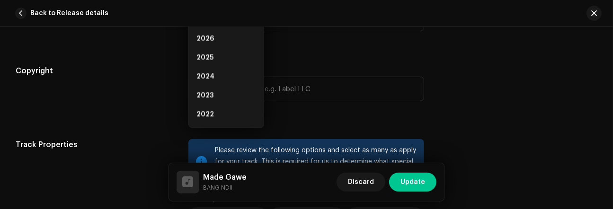
scroll to position [1298, 0]
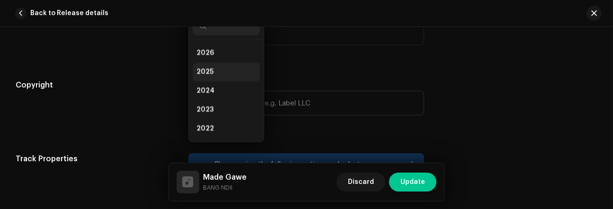
click at [218, 70] on li "2025" at bounding box center [226, 72] width 67 height 19
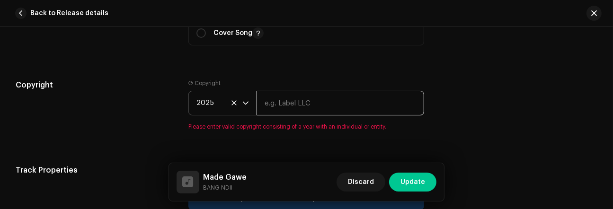
click at [288, 103] on input "text" at bounding box center [341, 103] width 168 height 25
type input "bang ndii"
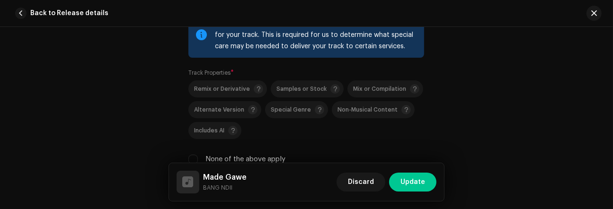
scroll to position [1486, 0]
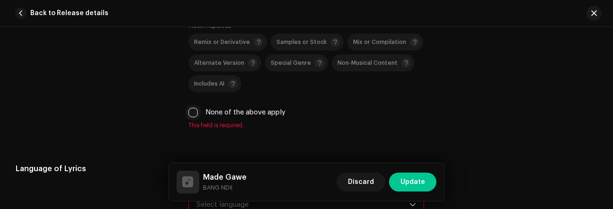
click at [190, 116] on input "None of the above apply" at bounding box center [193, 112] width 9 height 9
checkbox input "true"
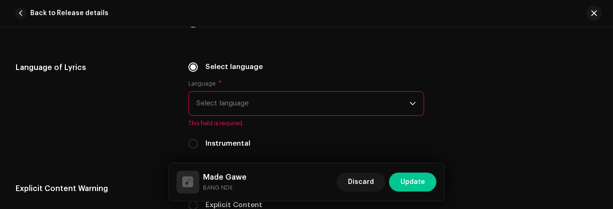
scroll to position [1619, 0]
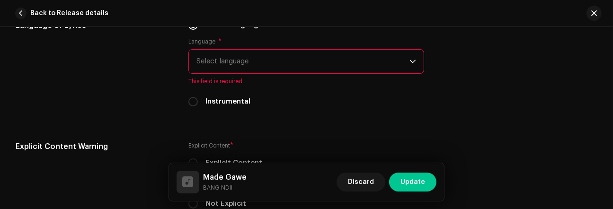
click at [273, 68] on span "Select language" at bounding box center [303, 62] width 213 height 24
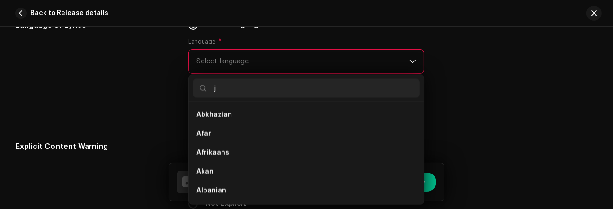
type input "ja"
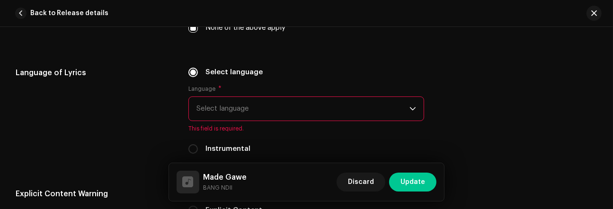
click at [287, 111] on span "Select language" at bounding box center [303, 109] width 213 height 24
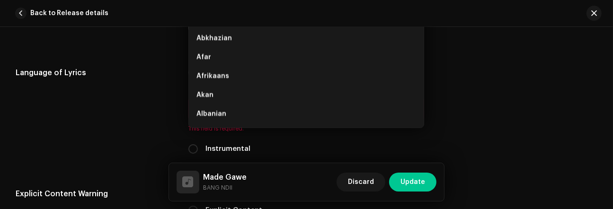
scroll to position [1557, 0]
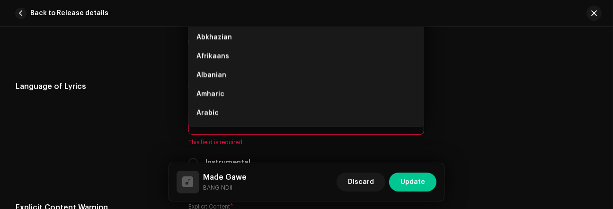
type input "in"
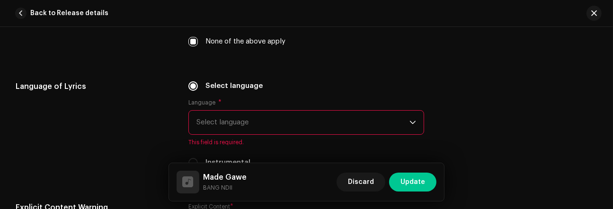
scroll to position [1540, 0]
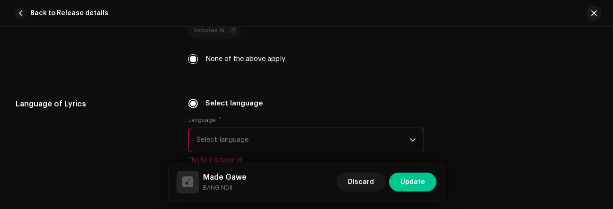
click at [278, 138] on span "Select language" at bounding box center [303, 140] width 213 height 24
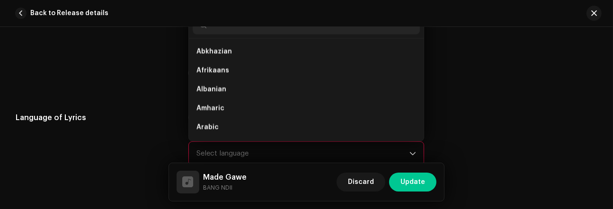
scroll to position [1523, 0]
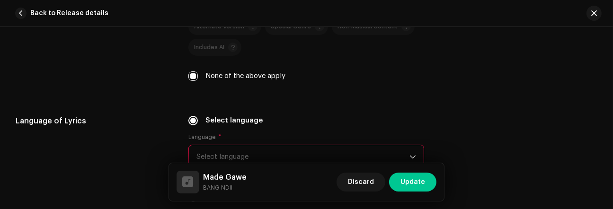
click at [290, 156] on span "Select language" at bounding box center [303, 157] width 213 height 24
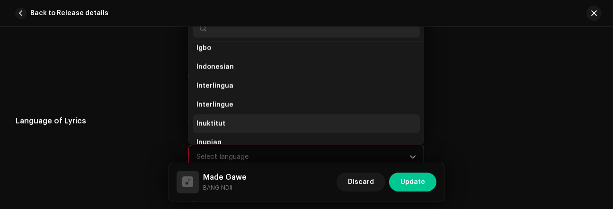
scroll to position [1417, 0]
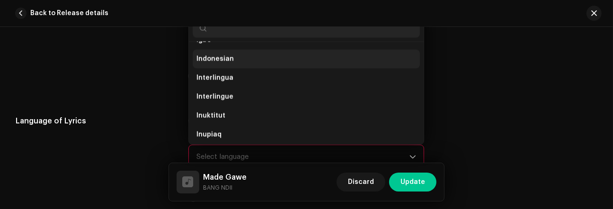
click at [311, 68] on li "Indonesian" at bounding box center [306, 59] width 227 height 19
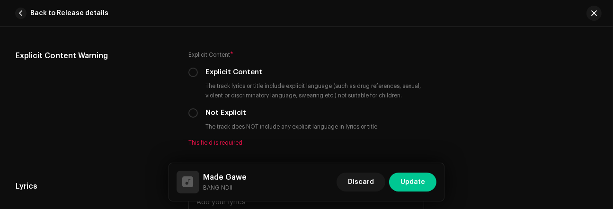
scroll to position [1758, 0]
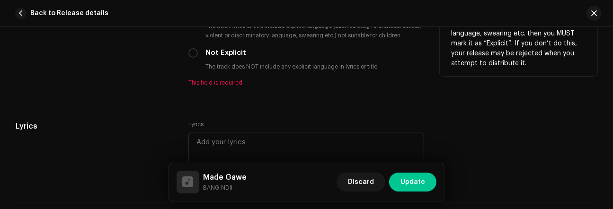
click at [194, 29] on div "Explicit Content * Explicit Content The track lyrics or title include explicit …" at bounding box center [307, 38] width 236 height 97
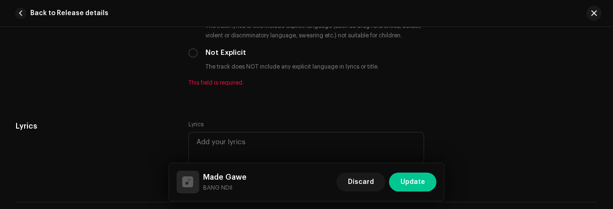
scroll to position [1731, 0]
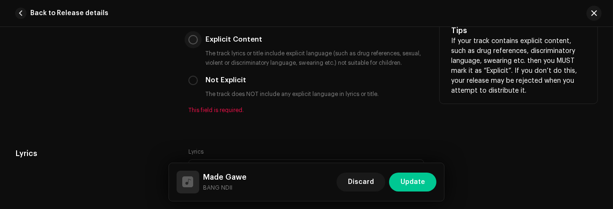
click at [191, 41] on input "Explicit Content" at bounding box center [193, 39] width 9 height 9
radio input "true"
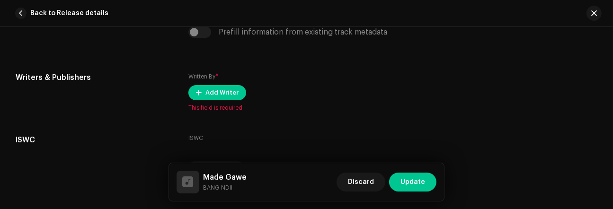
scroll to position [2013, 0]
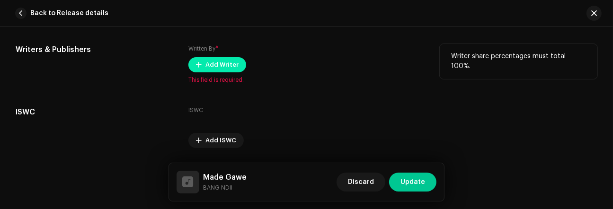
click at [228, 69] on span "Add Writer" at bounding box center [222, 64] width 33 height 19
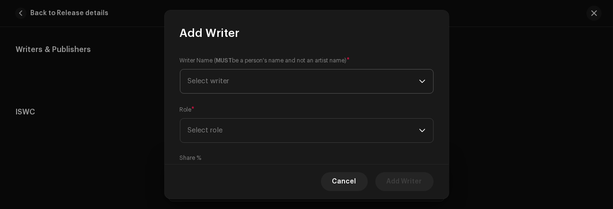
click at [260, 82] on span "Select writer" at bounding box center [303, 82] width 231 height 24
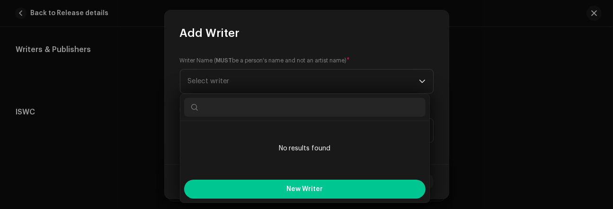
click at [277, 108] on input "text" at bounding box center [305, 107] width 242 height 19
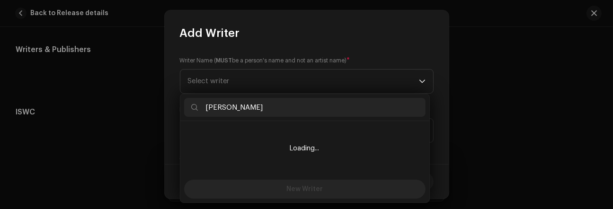
click at [242, 105] on input "Yohanes Iagnadi" at bounding box center [305, 107] width 242 height 19
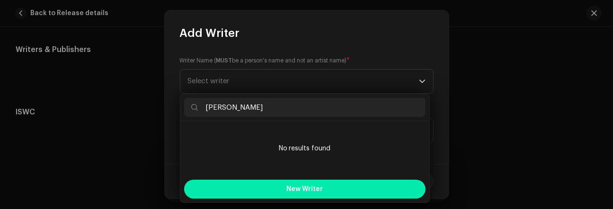
type input "[PERSON_NAME]"
click at [290, 187] on span "New Writer" at bounding box center [305, 189] width 36 height 7
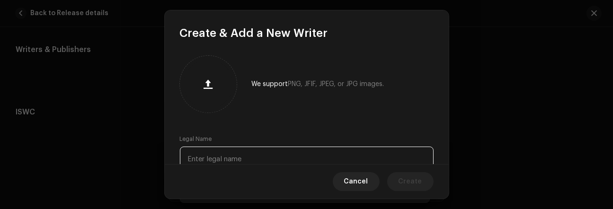
click at [266, 151] on input "text" at bounding box center [307, 159] width 254 height 25
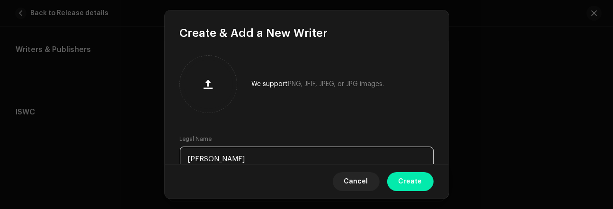
type input "[PERSON_NAME]"
click at [414, 182] on span "Create" at bounding box center [411, 181] width 24 height 19
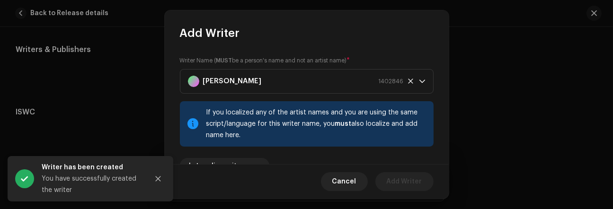
click at [324, 138] on div "If you localized any of the artist names and you are using the same script/lang…" at bounding box center [317, 124] width 220 height 34
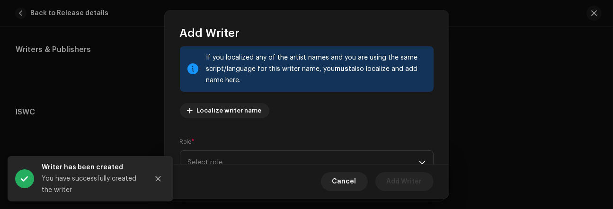
scroll to position [85, 0]
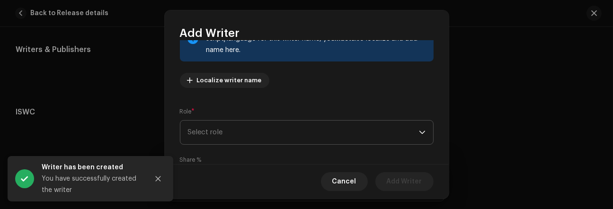
click at [341, 129] on span "Select role" at bounding box center [303, 133] width 231 height 24
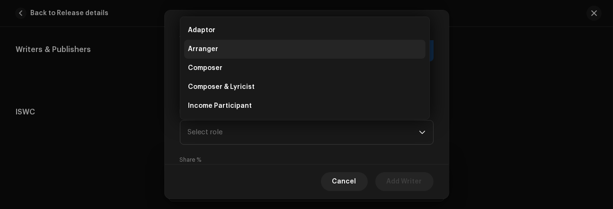
click at [259, 53] on li "Arranger" at bounding box center [305, 49] width 242 height 19
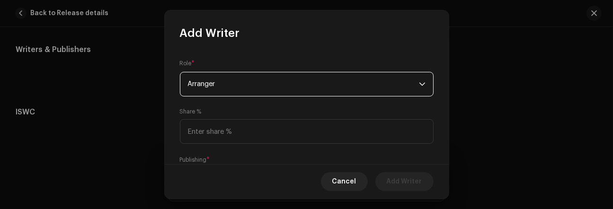
scroll to position [144, 0]
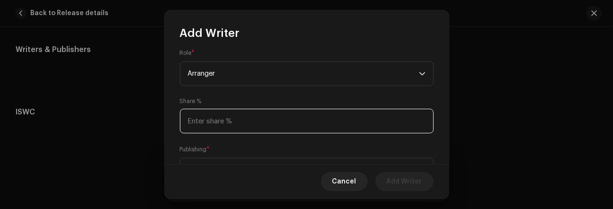
click at [386, 120] on input at bounding box center [307, 121] width 254 height 25
type input "10.00"
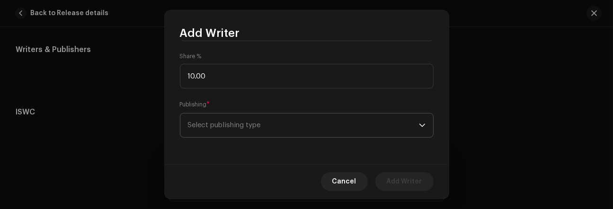
click at [385, 126] on span "Select publishing type" at bounding box center [303, 126] width 231 height 24
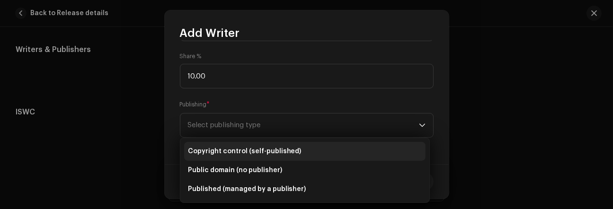
click at [315, 146] on li "Copyright control (self-published)" at bounding box center [305, 151] width 242 height 19
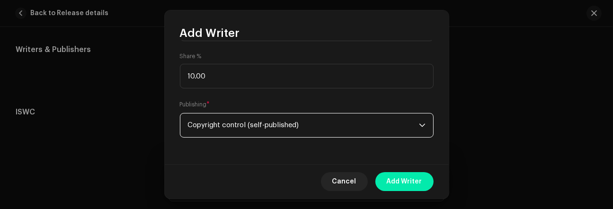
click at [393, 178] on span "Add Writer" at bounding box center [405, 181] width 36 height 19
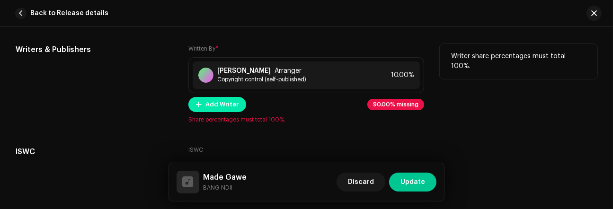
click at [235, 109] on span "Add Writer" at bounding box center [222, 104] width 33 height 19
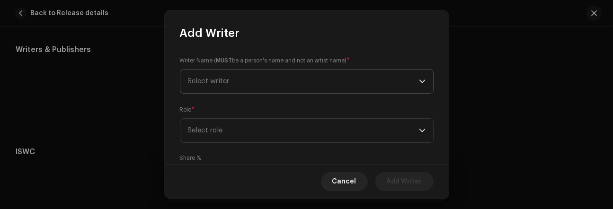
click at [244, 85] on span "Select writer" at bounding box center [303, 82] width 231 height 24
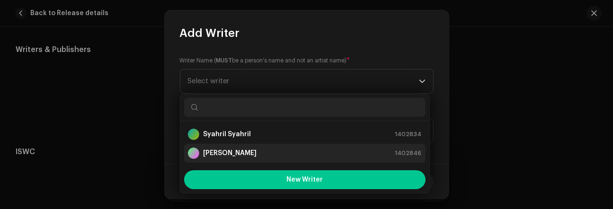
click at [251, 150] on div "Yohanes Ignadi 1402846" at bounding box center [305, 153] width 234 height 11
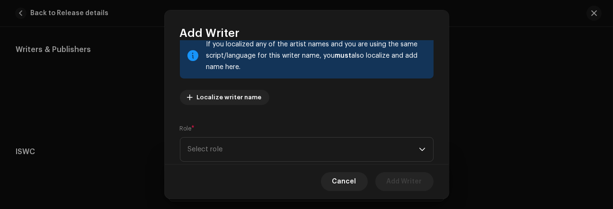
scroll to position [75, 0]
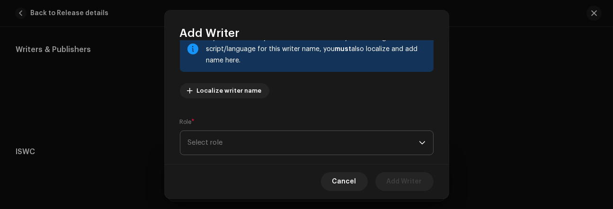
click at [323, 143] on span "Select role" at bounding box center [303, 143] width 231 height 24
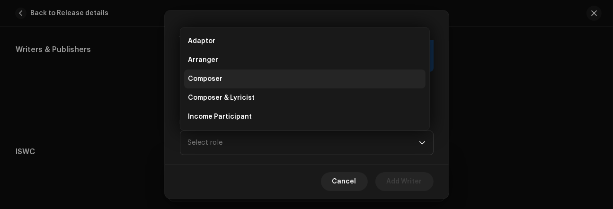
click at [300, 76] on li "Composer" at bounding box center [305, 79] width 242 height 19
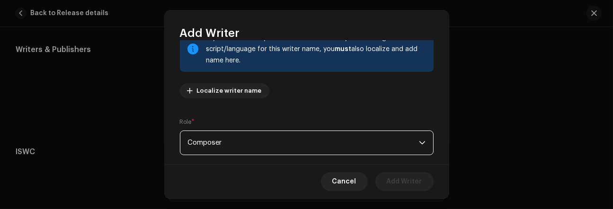
scroll to position [189, 0]
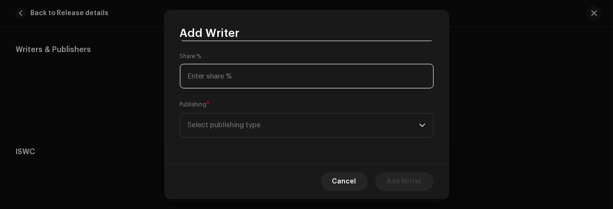
click at [296, 77] on input at bounding box center [307, 76] width 254 height 25
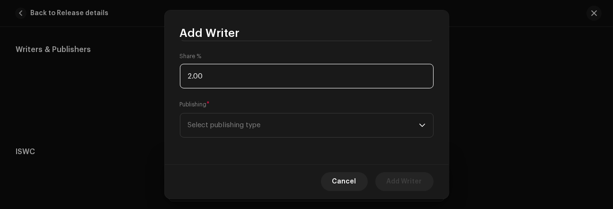
type input "20.00"
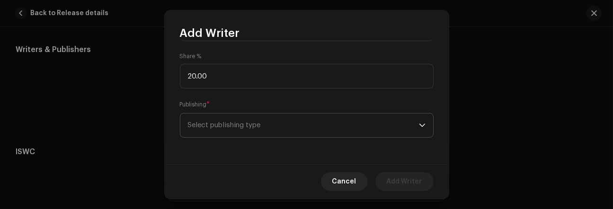
click at [284, 128] on span "Select publishing type" at bounding box center [303, 126] width 231 height 24
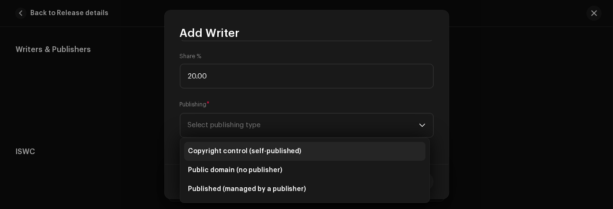
click at [258, 145] on li "Copyright control (self-published)" at bounding box center [305, 151] width 242 height 19
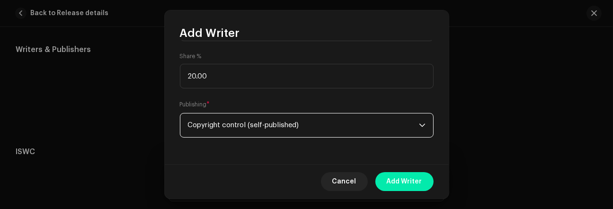
click at [418, 173] on span "Add Writer" at bounding box center [405, 181] width 36 height 19
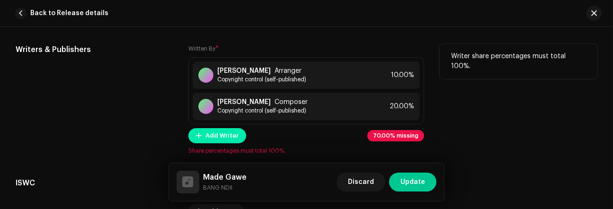
click at [234, 137] on span "Add Writer" at bounding box center [222, 135] width 33 height 19
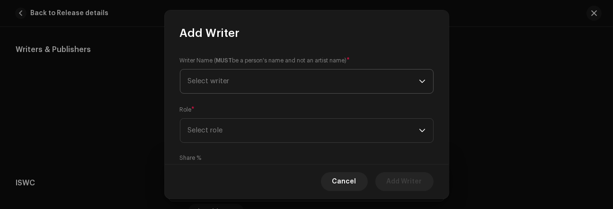
click at [310, 83] on span "Select writer" at bounding box center [303, 82] width 231 height 24
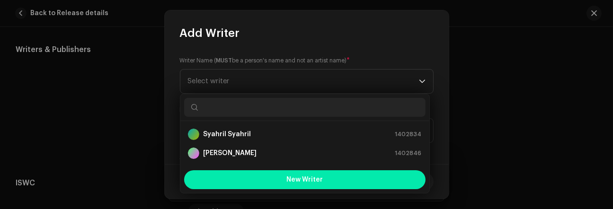
click at [303, 179] on span "New Writer" at bounding box center [305, 180] width 36 height 7
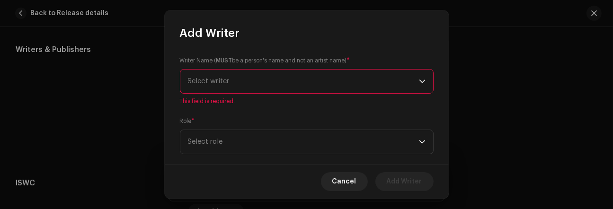
click at [295, 84] on span "Select writer" at bounding box center [303, 82] width 231 height 24
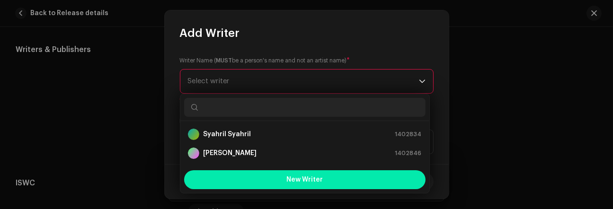
click at [301, 178] on span "New Writer" at bounding box center [305, 180] width 36 height 7
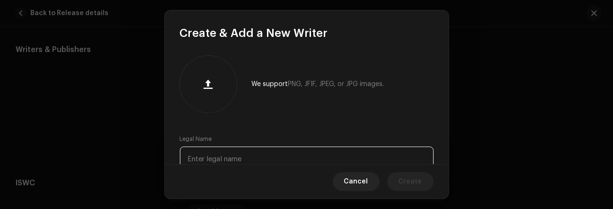
click at [276, 157] on input "text" at bounding box center [307, 159] width 254 height 25
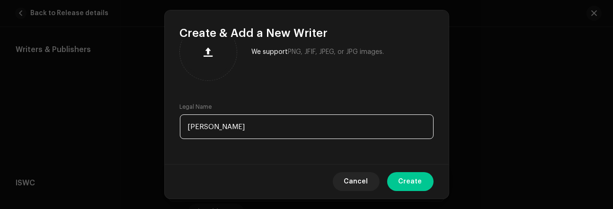
scroll to position [34, 0]
type input "[PERSON_NAME]"
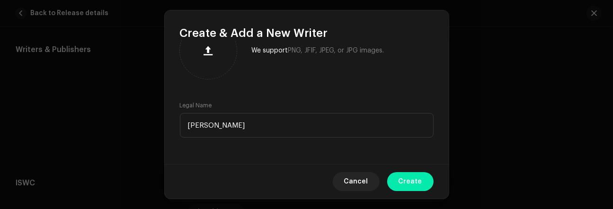
click at [399, 180] on button "Create" at bounding box center [410, 181] width 46 height 19
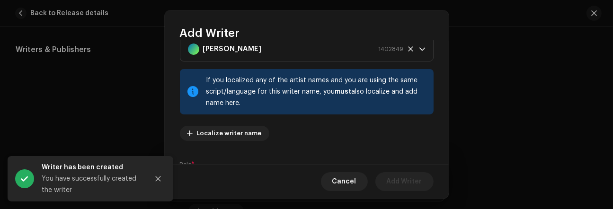
scroll to position [84, 0]
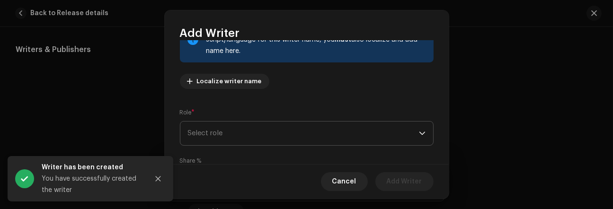
click at [348, 133] on span "Select role" at bounding box center [303, 134] width 231 height 24
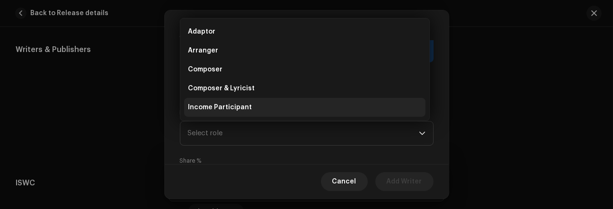
scroll to position [15, 0]
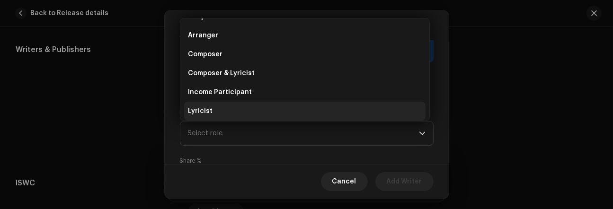
click at [305, 104] on li "Lyricist" at bounding box center [305, 111] width 242 height 19
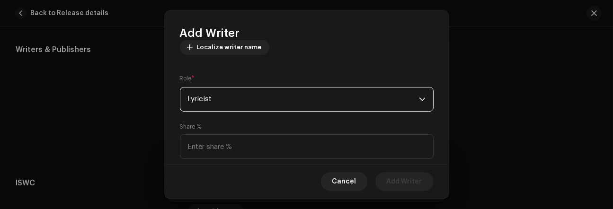
scroll to position [146, 0]
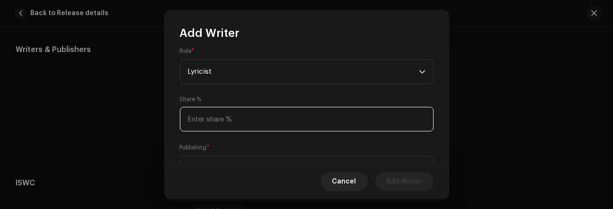
click at [354, 121] on input at bounding box center [307, 119] width 254 height 25
type input "50.00"
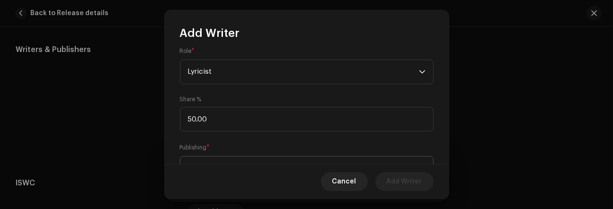
click at [362, 159] on span "Select publishing type" at bounding box center [303, 169] width 231 height 24
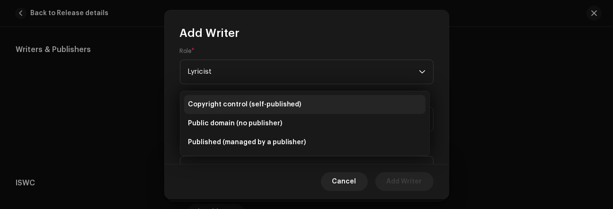
click at [303, 111] on li "Copyright control (self-published)" at bounding box center [305, 104] width 242 height 19
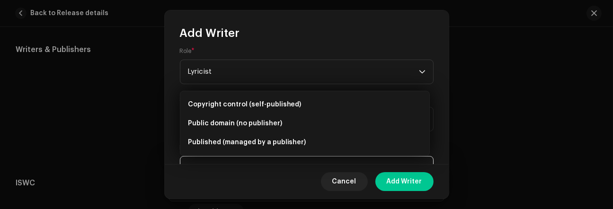
scroll to position [162, 0]
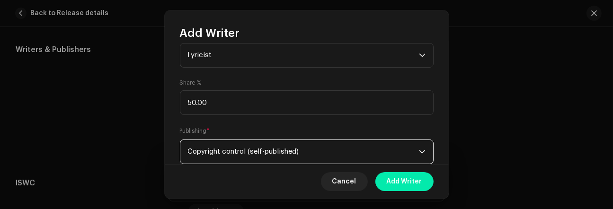
click at [397, 180] on span "Add Writer" at bounding box center [405, 181] width 36 height 19
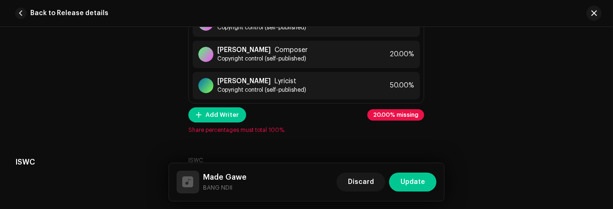
scroll to position [2035, 0]
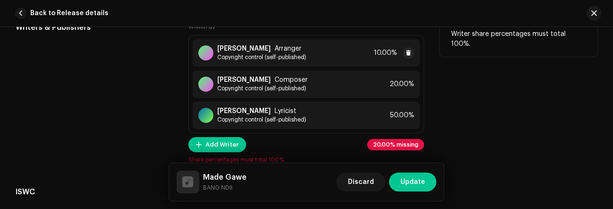
click at [306, 56] on span "Copyright control (self-published)" at bounding box center [261, 58] width 89 height 8
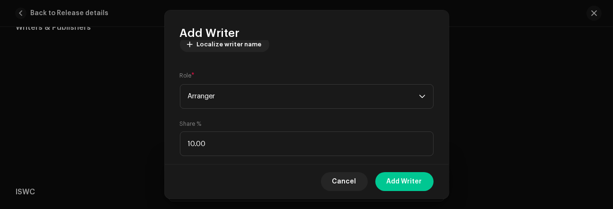
scroll to position [150, 0]
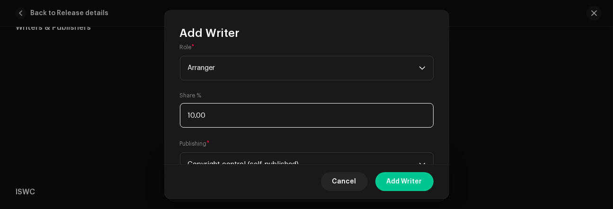
click at [191, 115] on input "10.00" at bounding box center [307, 115] width 254 height 25
type input "30.00"
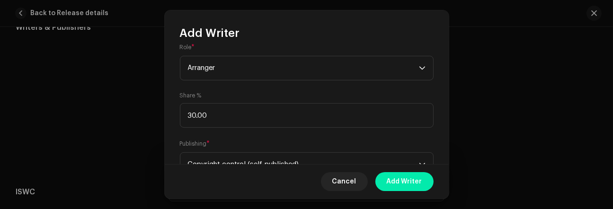
click at [387, 179] on button "Add Writer" at bounding box center [405, 181] width 58 height 19
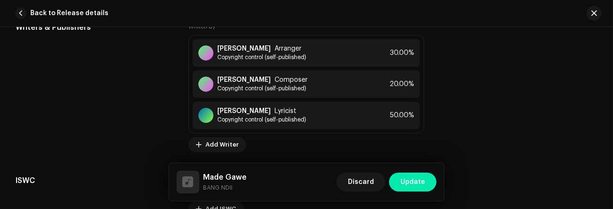
click at [421, 181] on span "Update" at bounding box center [413, 182] width 25 height 19
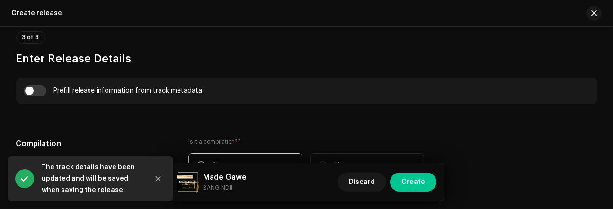
scroll to position [646, 0]
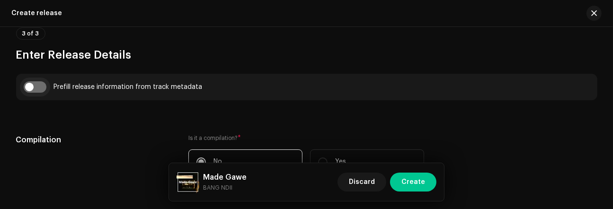
click at [37, 90] on input "checkbox" at bounding box center [35, 86] width 23 height 11
checkbox input "true"
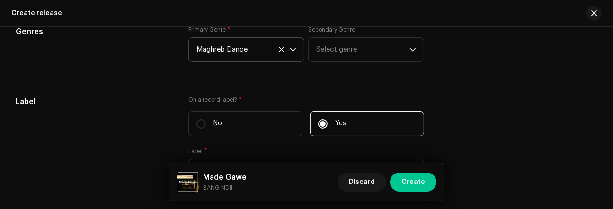
scroll to position [1439, 0]
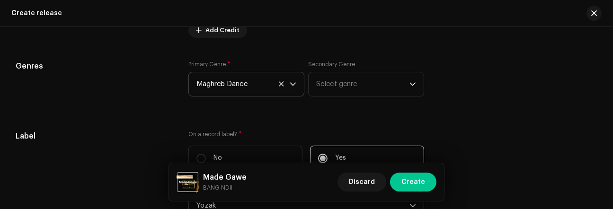
click at [280, 87] on icon at bounding box center [282, 84] width 6 height 6
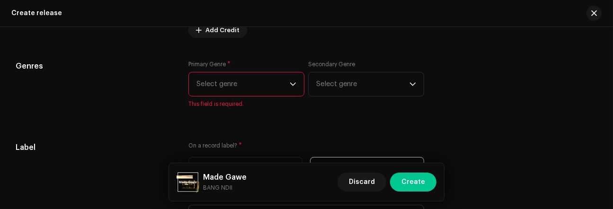
click at [284, 88] on span "Select genre" at bounding box center [243, 84] width 93 height 24
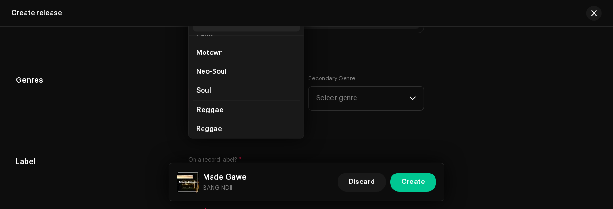
scroll to position [6527, 0]
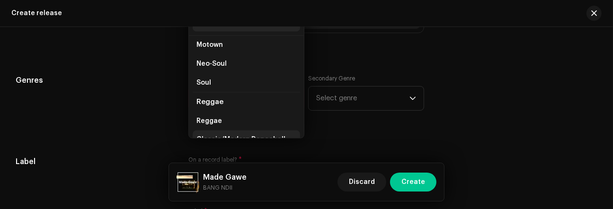
click at [250, 135] on span "Classic/Modern Dancehall" at bounding box center [241, 139] width 89 height 9
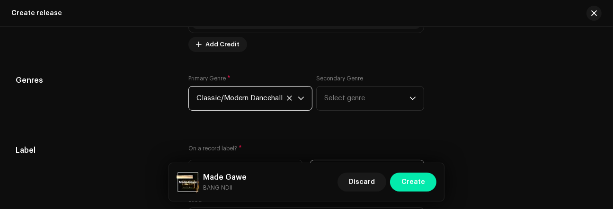
click at [407, 179] on span "Create" at bounding box center [414, 182] width 24 height 19
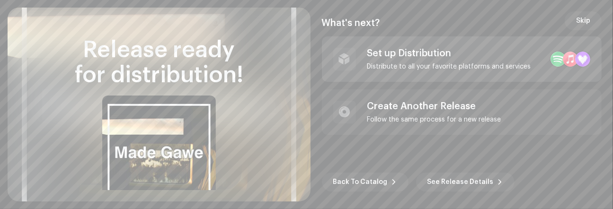
click at [413, 60] on div "Set up Distribution Distribute to all your favorite platforms and services" at bounding box center [450, 59] width 164 height 23
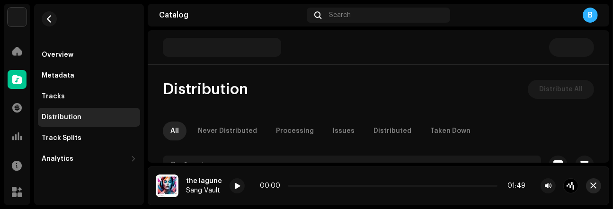
click at [593, 185] on span "button" at bounding box center [594, 186] width 6 height 8
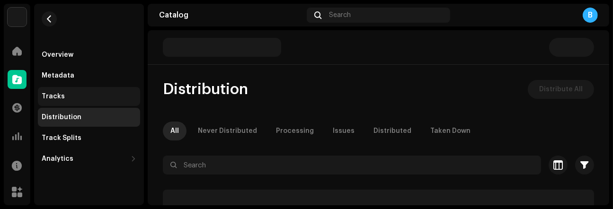
click at [79, 90] on div "Tracks" at bounding box center [89, 96] width 102 height 19
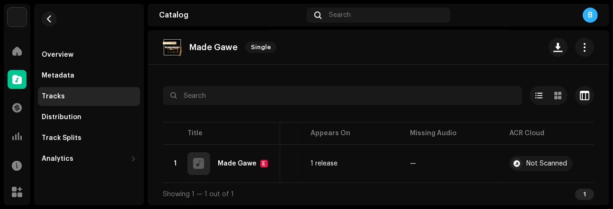
scroll to position [0, 288]
click at [592, 184] on div "Tracks Selected 0 Select all 1 Options Filters Distribution status In progress …" at bounding box center [379, 125] width 462 height 161
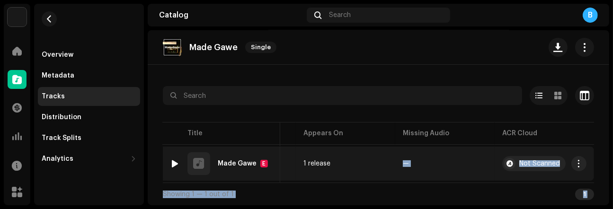
drag, startPoint x: 592, startPoint y: 184, endPoint x: 333, endPoint y: 173, distance: 259.3
click at [333, 173] on div "Tracks Selected 0 Select all 1 Options Filters Distribution status In progress …" at bounding box center [379, 125] width 462 height 161
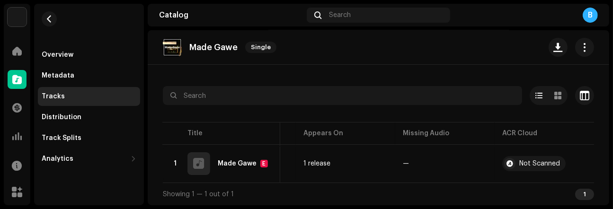
click at [297, 64] on div "Made Gawe Single" at bounding box center [379, 47] width 462 height 35
click at [72, 116] on div "Distribution" at bounding box center [62, 118] width 40 height 8
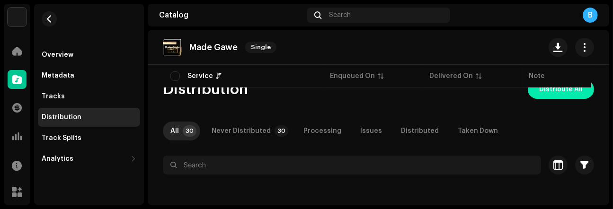
click at [550, 95] on span "Distribute All" at bounding box center [562, 89] width 44 height 19
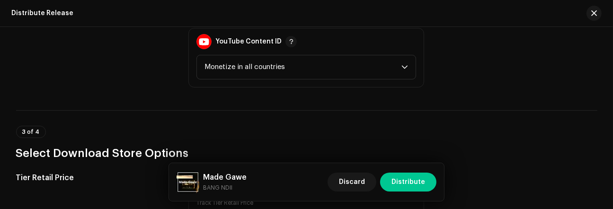
scroll to position [1162, 0]
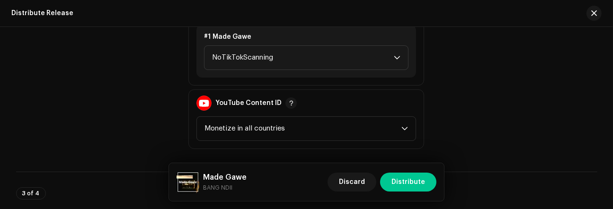
drag, startPoint x: 608, startPoint y: 149, endPoint x: 607, endPoint y: 137, distance: 12.4
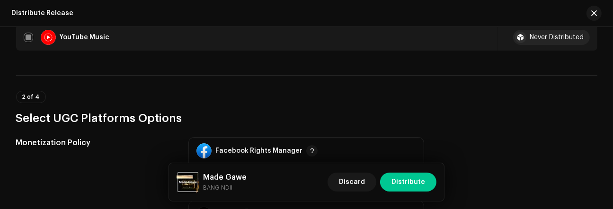
scroll to position [844, 0]
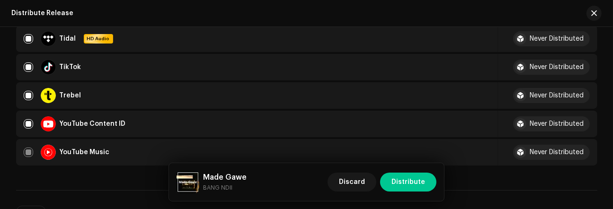
click at [609, 116] on div "Distribute Release Complete the following to distribute your release to selecte…" at bounding box center [307, 73] width 612 height 1735
click at [28, 121] on input "checkbox" at bounding box center [28, 123] width 9 height 9
checkbox input "false"
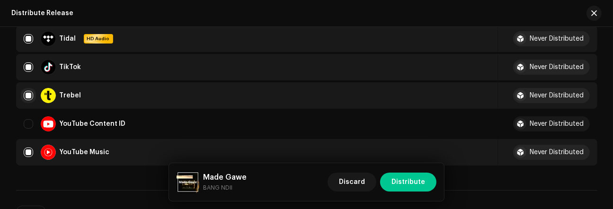
click at [24, 94] on input "Row Selected" at bounding box center [28, 95] width 9 height 9
checkbox input "false"
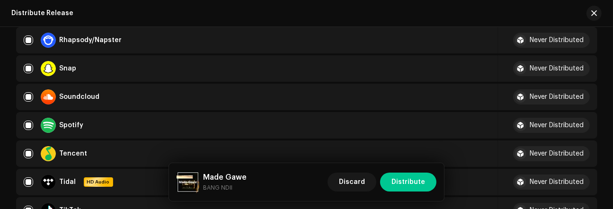
scroll to position [660, 0]
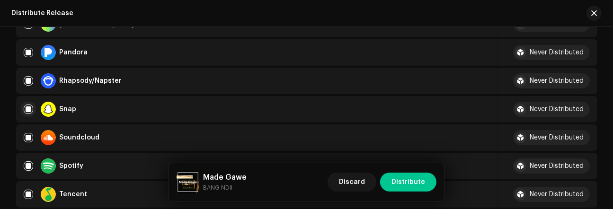
click at [27, 106] on input "Row Selected" at bounding box center [28, 109] width 9 height 9
click at [25, 108] on input "Row Selected" at bounding box center [28, 109] width 9 height 9
checkbox input "false"
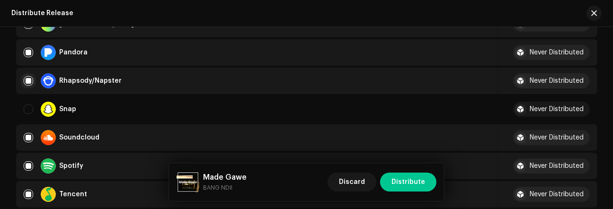
click at [26, 79] on input "Row Selected" at bounding box center [28, 80] width 9 height 9
checkbox input "false"
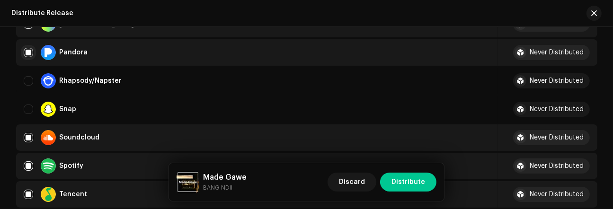
click at [29, 49] on input "Row Selected" at bounding box center [28, 52] width 9 height 9
checkbox input "false"
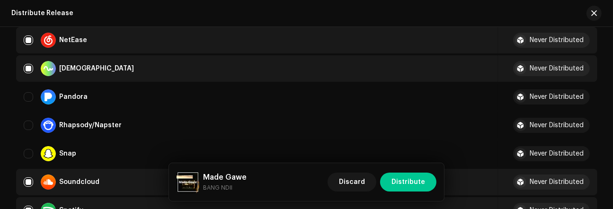
scroll to position [589, 0]
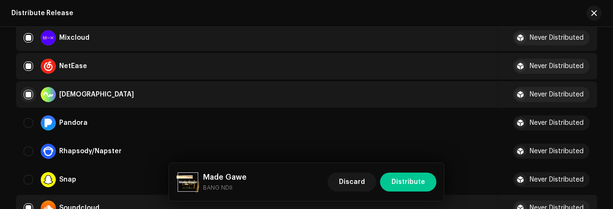
click at [27, 91] on input "Row Selected" at bounding box center [28, 94] width 9 height 9
checkbox input "false"
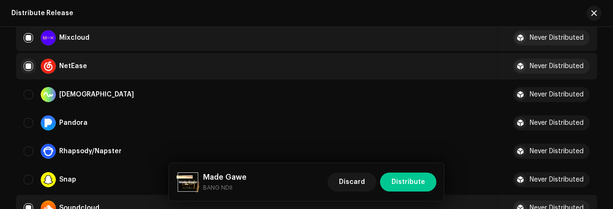
click at [27, 68] on input "Row Selected" at bounding box center [28, 66] width 9 height 9
checkbox input "false"
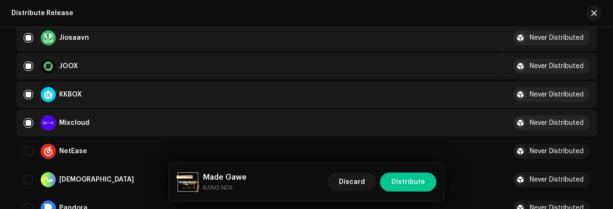
scroll to position [478, 0]
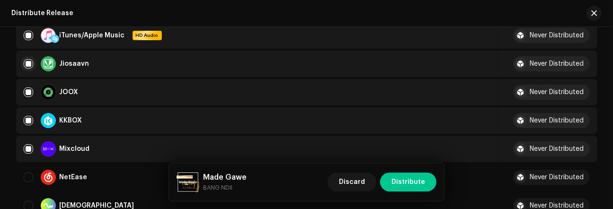
click at [27, 63] on input "Row Selected" at bounding box center [28, 63] width 9 height 9
checkbox input "false"
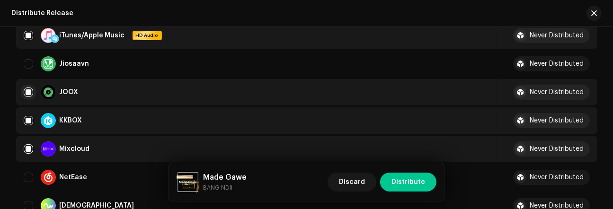
click at [26, 90] on input "Row Selected" at bounding box center [28, 92] width 9 height 9
checkbox input "false"
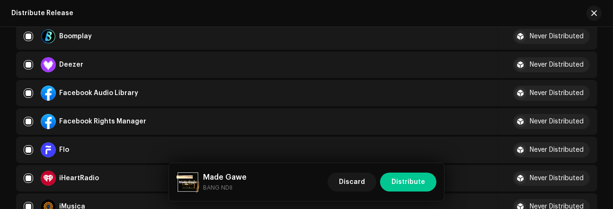
scroll to position [286, 0]
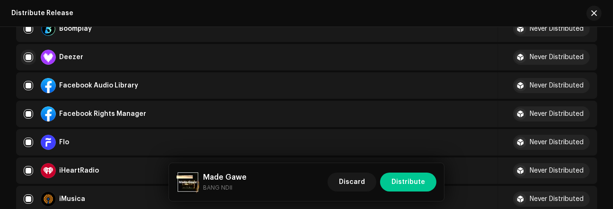
click at [28, 60] on input "Row Selected" at bounding box center [28, 57] width 9 height 9
checkbox input "false"
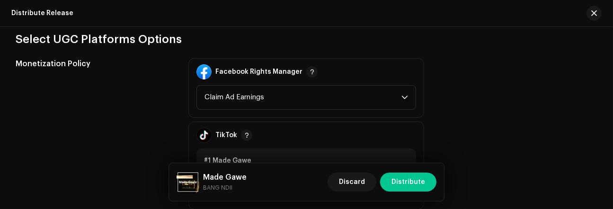
scroll to position [1046, 0]
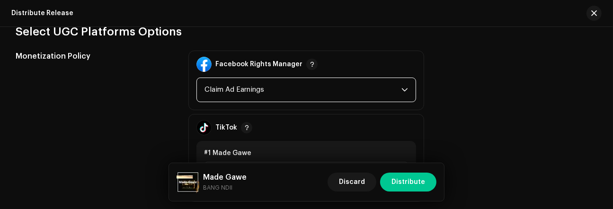
click at [393, 90] on span "Claim Ad Earnings" at bounding box center [303, 90] width 197 height 24
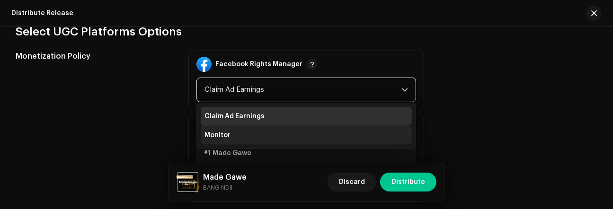
click at [316, 135] on li "Monitor" at bounding box center [306, 135] width 211 height 19
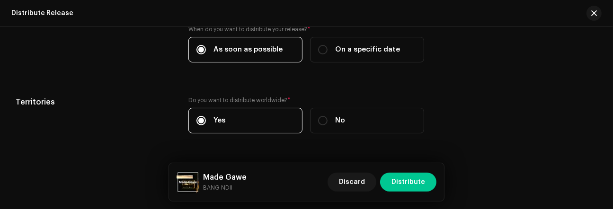
scroll to position [1595, 0]
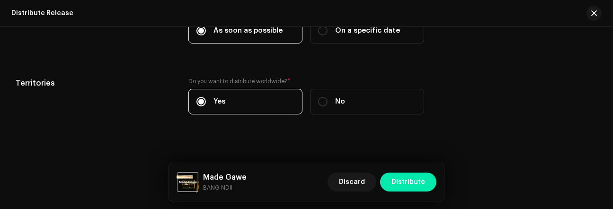
click at [415, 179] on span "Distribute" at bounding box center [409, 182] width 34 height 19
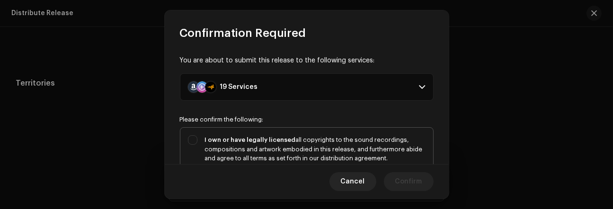
click at [196, 137] on div "I own or have legally licensed all copyrights to the sound recordings, composit…" at bounding box center [306, 159] width 253 height 62
checkbox input "true"
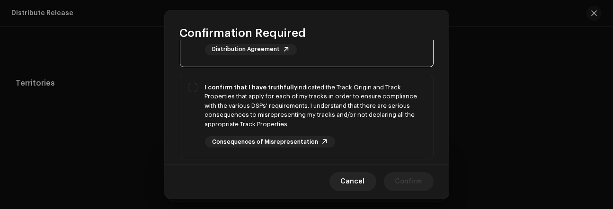
scroll to position [131, 0]
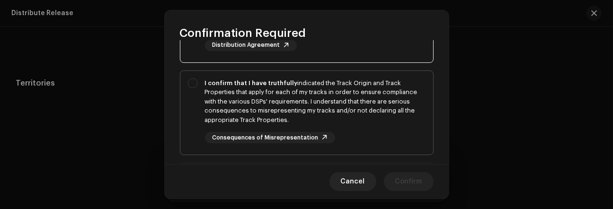
click at [189, 81] on div "I confirm that I have truthfully indicated the Track Origin and Track Propertie…" at bounding box center [306, 111] width 253 height 81
checkbox input "true"
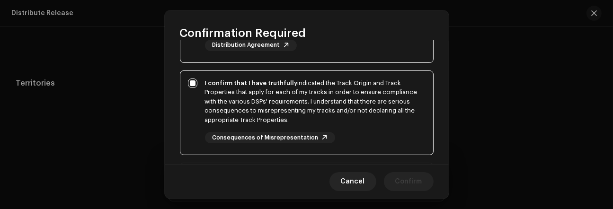
scroll to position [233, 0]
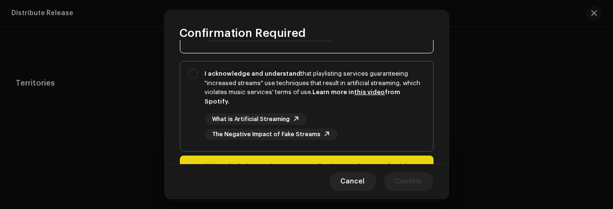
click at [195, 72] on div "I acknowledge and understand that playlisting services guaranteeing "increased …" at bounding box center [306, 105] width 253 height 86
checkbox input "true"
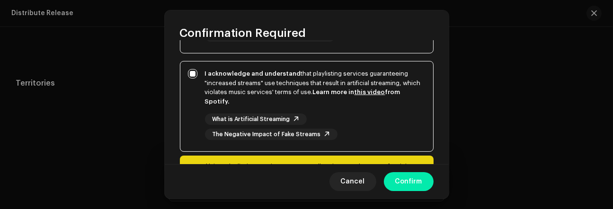
click at [417, 181] on span "Confirm" at bounding box center [409, 181] width 27 height 19
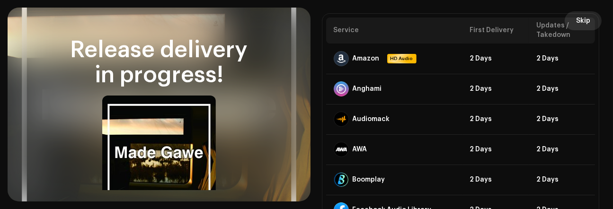
click at [585, 24] on span "Skip" at bounding box center [583, 20] width 14 height 19
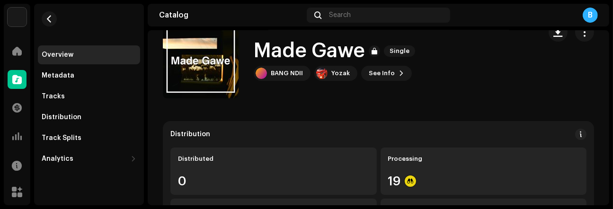
scroll to position [33, 0]
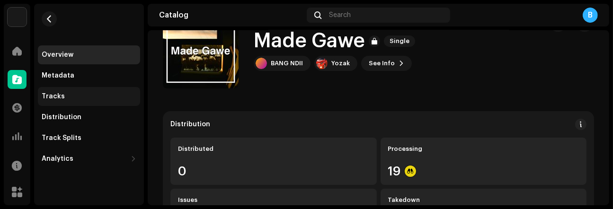
click at [90, 105] on div "Tracks" at bounding box center [89, 96] width 102 height 19
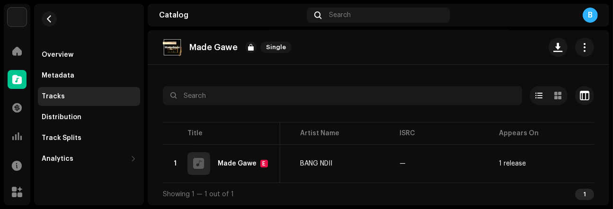
scroll to position [0, 288]
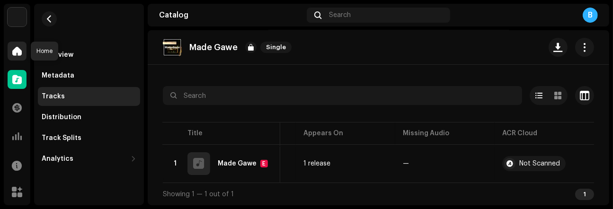
click at [15, 55] on span at bounding box center [16, 51] width 9 height 8
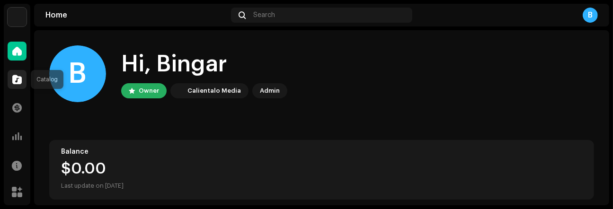
click at [13, 79] on span at bounding box center [16, 80] width 9 height 8
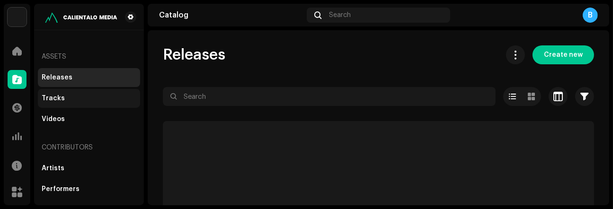
click at [74, 102] on div "Tracks" at bounding box center [89, 98] width 102 height 19
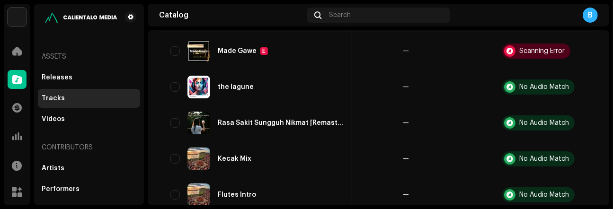
scroll to position [75, 0]
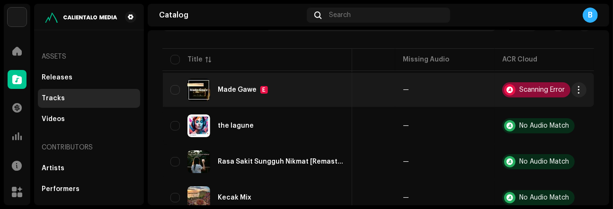
click at [535, 91] on div "Scanning Error" at bounding box center [542, 90] width 45 height 7
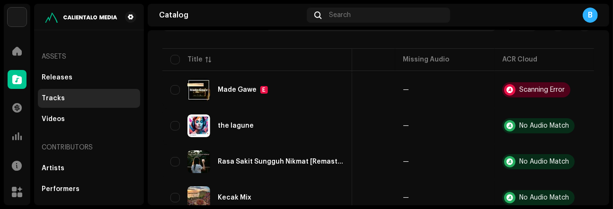
click at [462, 41] on div "Audio Recognition by AcrCloud is still processing the audio file. Do NOT approv…" at bounding box center [306, 104] width 613 height 209
click at [347, 41] on div at bounding box center [379, 38] width 432 height 15
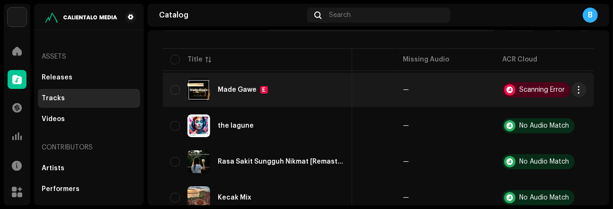
click at [198, 89] on img at bounding box center [199, 90] width 23 height 23
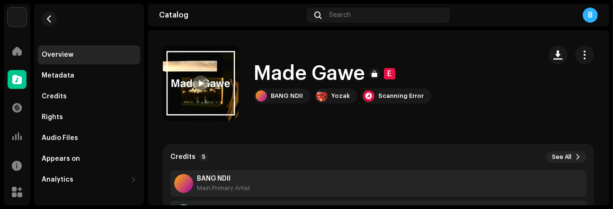
click at [198, 79] on div at bounding box center [200, 83] width 15 height 15
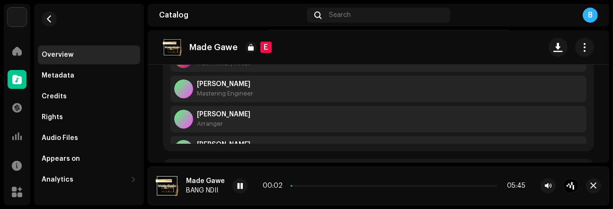
scroll to position [138, 0]
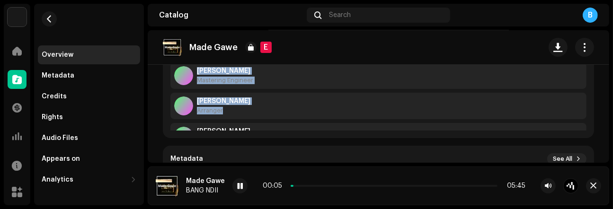
drag, startPoint x: 581, startPoint y: 85, endPoint x: 578, endPoint y: 115, distance: 29.9
click at [512, 117] on div "[PERSON_NAME]" at bounding box center [379, 106] width 416 height 27
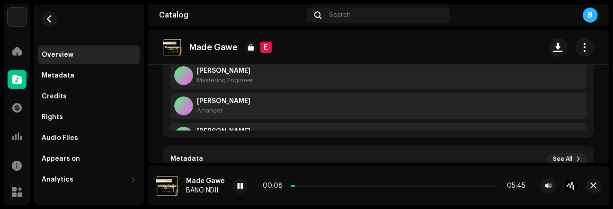
drag, startPoint x: 581, startPoint y: 81, endPoint x: 579, endPoint y: 94, distance: 12.9
click at [579, 94] on re-o-track-hero "Made Gawe E Made Gawe E BANG NDII Yozak Scanning Error" at bounding box center [379, 68] width 462 height 76
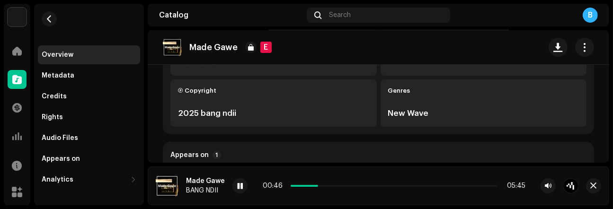
scroll to position [247, 0]
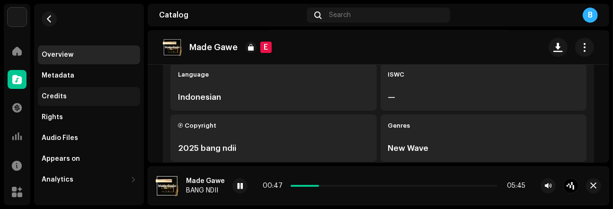
click at [76, 95] on div "Credits" at bounding box center [89, 97] width 95 height 8
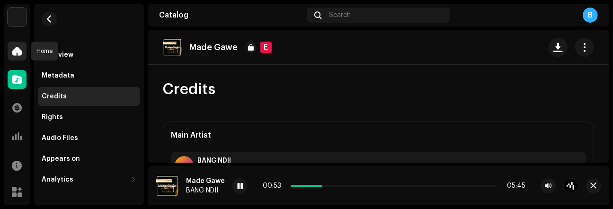
click at [22, 51] on div at bounding box center [17, 51] width 19 height 19
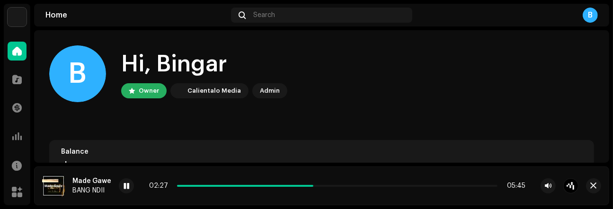
click at [54, 112] on home-user "B Hi, Bingar Owner Calientalo Media Admin" at bounding box center [321, 81] width 545 height 72
click at [17, 81] on span at bounding box center [16, 80] width 9 height 8
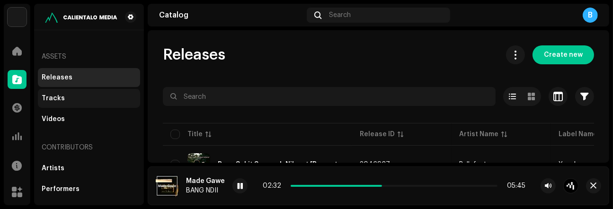
click at [70, 100] on div "Tracks" at bounding box center [89, 99] width 95 height 8
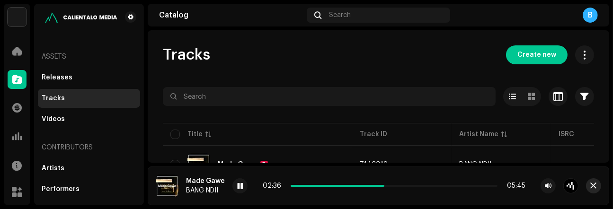
click at [590, 181] on button "button" at bounding box center [593, 186] width 15 height 15
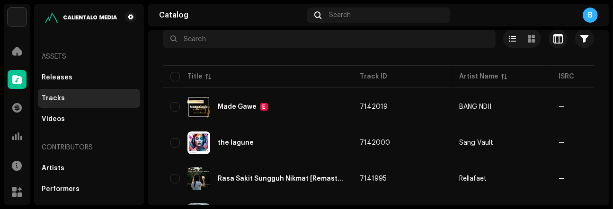
scroll to position [34, 0]
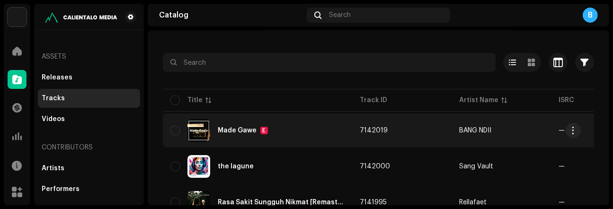
click at [235, 127] on div "Made Gawe E" at bounding box center [243, 131] width 50 height 8
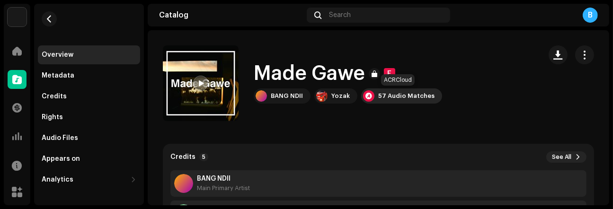
click at [388, 94] on div "57 Audio Matches" at bounding box center [406, 96] width 56 height 8
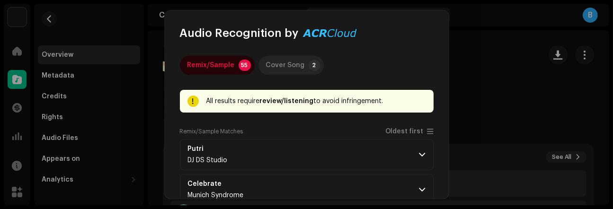
click at [295, 64] on div "Cover Song" at bounding box center [285, 65] width 39 height 19
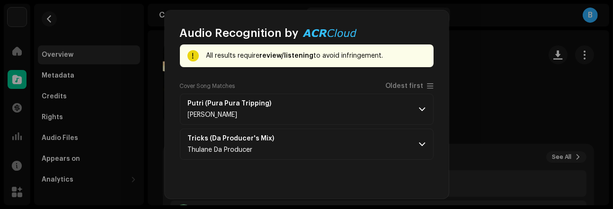
scroll to position [40, 0]
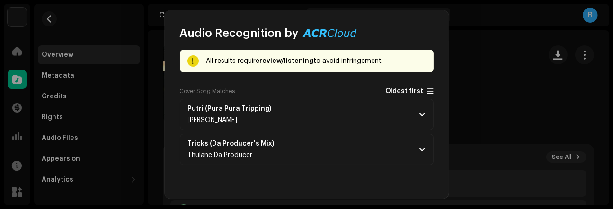
click at [428, 89] on span at bounding box center [431, 92] width 6 height 8
click at [420, 111] on span at bounding box center [423, 115] width 6 height 8
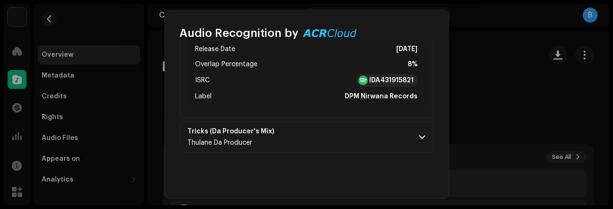
scroll to position [159, 0]
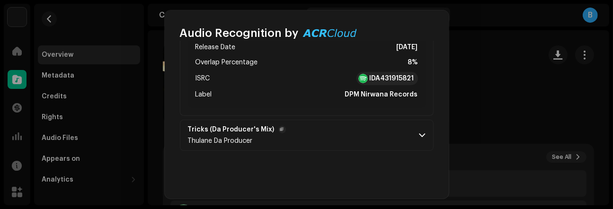
click at [420, 132] on span at bounding box center [423, 136] width 6 height 8
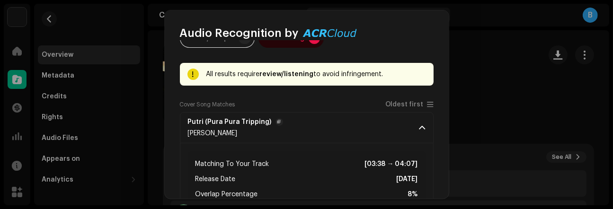
scroll to position [0, 0]
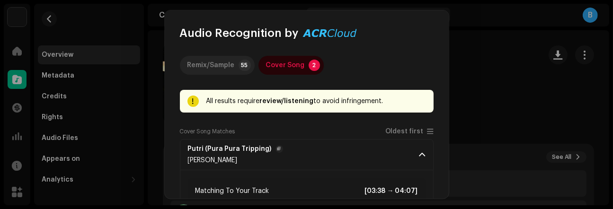
click at [213, 64] on div "Remix/Sample" at bounding box center [211, 65] width 47 height 19
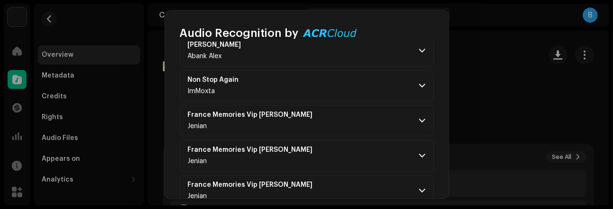
scroll to position [1869, 0]
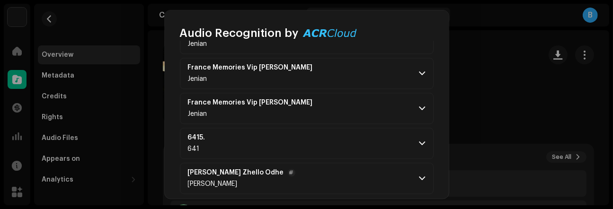
click at [420, 163] on p-accordion-header "[PERSON_NAME] Dendang Zhello Odhe [PERSON_NAME]" at bounding box center [307, 178] width 254 height 31
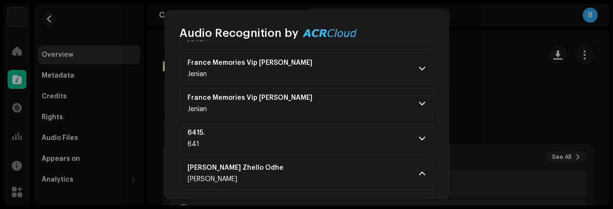
scroll to position [1869, 0]
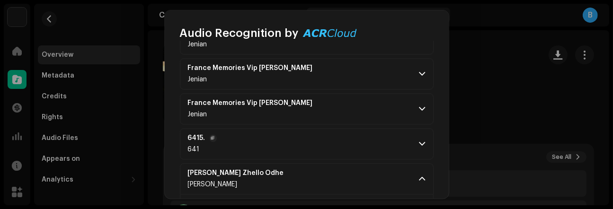
click at [420, 140] on span at bounding box center [423, 144] width 6 height 8
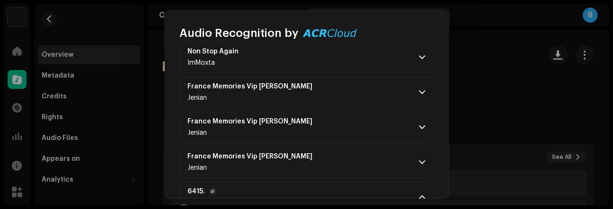
scroll to position [1776, 0]
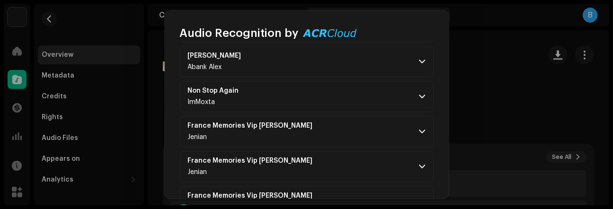
click at [441, 156] on div "Remix/Sample 55 Cover Song 2 All results require review/listening to avoid infr…" at bounding box center [307, 120] width 284 height 158
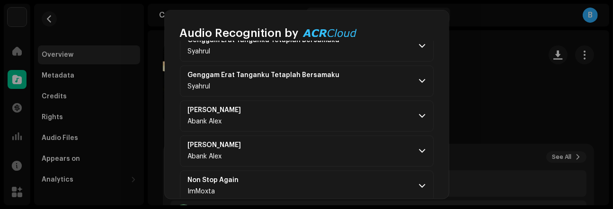
scroll to position [1641, 0]
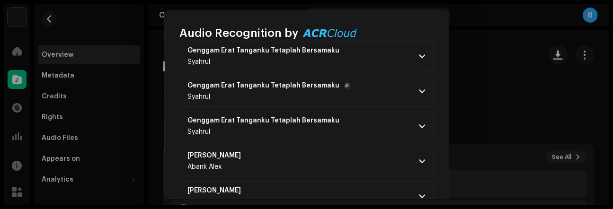
click at [420, 88] on span at bounding box center [423, 92] width 6 height 8
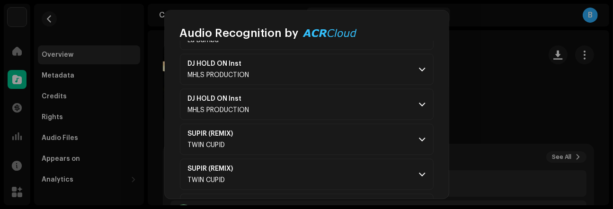
scroll to position [1204, 0]
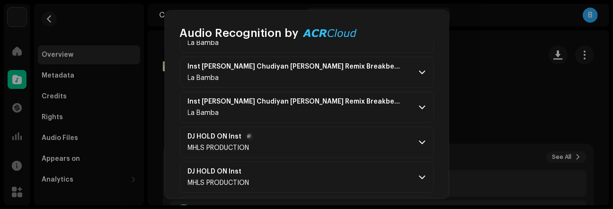
click at [420, 139] on span at bounding box center [423, 143] width 6 height 8
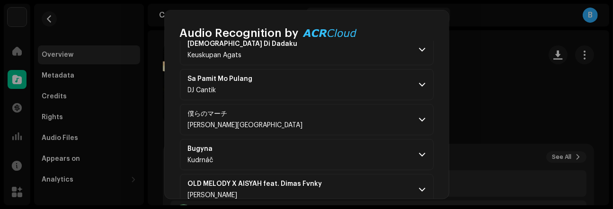
scroll to position [0, 0]
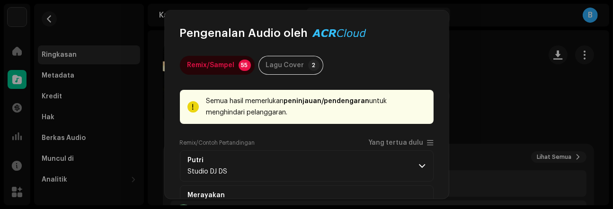
click at [405, 64] on div "Remix/Sampel 55 Lagu Cover 2" at bounding box center [307, 65] width 254 height 19
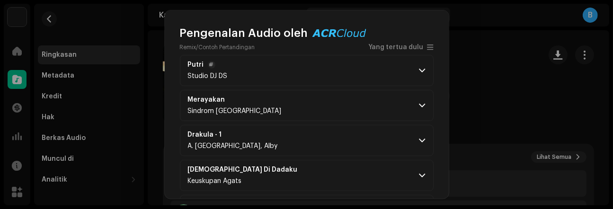
click at [420, 70] on span at bounding box center [423, 71] width 6 height 8
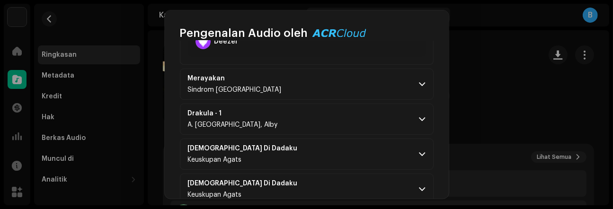
scroll to position [329, 0]
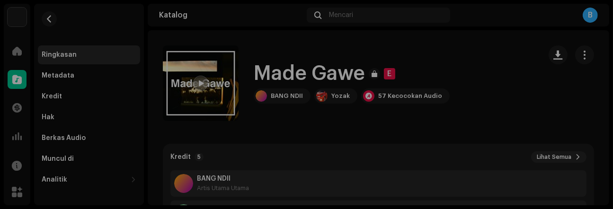
click at [478, 63] on div "Pengenalan Audio oleh Remix/Sampel 55 Lagu Cover 2 Semua hasil memerlukan penin…" at bounding box center [306, 104] width 613 height 209
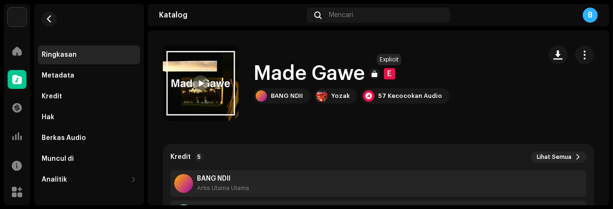
click at [392, 75] on div "E" at bounding box center [389, 73] width 11 height 11
click at [477, 75] on div "Made Gawe E BANG NDII Yozak 57 Kecocokan Audio" at bounding box center [348, 83] width 371 height 76
click at [581, 54] on span "button" at bounding box center [585, 55] width 9 height 8
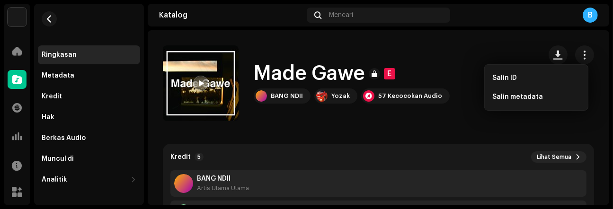
click at [453, 53] on div "Made Gawe E BANG NDII Yozak 57 Kecocokan Audio" at bounding box center [348, 83] width 371 height 76
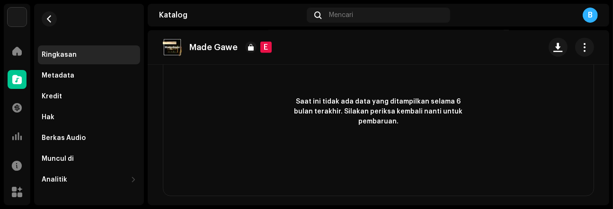
scroll to position [776, 0]
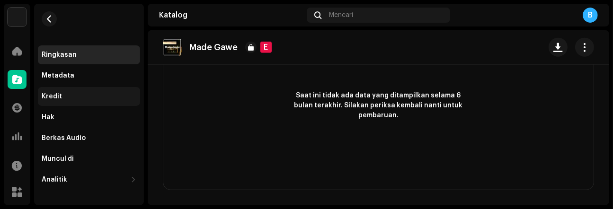
click at [76, 96] on div "Kredit" at bounding box center [89, 97] width 95 height 8
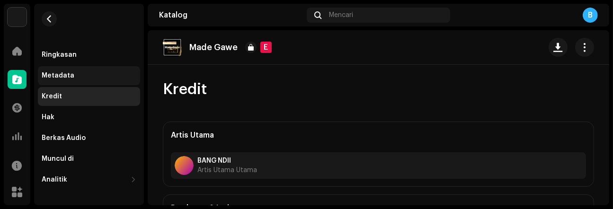
click at [72, 74] on div "Metadata" at bounding box center [89, 76] width 95 height 8
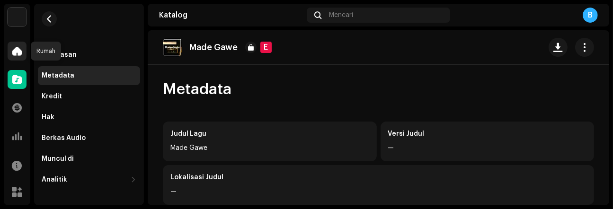
click at [19, 53] on span at bounding box center [16, 51] width 9 height 8
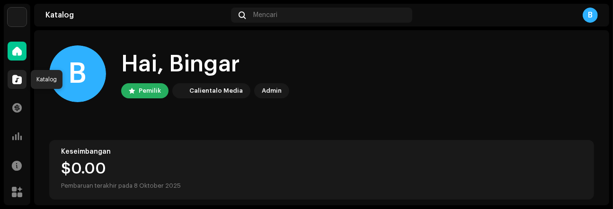
click at [19, 83] on span at bounding box center [16, 80] width 9 height 8
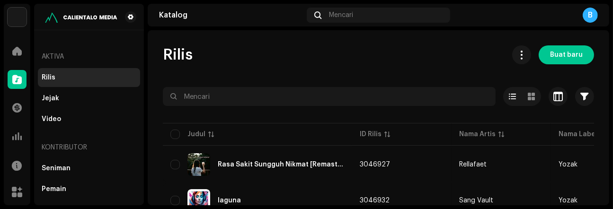
click at [64, 41] on div "Aktiva Rilis Jejak Video Kontributor Seniman Pemain Produsen & [PERSON_NAME] Pe…" at bounding box center [89, 158] width 102 height 248
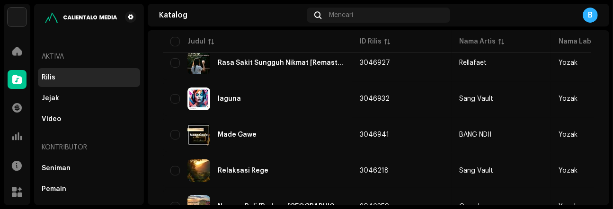
scroll to position [107, 0]
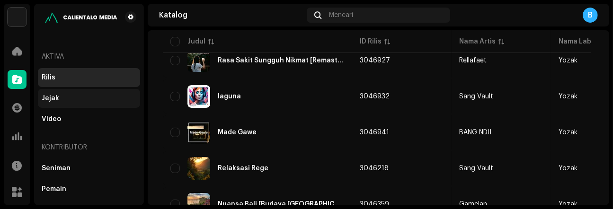
click at [49, 98] on font "Jejak" at bounding box center [51, 98] width 18 height 7
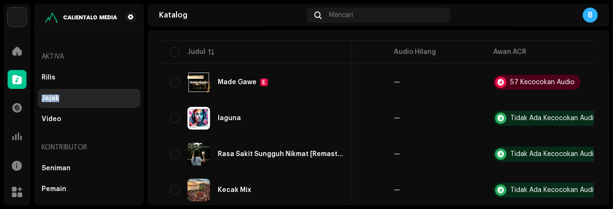
scroll to position [90, 0]
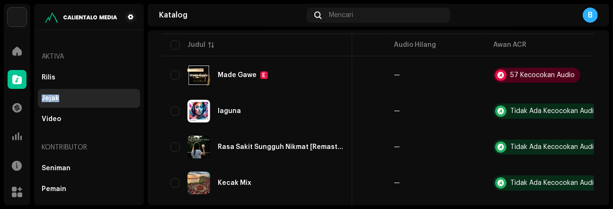
click at [110, 44] on div "Aktiva Rilis Jejak Video Kontributor Seniman Pemain Produsen & [PERSON_NAME] Pe…" at bounding box center [89, 158] width 102 height 248
click at [22, 48] on div at bounding box center [17, 51] width 19 height 19
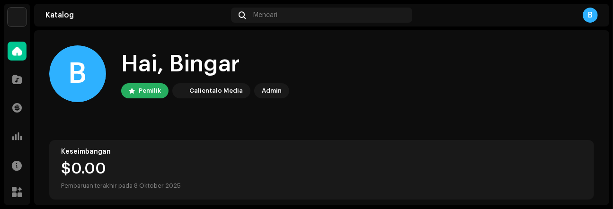
click at [589, 15] on font "B" at bounding box center [590, 15] width 5 height 8
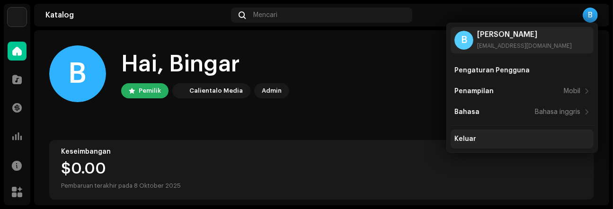
click at [464, 140] on font "Keluar" at bounding box center [466, 139] width 22 height 7
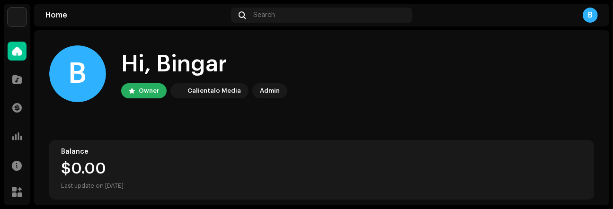
click at [59, 117] on home-user "B Hi, Bingar Owner Calientalo Media Admin" at bounding box center [321, 81] width 545 height 72
click at [13, 82] on span at bounding box center [16, 80] width 9 height 8
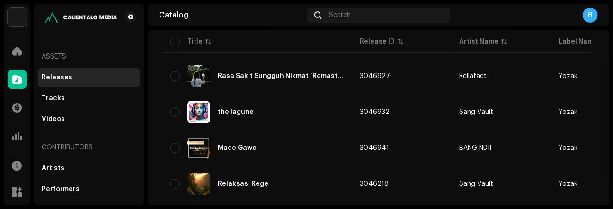
scroll to position [96, 0]
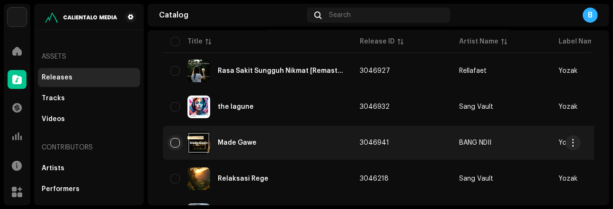
click at [175, 144] on input "checkbox" at bounding box center [175, 142] width 9 height 9
checkbox input "true"
click at [576, 142] on span "button" at bounding box center [573, 143] width 7 height 8
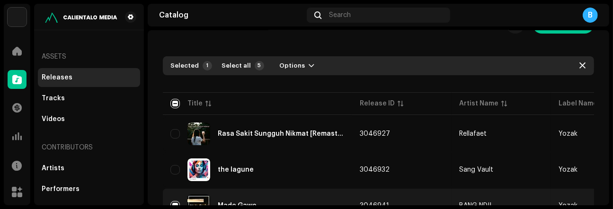
scroll to position [25, 0]
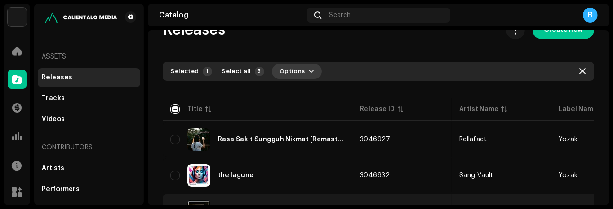
click at [282, 70] on span "Options" at bounding box center [292, 71] width 26 height 19
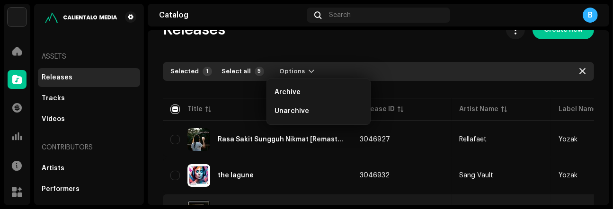
click at [391, 47] on div "Releases Create new Selected 1 Select all 5 Options Filters Distribution status…" at bounding box center [379, 172] width 462 height 305
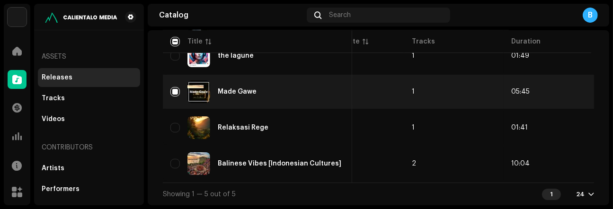
scroll to position [0, 457]
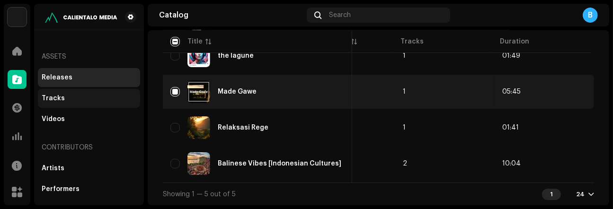
click at [93, 100] on div "Tracks" at bounding box center [89, 99] width 95 height 8
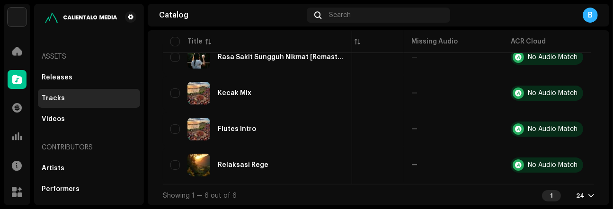
drag, startPoint x: 610, startPoint y: 147, endPoint x: 611, endPoint y: 119, distance: 28.0
click at [611, 119] on div "Yo Yo Musik Home Catalog Transactions Analytics Resources Marketplace Assets Re…" at bounding box center [306, 104] width 613 height 209
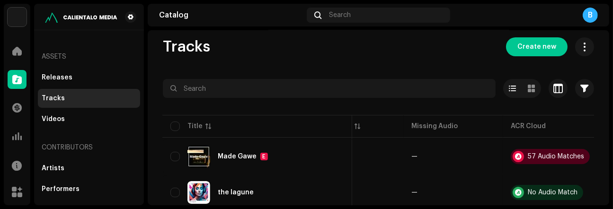
click at [589, 11] on div "B" at bounding box center [590, 15] width 15 height 15
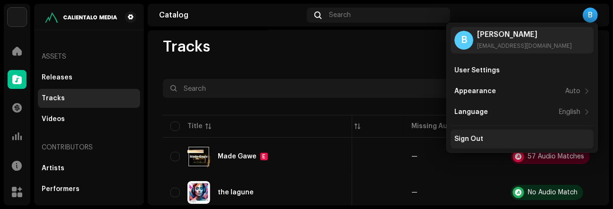
click at [476, 136] on div "Sign Out" at bounding box center [469, 139] width 29 height 8
